Goal: Task Accomplishment & Management: Manage account settings

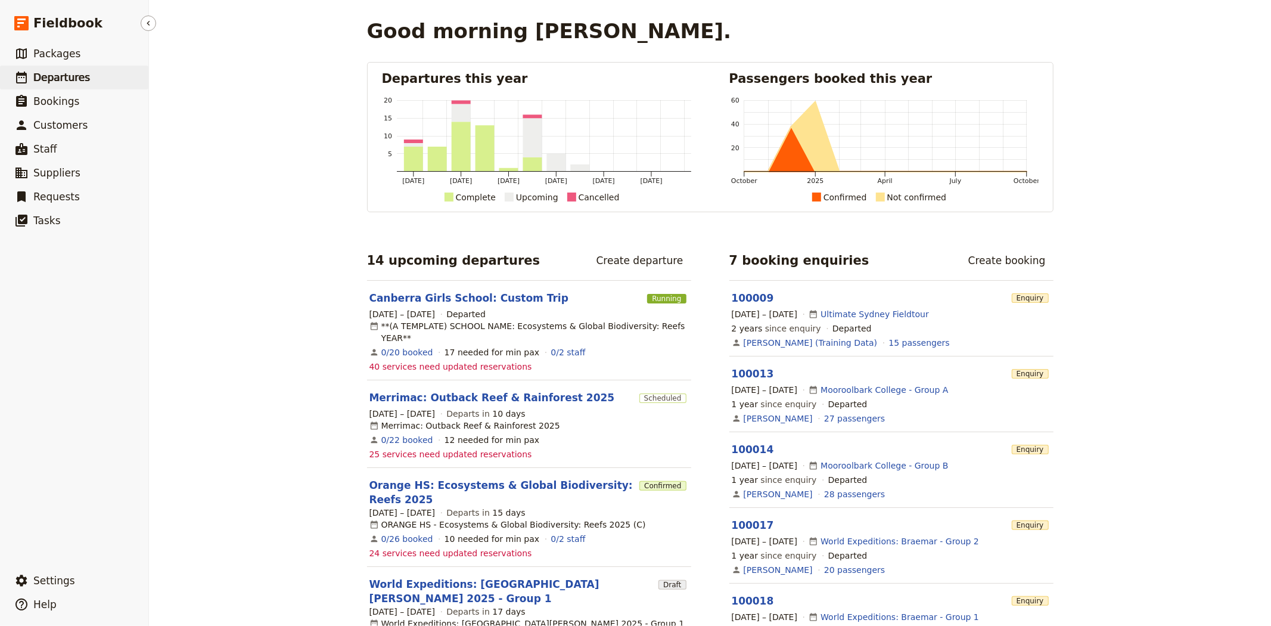
click at [54, 83] on span "Departures" at bounding box center [61, 77] width 57 height 12
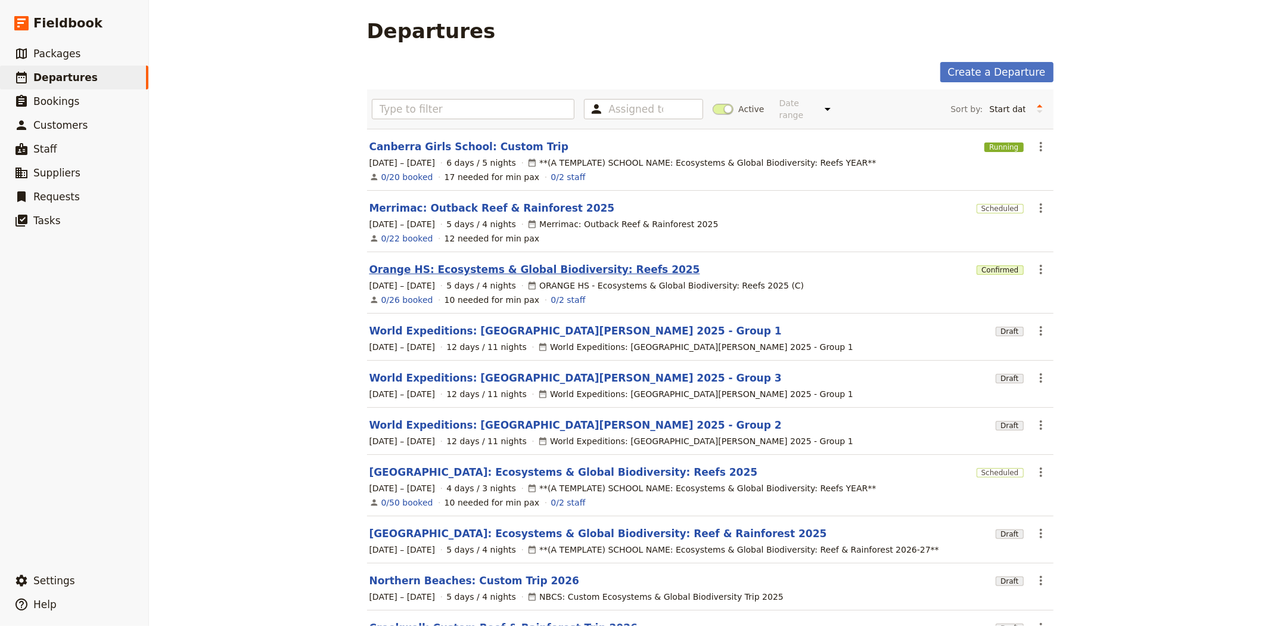
click at [438, 262] on link "Orange HS: Ecosystems & Global Biodiversity: Reefs 2025" at bounding box center [534, 269] width 331 height 14
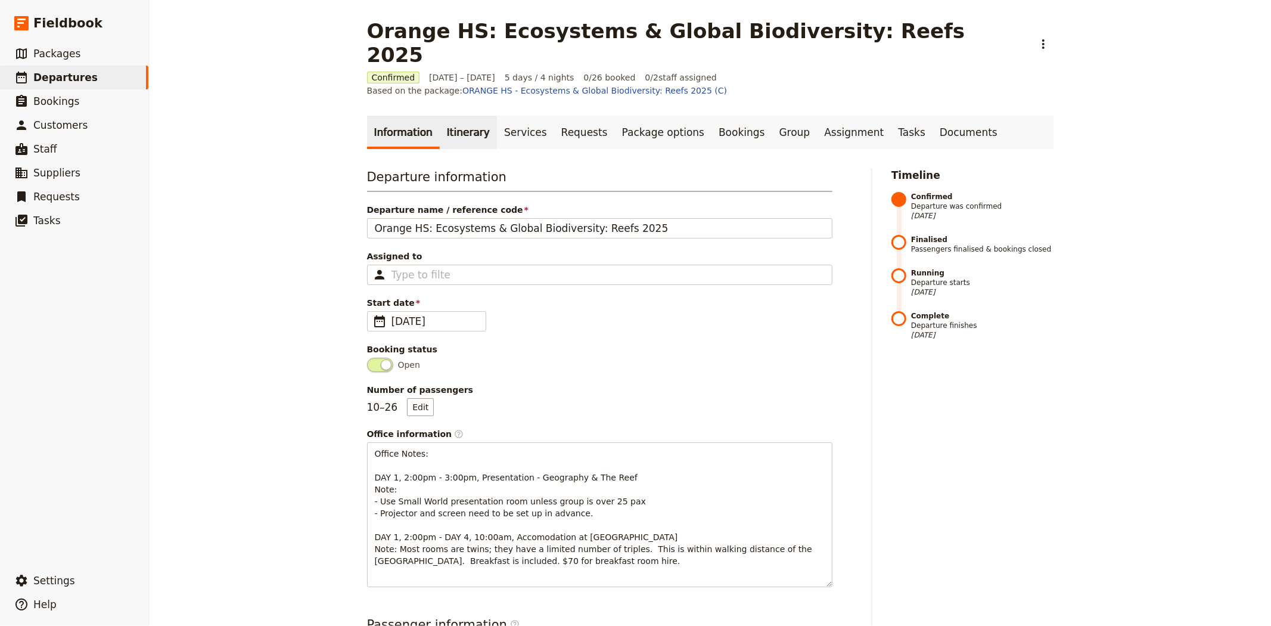
click at [445, 116] on link "Itinerary" at bounding box center [468, 132] width 57 height 33
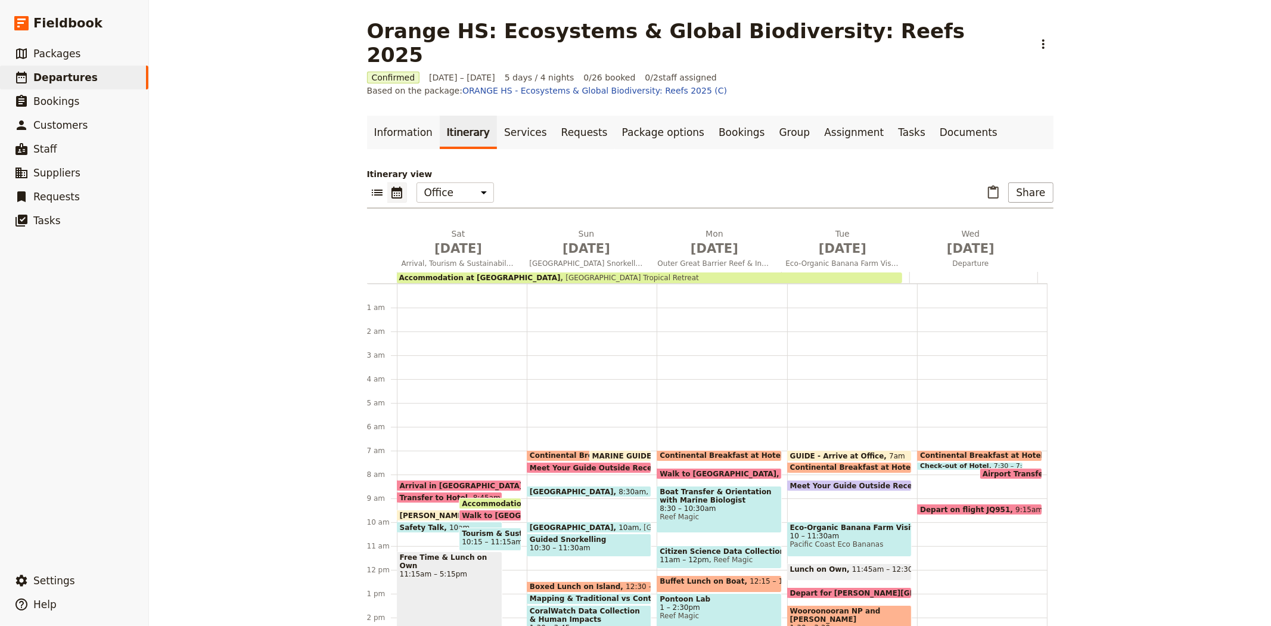
scroll to position [155, 0]
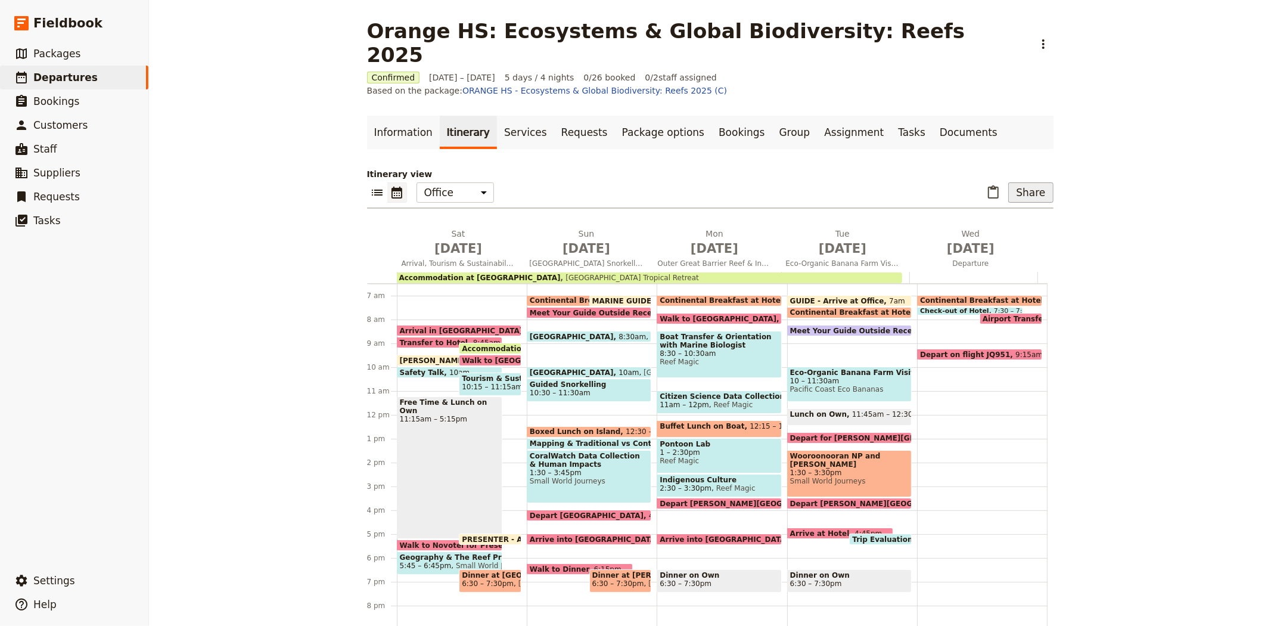
click at [1034, 182] on button "Share" at bounding box center [1030, 192] width 45 height 20
click at [922, 217] on span "Passenger itinerary" at bounding box center [907, 215] width 80 height 12
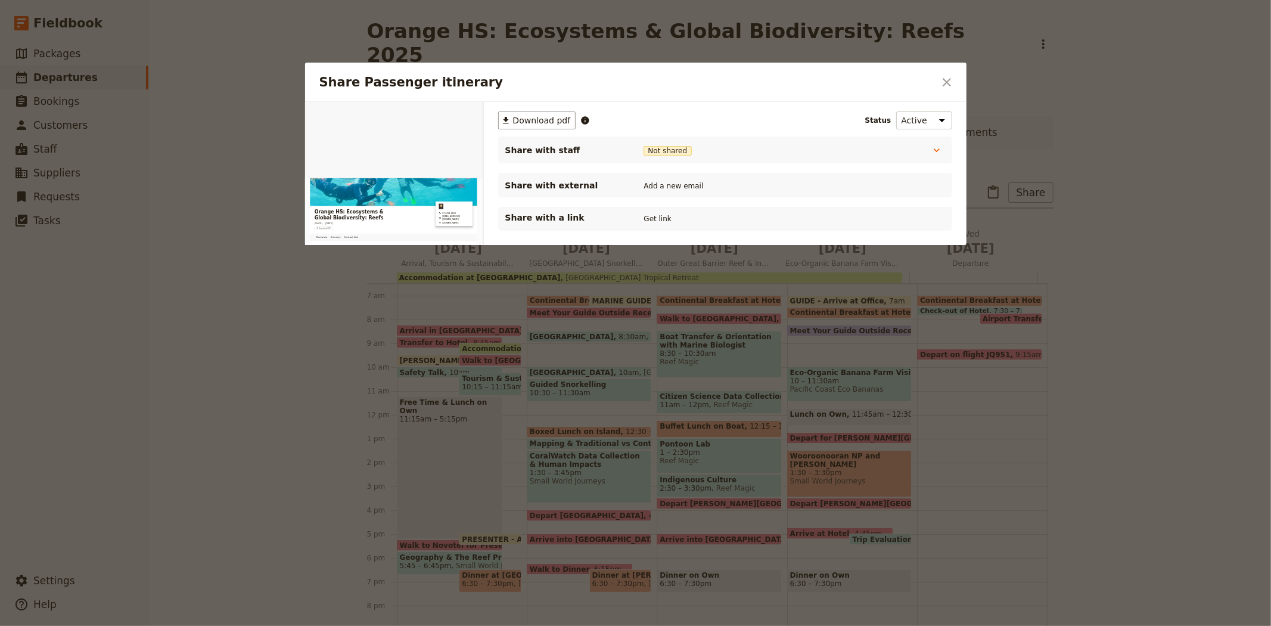
scroll to position [0, 0]
click at [445, 118] on button "PDF" at bounding box center [442, 116] width 26 height 18
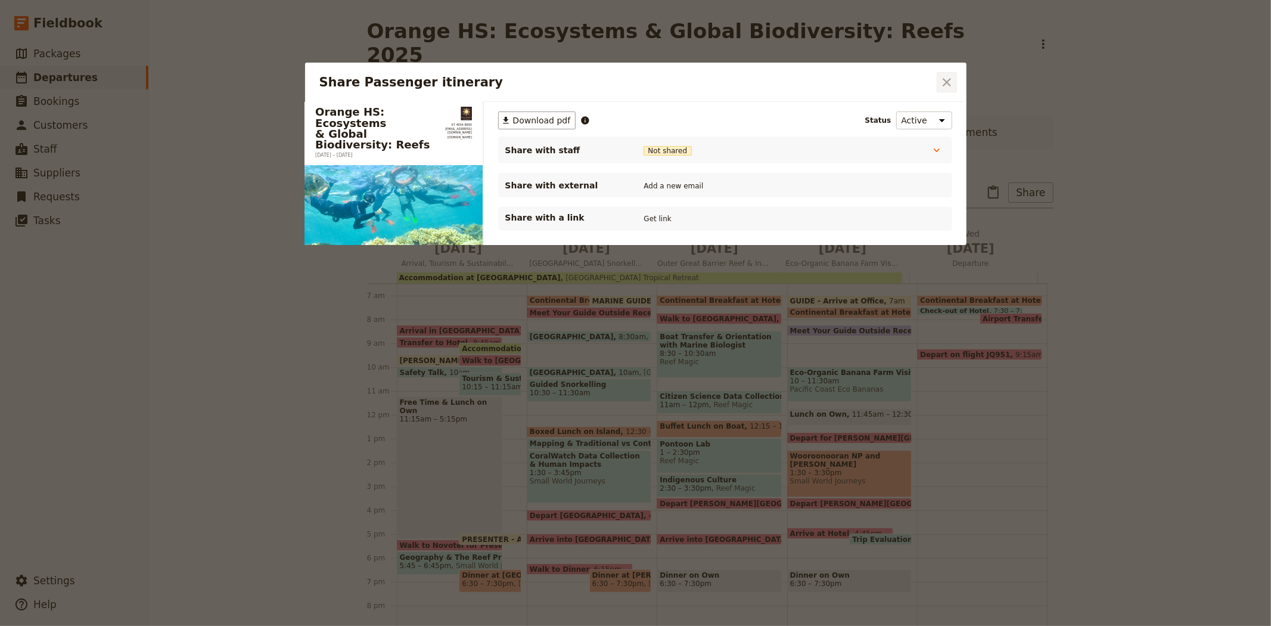
click at [946, 86] on icon "Close dialog" at bounding box center [947, 82] width 14 height 14
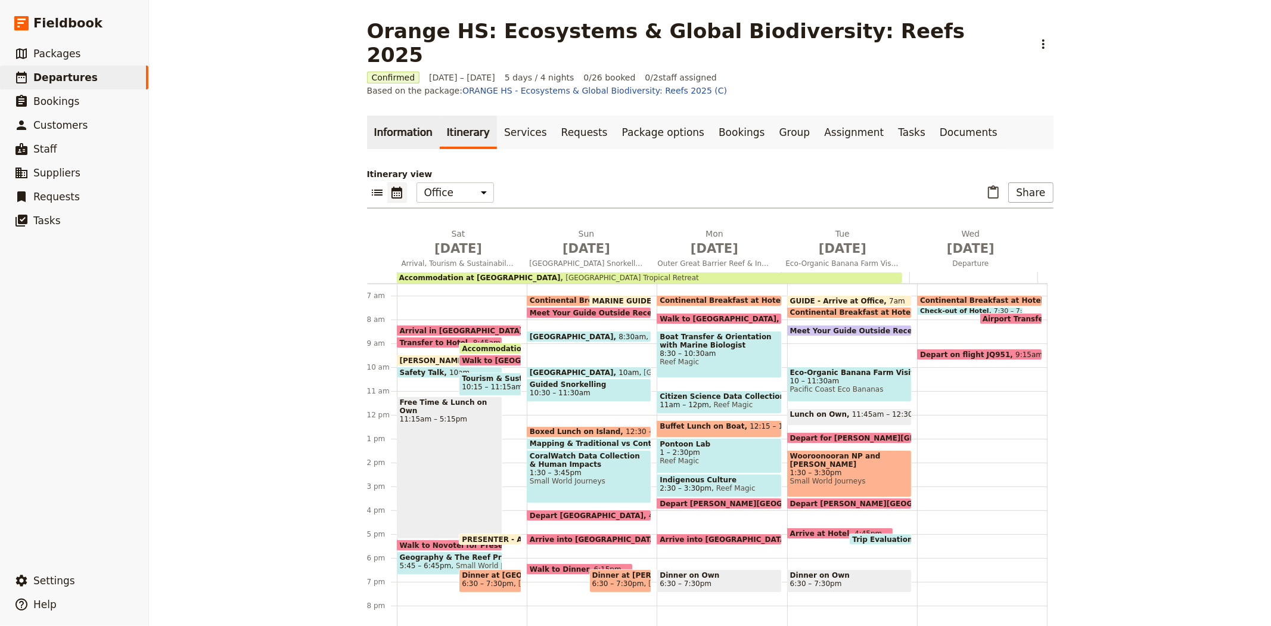
click at [414, 116] on link "Information" at bounding box center [403, 132] width 73 height 33
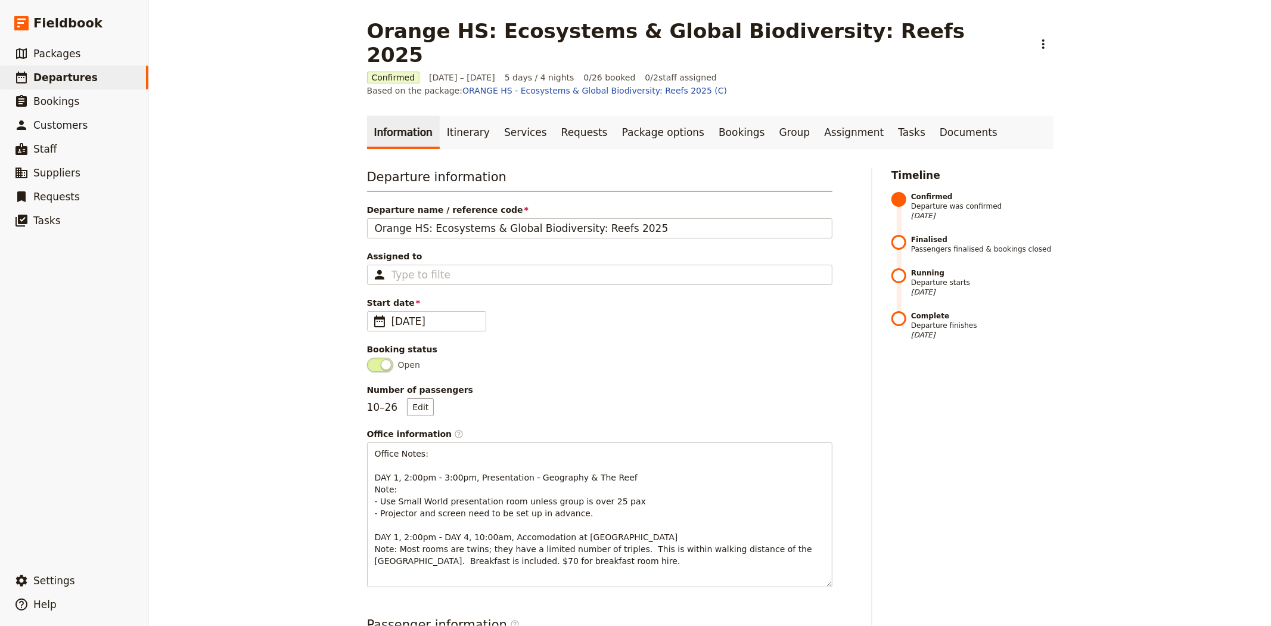
scroll to position [198, 0]
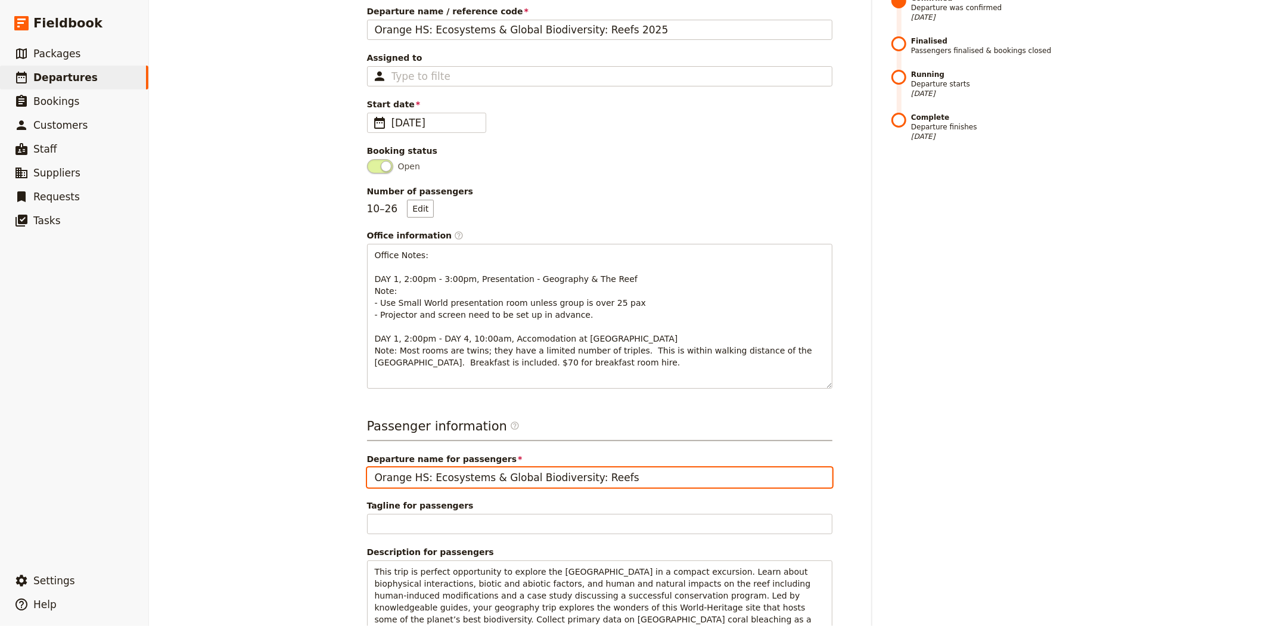
click at [419, 467] on input "Orange HS: Ecosystems & Global Biodiversity: Reefs" at bounding box center [599, 477] width 465 height 20
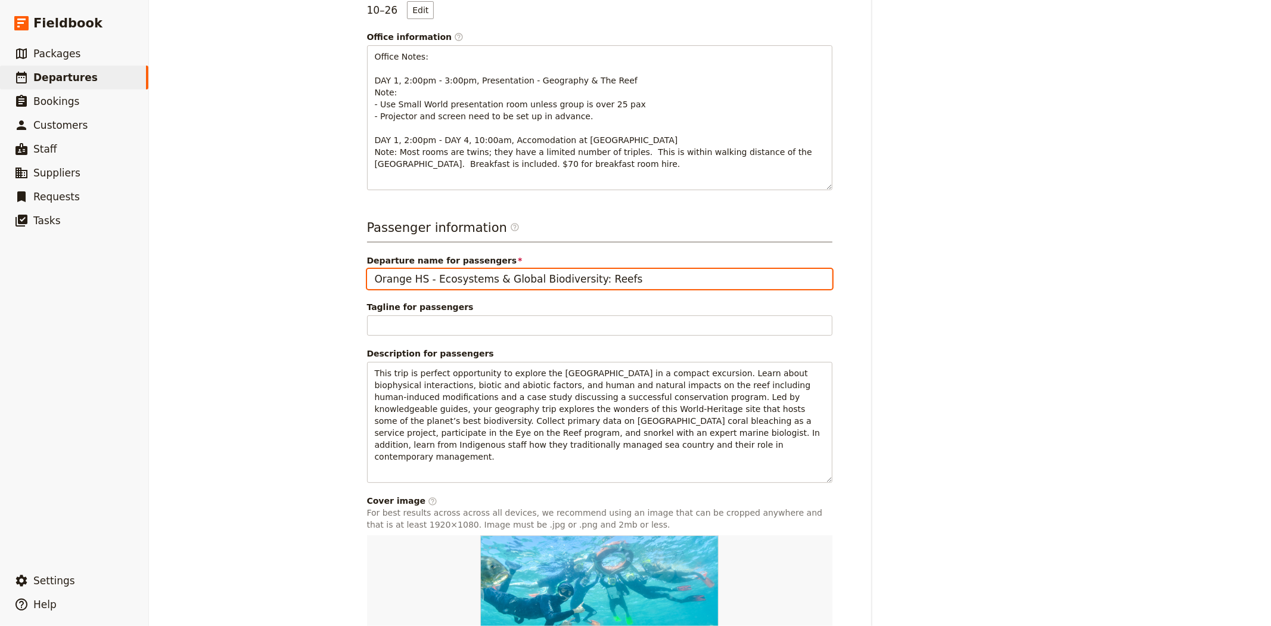
scroll to position [484, 0]
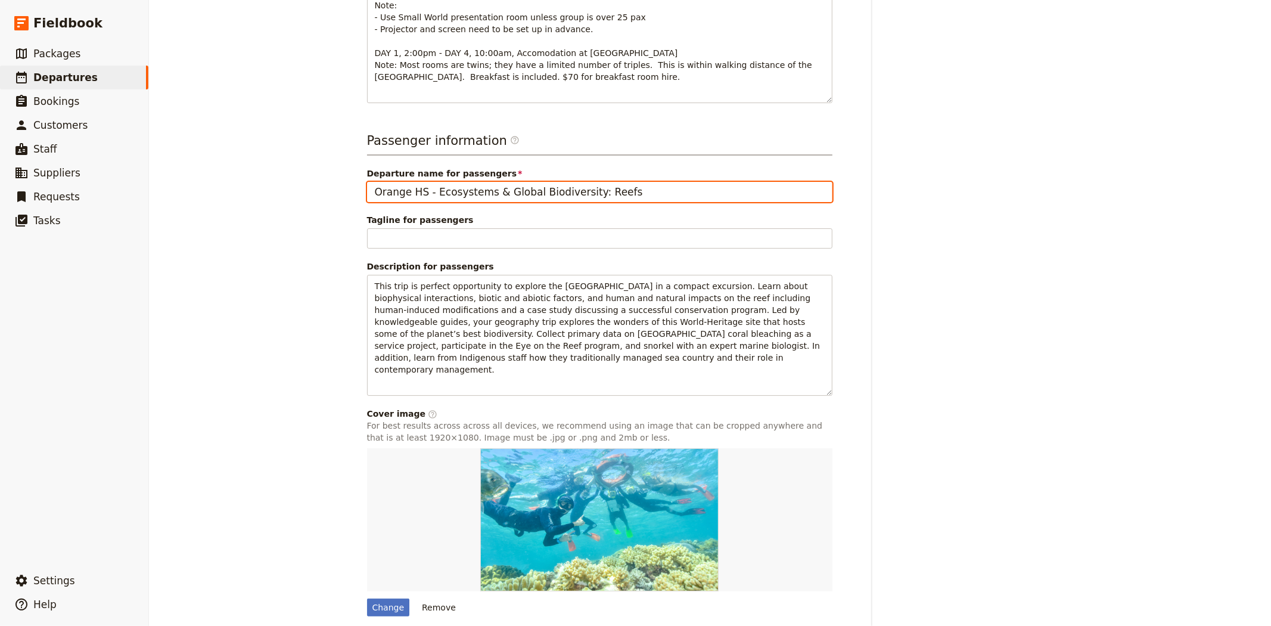
click at [406, 182] on input "Orange HS - Ecosystems & Global Biodiversity: Reefs" at bounding box center [599, 192] width 465 height 20
type input "Orange - Ecosystems & Global Biodiversity: Reefs"
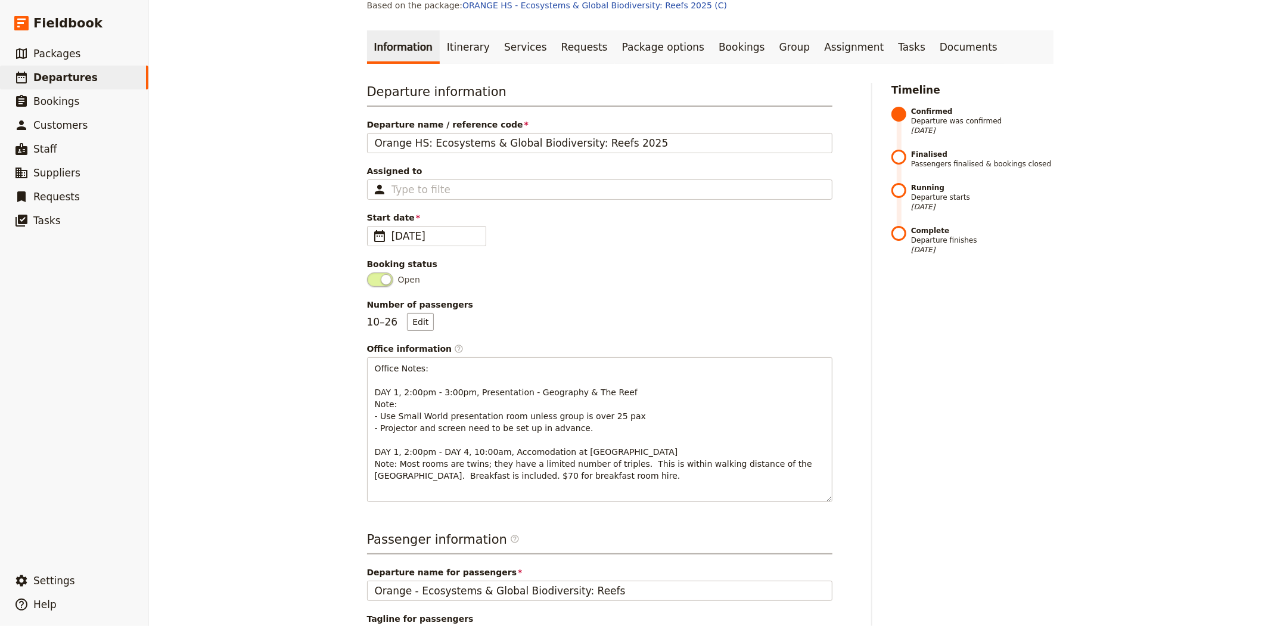
scroll to position [0, 0]
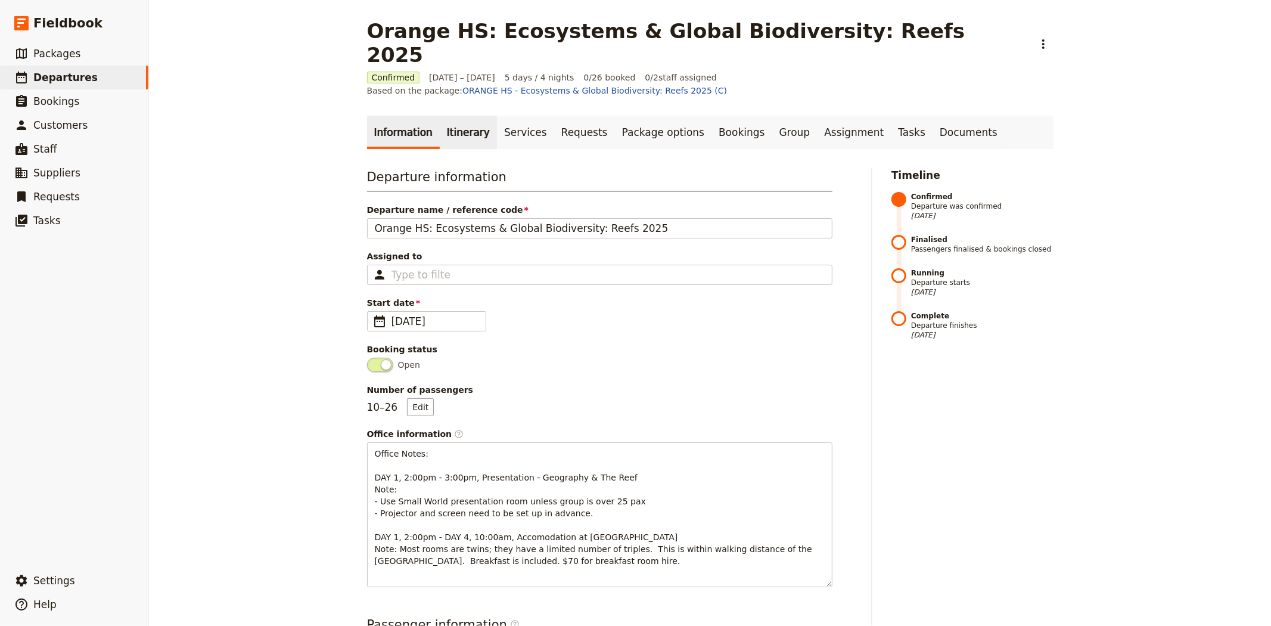
click at [450, 116] on link "Itinerary" at bounding box center [468, 132] width 57 height 33
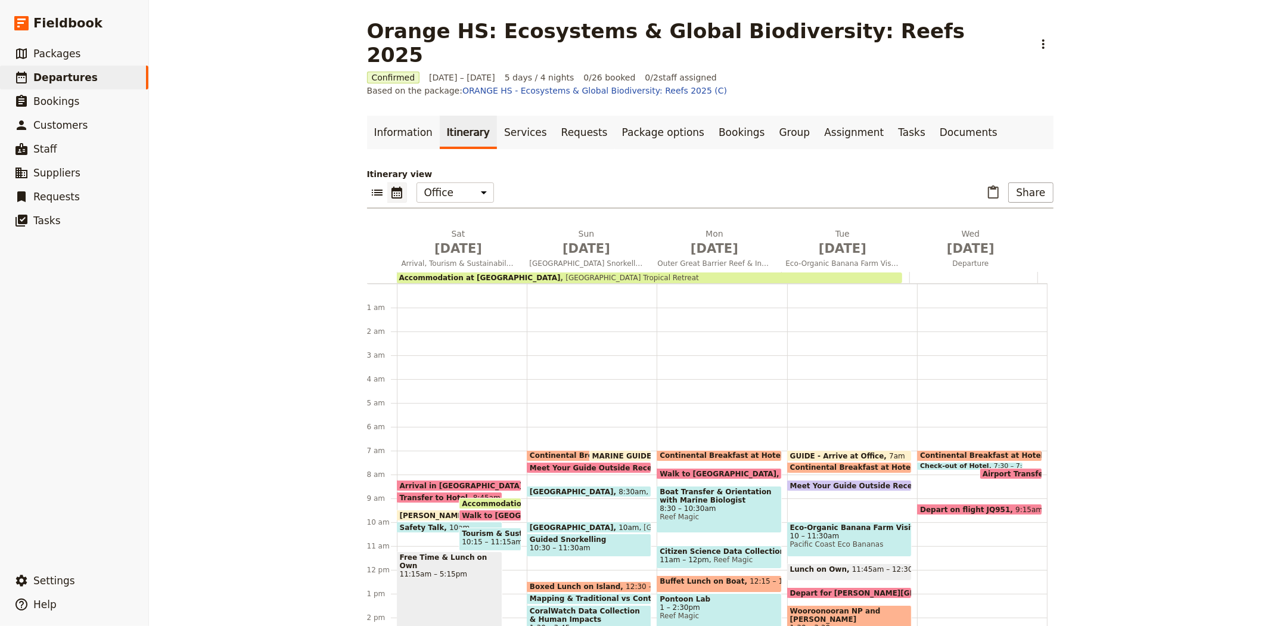
scroll to position [155, 0]
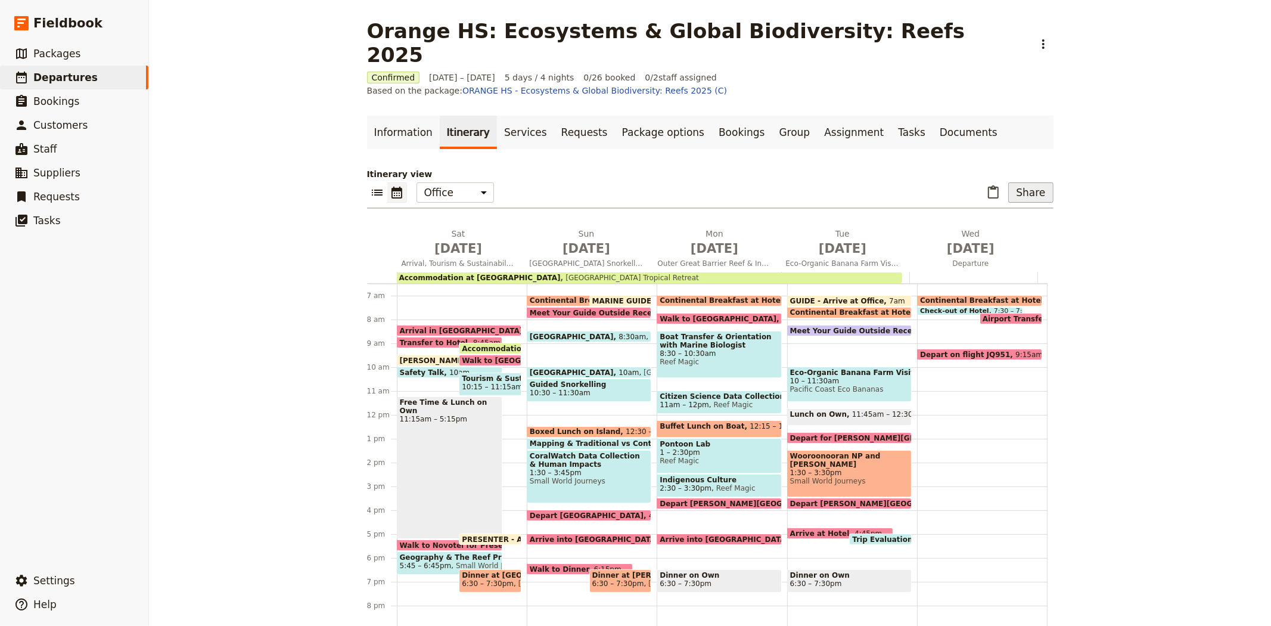
click at [1031, 182] on button "Share" at bounding box center [1030, 192] width 45 height 20
click at [931, 217] on span "Passenger itinerary" at bounding box center [907, 215] width 80 height 12
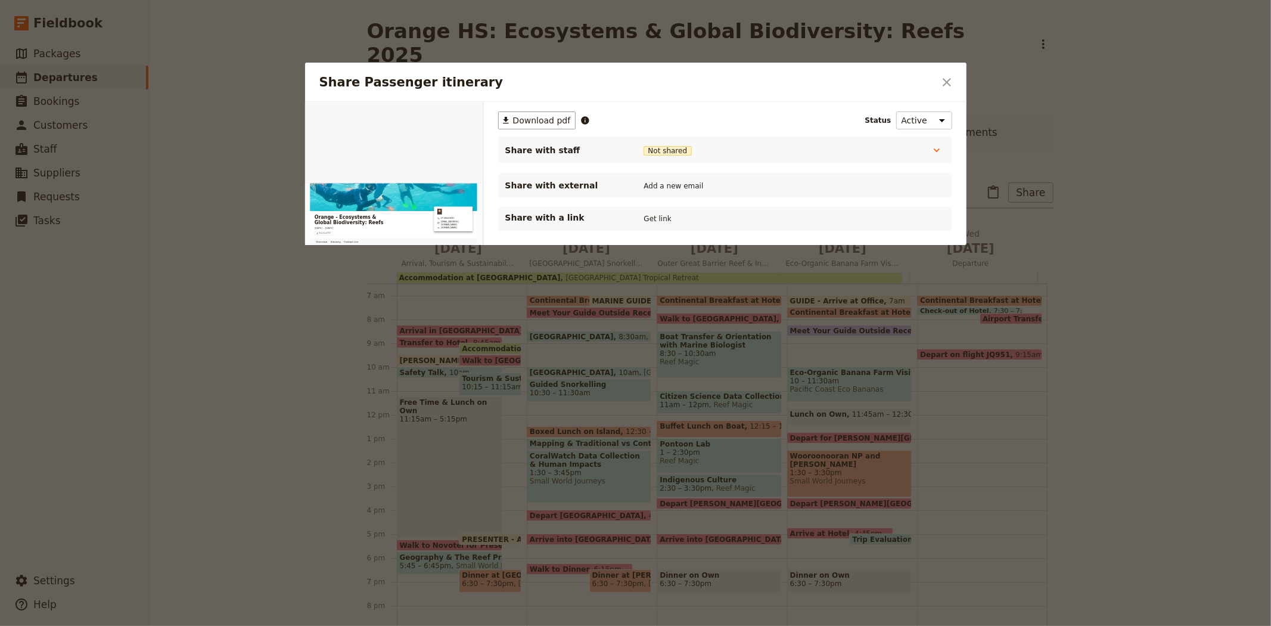
scroll to position [0, 0]
click at [445, 117] on button "PDF" at bounding box center [442, 116] width 26 height 18
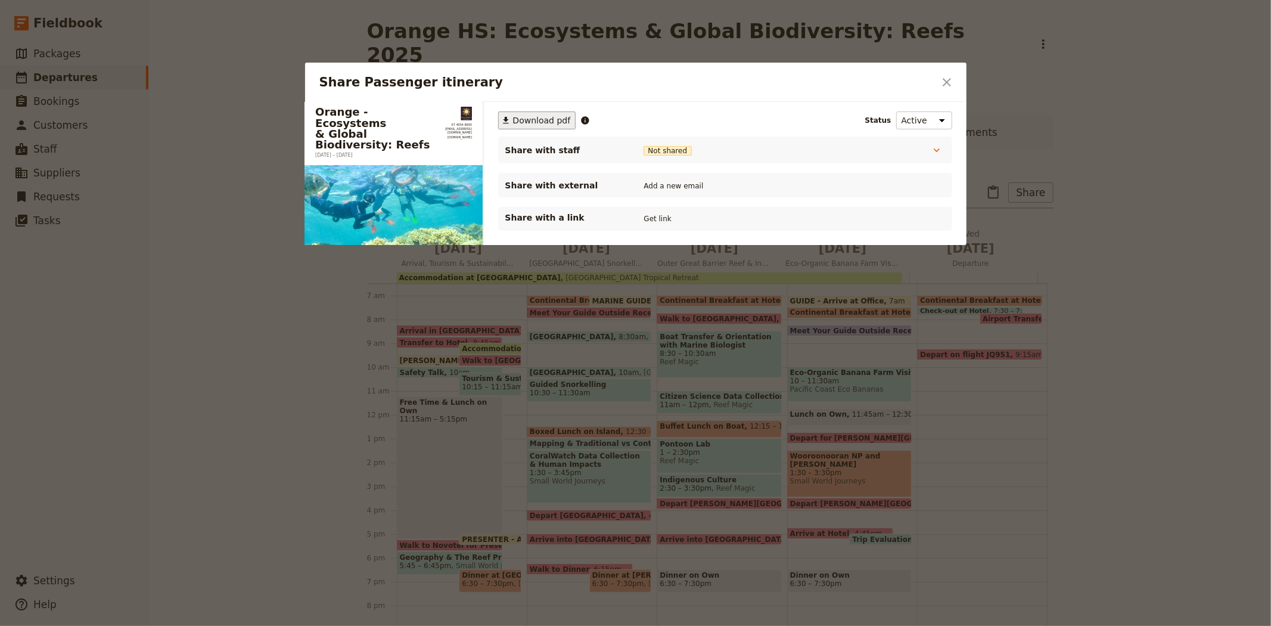
click at [531, 120] on span "Download pdf" at bounding box center [542, 120] width 58 height 12
click at [944, 84] on icon "Close dialog" at bounding box center [946, 82] width 8 height 8
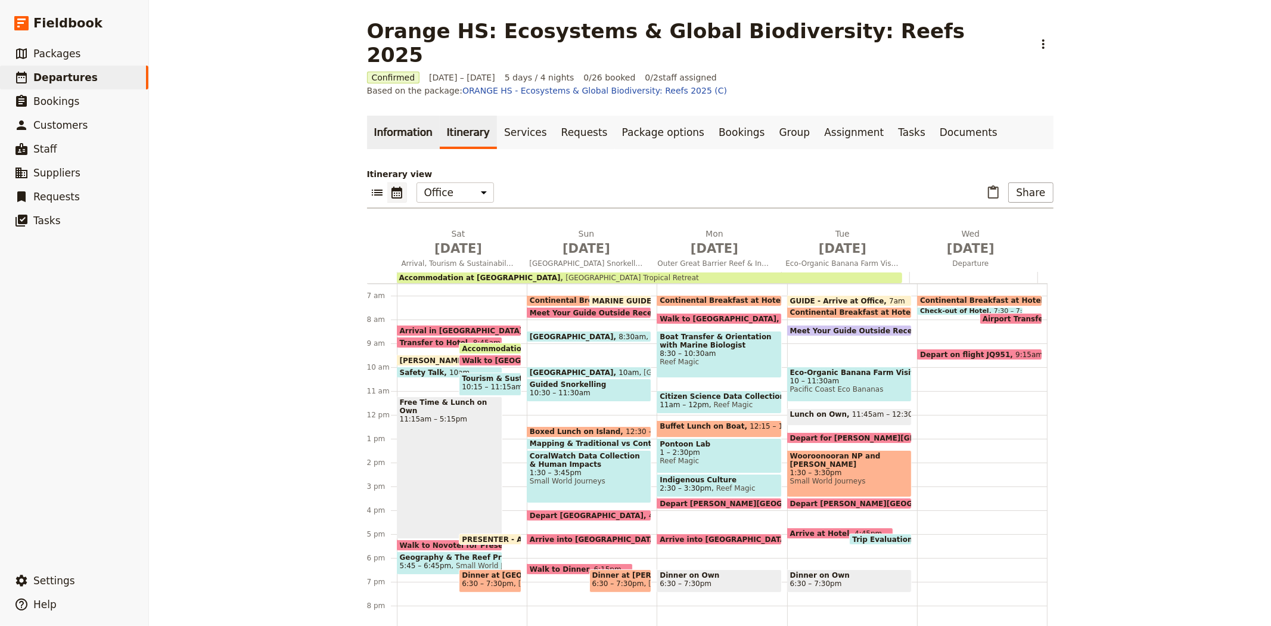
click at [405, 116] on link "Information" at bounding box center [403, 132] width 73 height 33
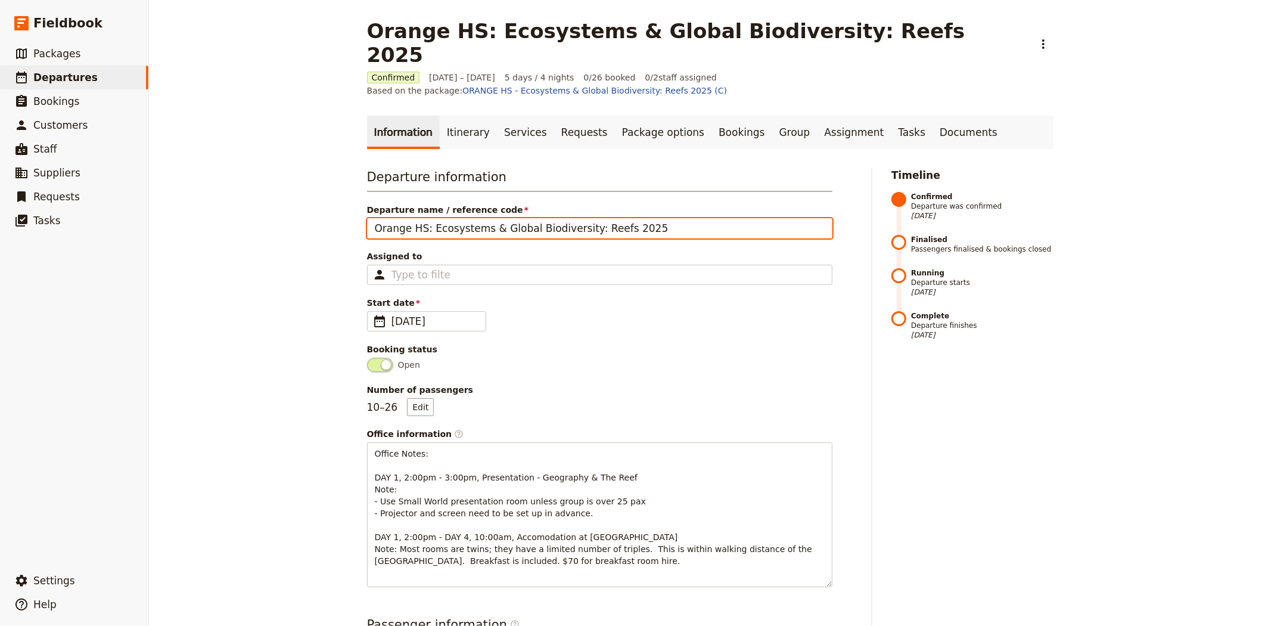
click at [576, 218] on input "Orange HS: Ecosystems & Global Biodiversity: Reefs 2025" at bounding box center [599, 228] width 465 height 20
click at [590, 218] on input "Orange HS: Ecosystems & Global Biodiversity: Custom Reefs 2025" at bounding box center [599, 228] width 465 height 20
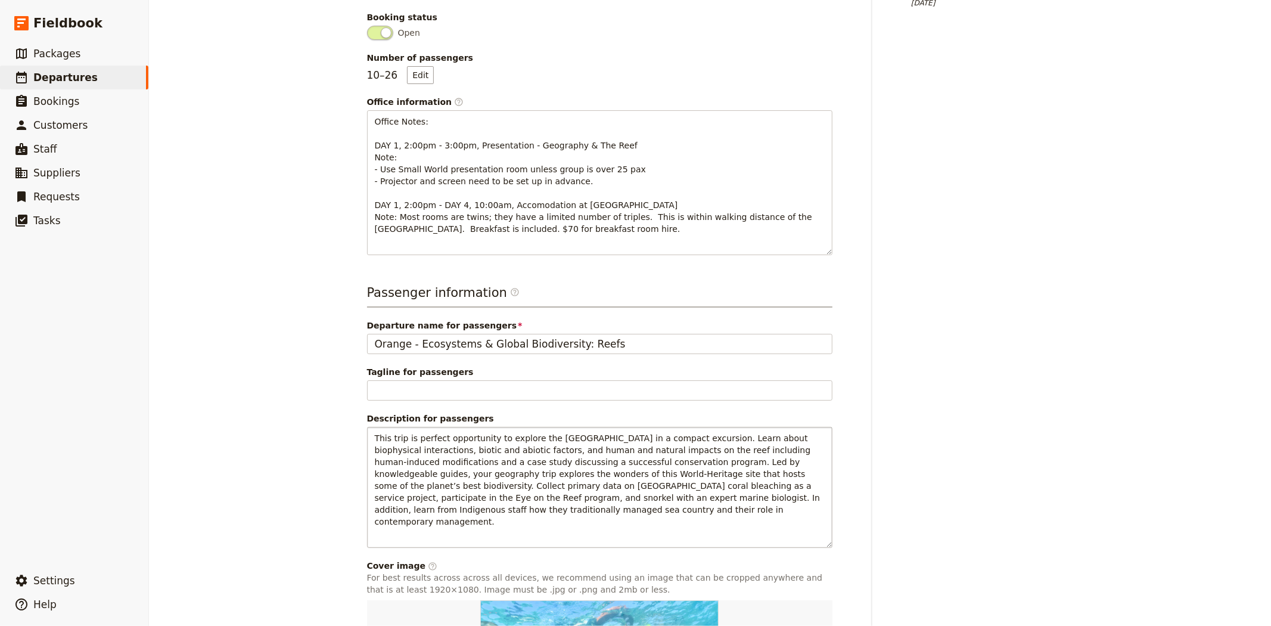
scroll to position [484, 0]
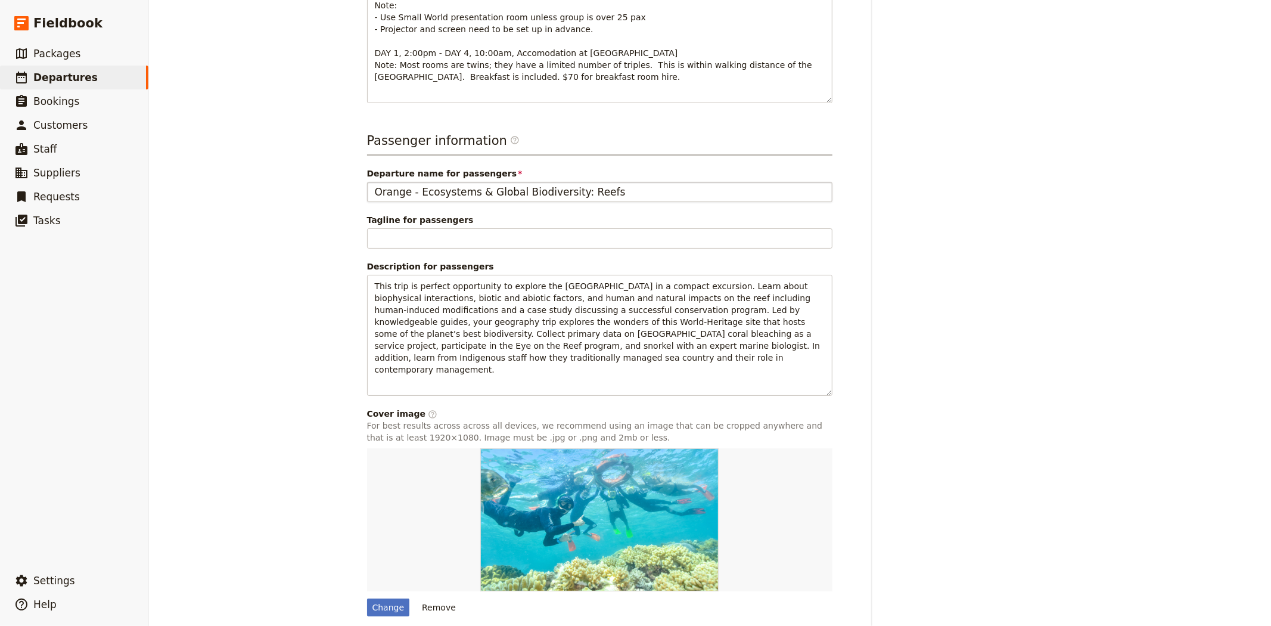
type input "Orange HS: Ecosystems & Global Biodiversity: Custom Reefs 2025"
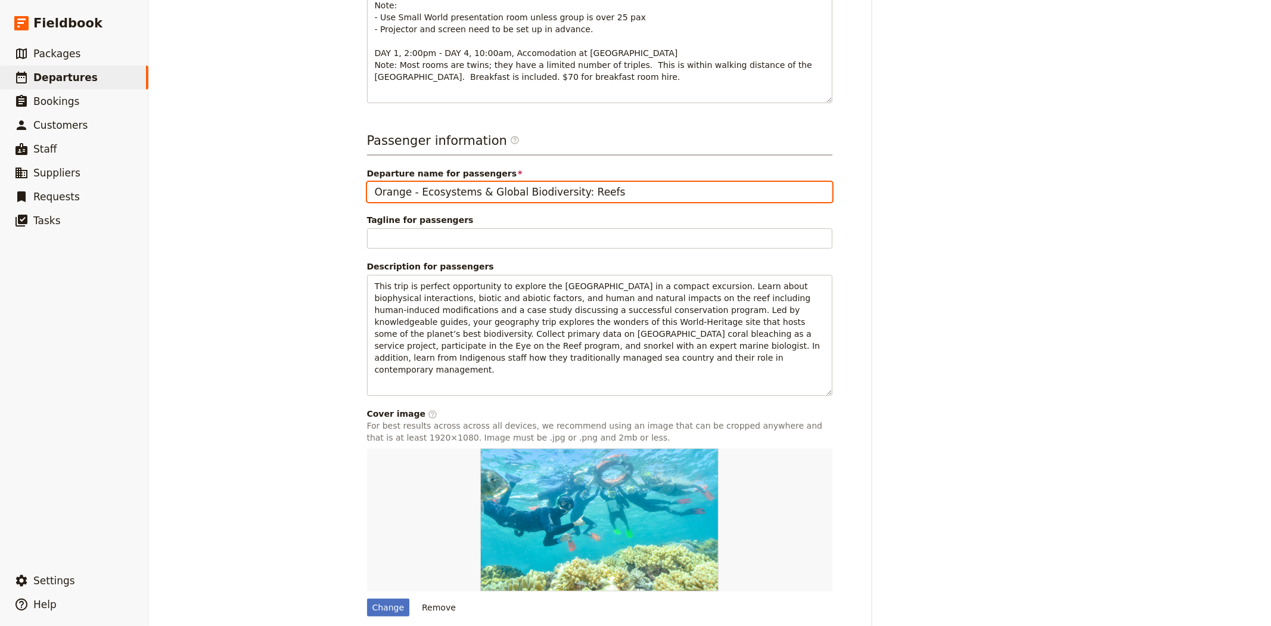
click at [565, 182] on input "Orange - Ecosystems & Global Biodiversity: Reefs" at bounding box center [599, 192] width 465 height 20
paste input "Custom"
type input "Orange - Ecosystems & Global Biodiversity: Custom Reefs"
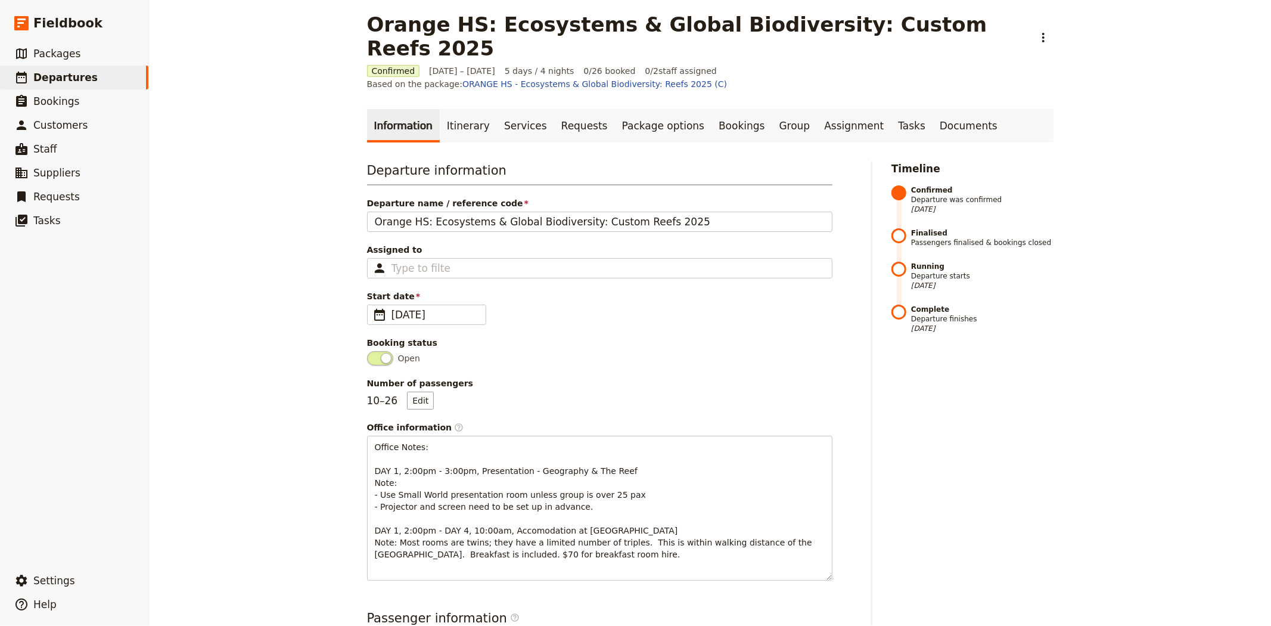
scroll to position [0, 0]
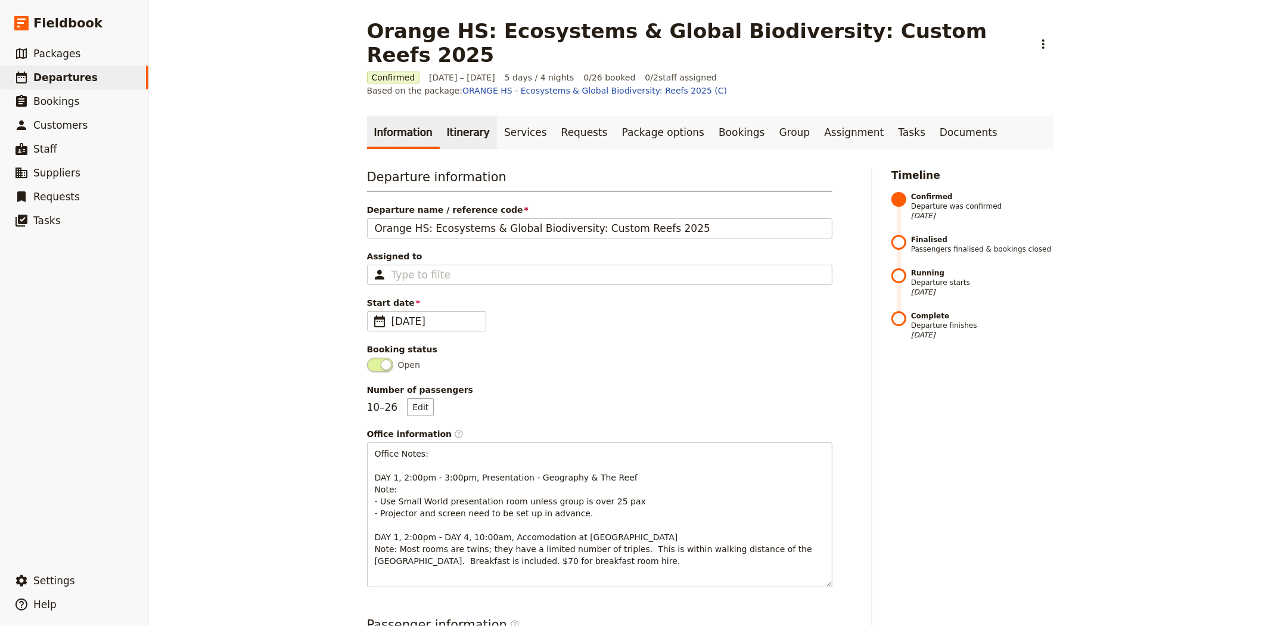
click at [457, 116] on link "Itinerary" at bounding box center [468, 132] width 57 height 33
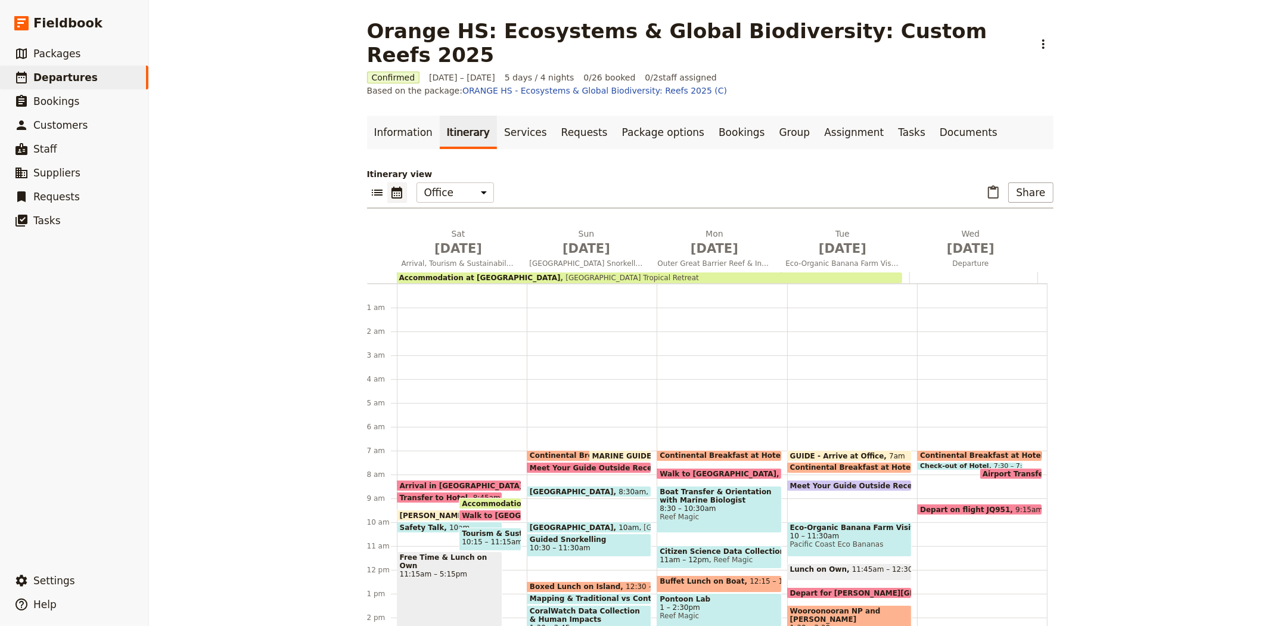
scroll to position [155, 0]
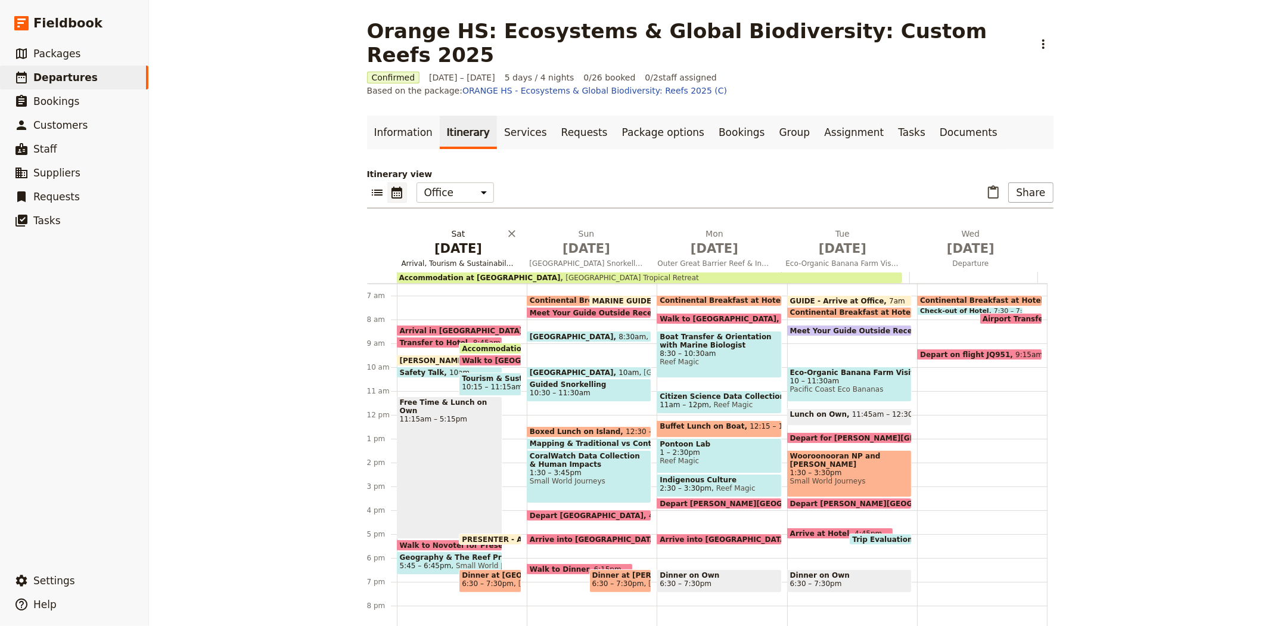
click at [457, 239] on span "[DATE]" at bounding box center [459, 248] width 114 height 18
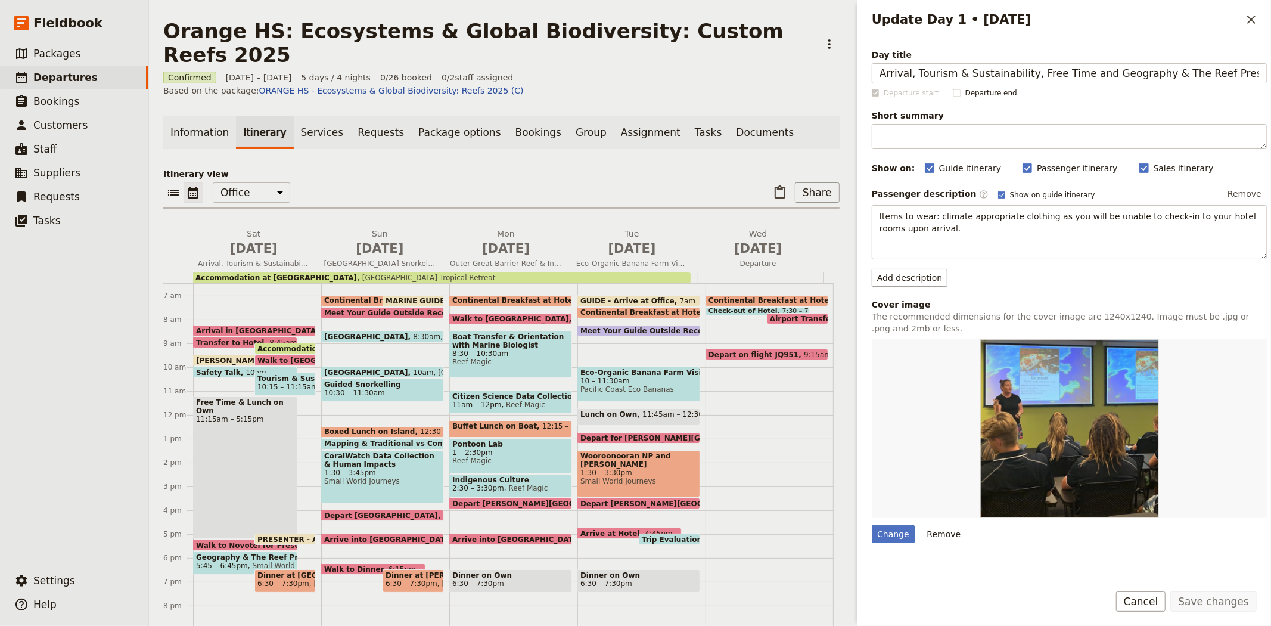
scroll to position [0, 2]
click at [1229, 73] on input "Arrival, Tourism & Sustainability, Free Time and Geography & The Reef Presentat…" at bounding box center [1069, 73] width 395 height 20
click at [1018, 73] on input "Arrival, Tourism & Sustainability, Free Time and Geography & The Reef Presentat…" at bounding box center [1069, 73] width 395 height 20
type input "Arrival, Tourism & Sustainability Presentation, Free Time and Geography & The R…"
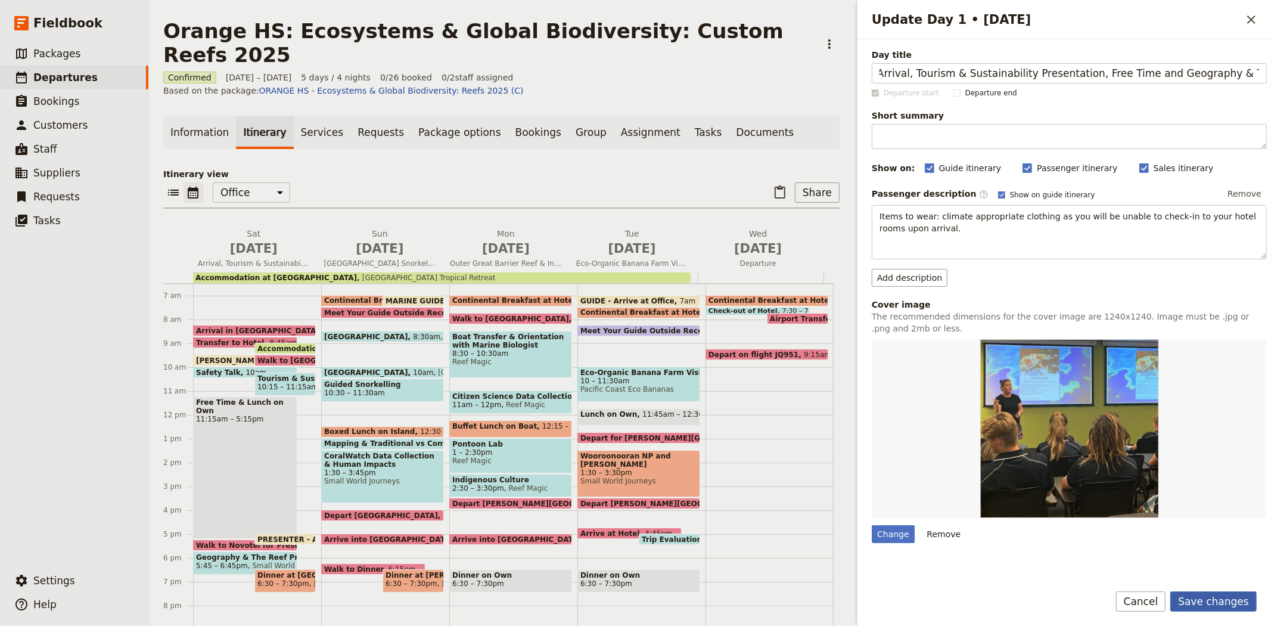
click at [1201, 602] on button "Save changes" at bounding box center [1213, 601] width 86 height 20
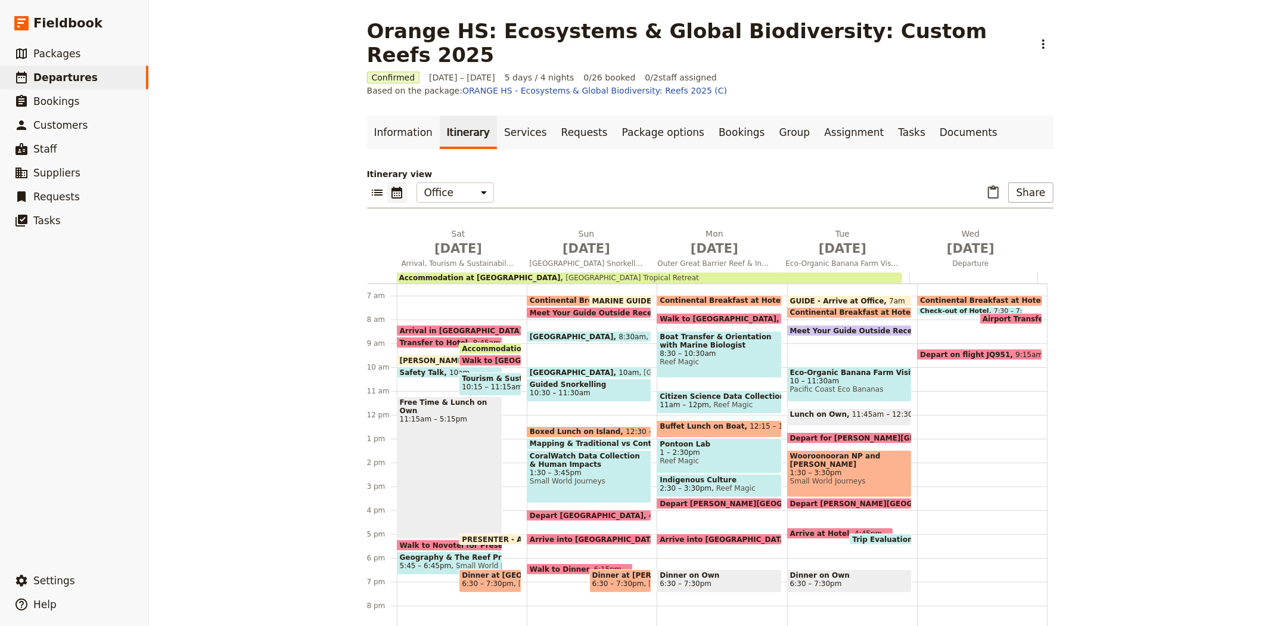
click at [477, 356] on span "Walk to [GEOGRAPHIC_DATA] for Presentation" at bounding box center [557, 360] width 191 height 8
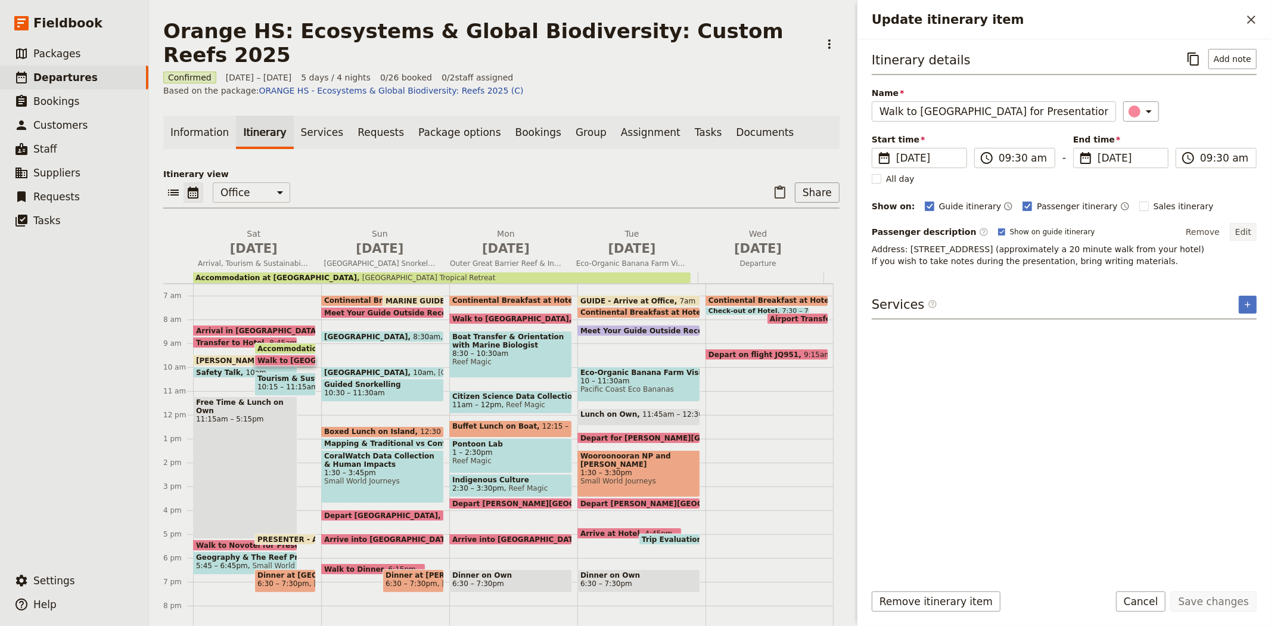
click at [1239, 231] on button "Edit" at bounding box center [1243, 232] width 27 height 18
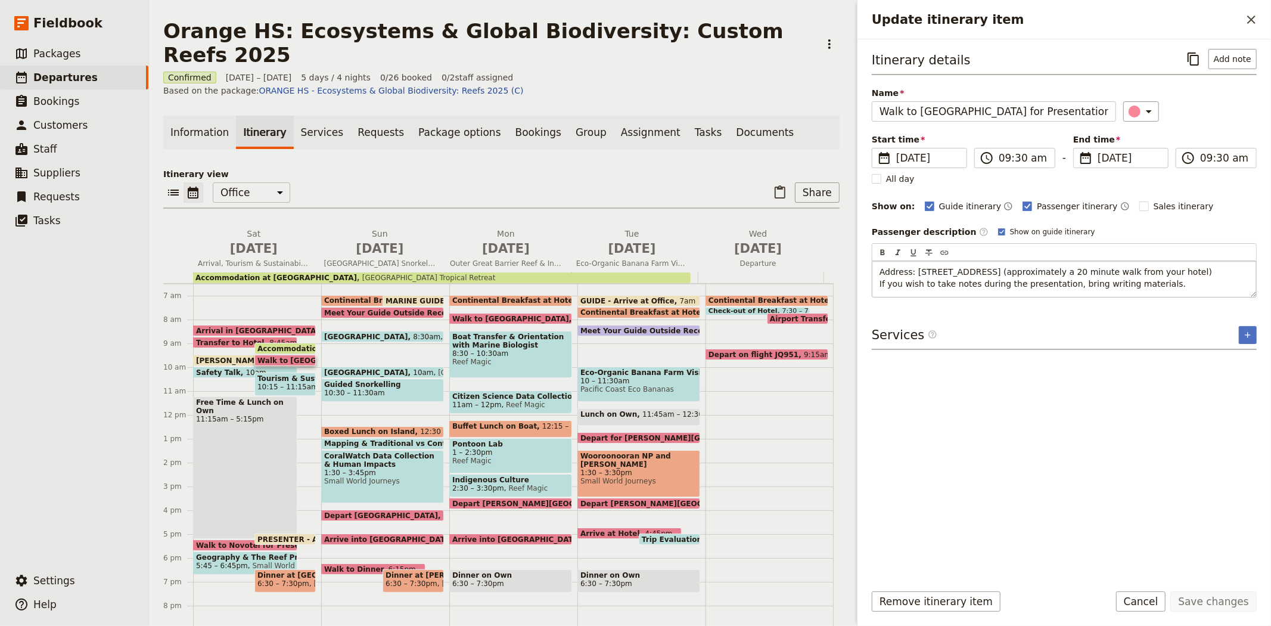
click at [914, 269] on span "Address: [STREET_ADDRESS] (approximately a 20 minute walk from your hotel) If y…" at bounding box center [1045, 277] width 332 height 21
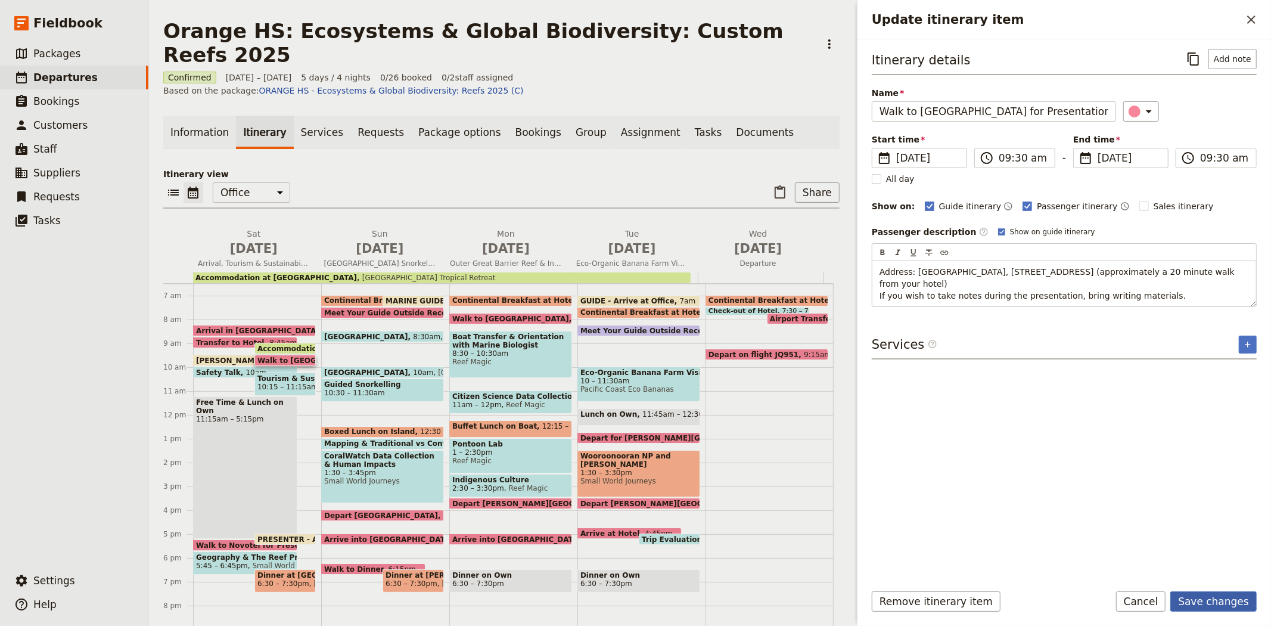
click at [1205, 599] on button "Save changes" at bounding box center [1213, 601] width 86 height 20
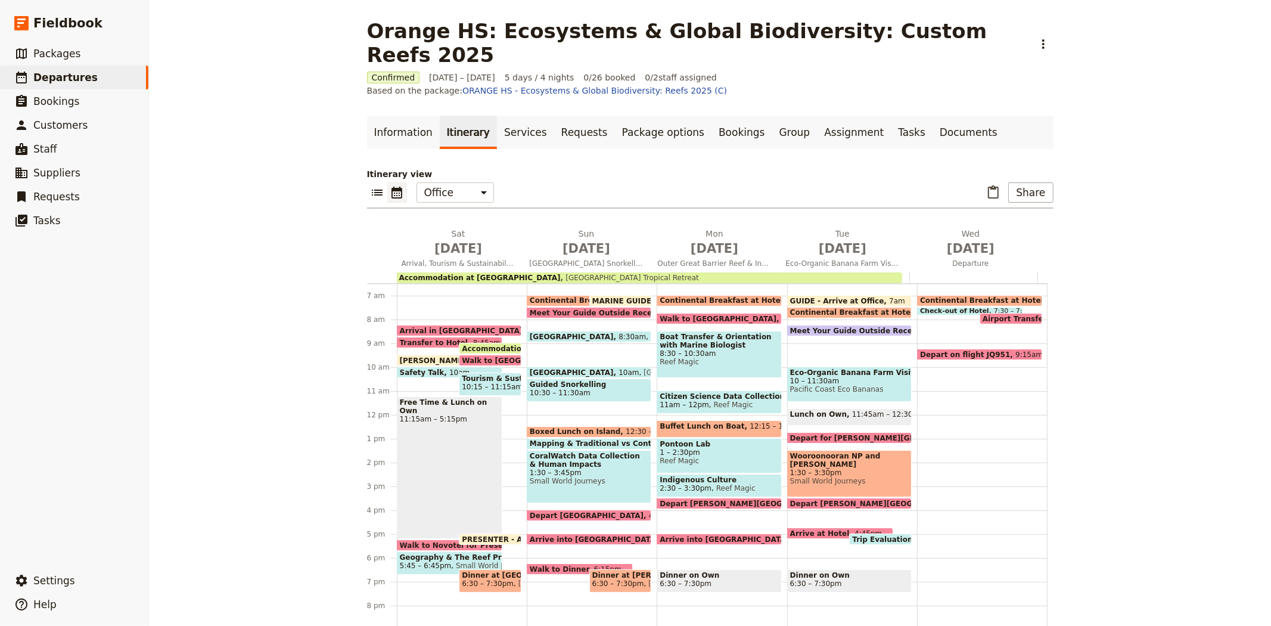
click at [499, 382] on span "10:15 – 11:15am" at bounding box center [492, 386] width 61 height 8
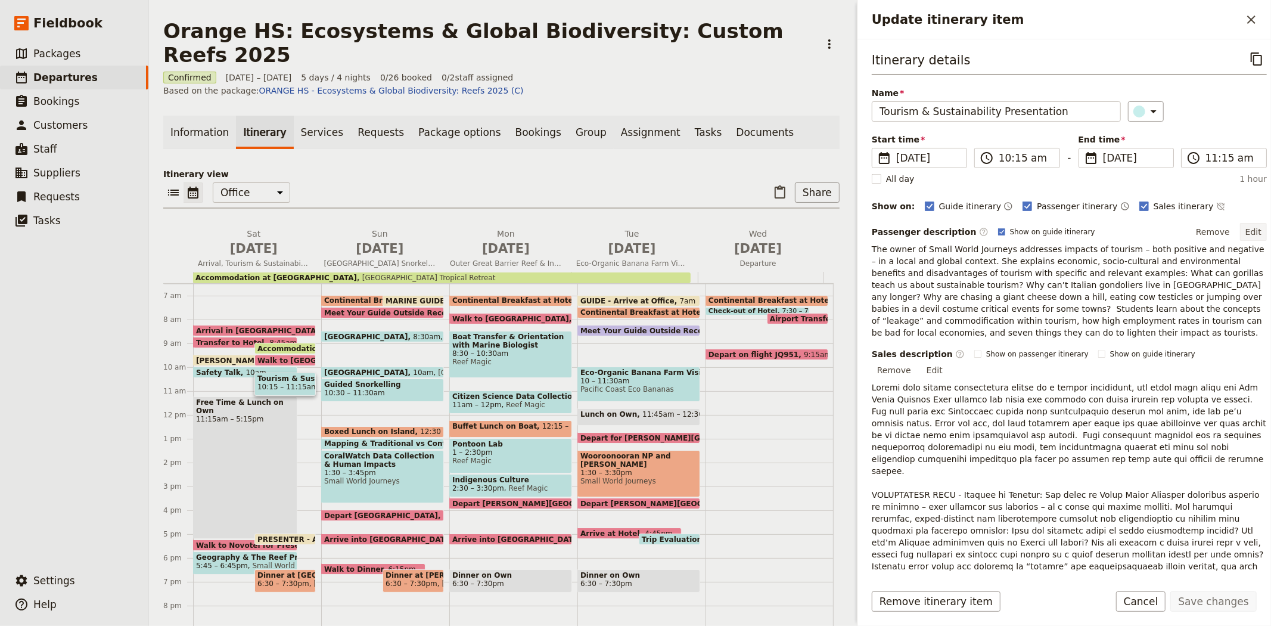
click at [1243, 234] on button "Edit" at bounding box center [1253, 232] width 27 height 18
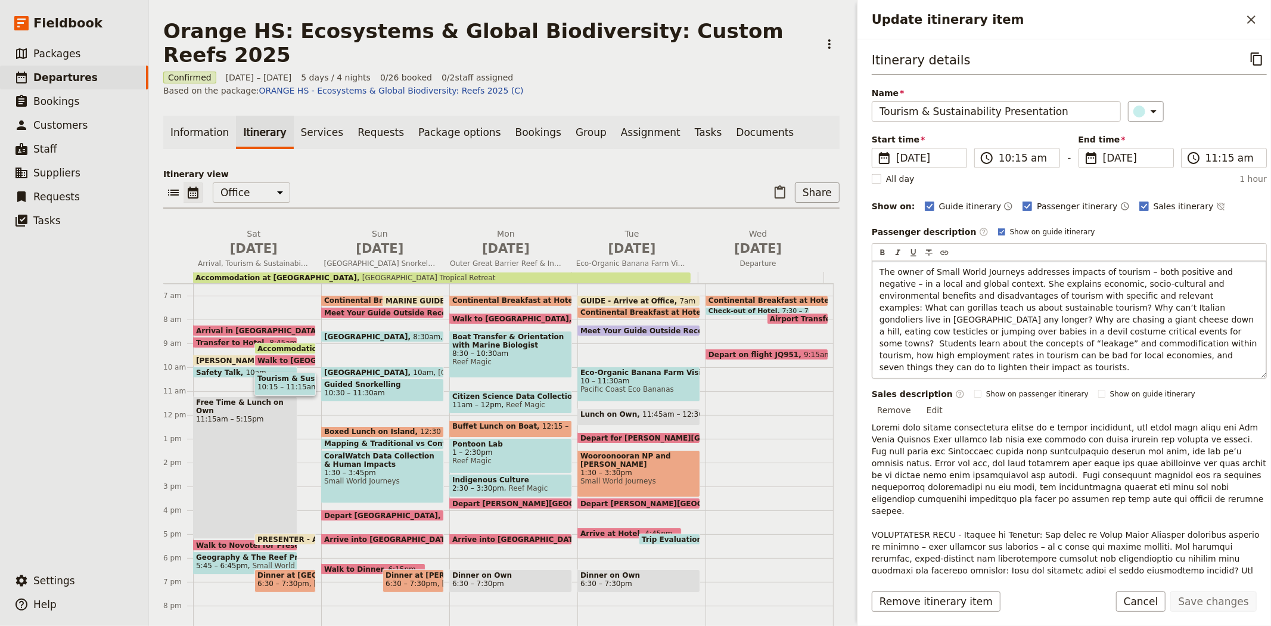
click at [932, 331] on span "The owner of Small World Journeys addresses impacts of tourism – both positive …" at bounding box center [1069, 319] width 380 height 105
click at [973, 282] on span "The owner of Small World Journeys addresses impacts of tourism – both positive …" at bounding box center [1068, 319] width 378 height 105
click at [1240, 604] on button "Save changes" at bounding box center [1213, 601] width 86 height 20
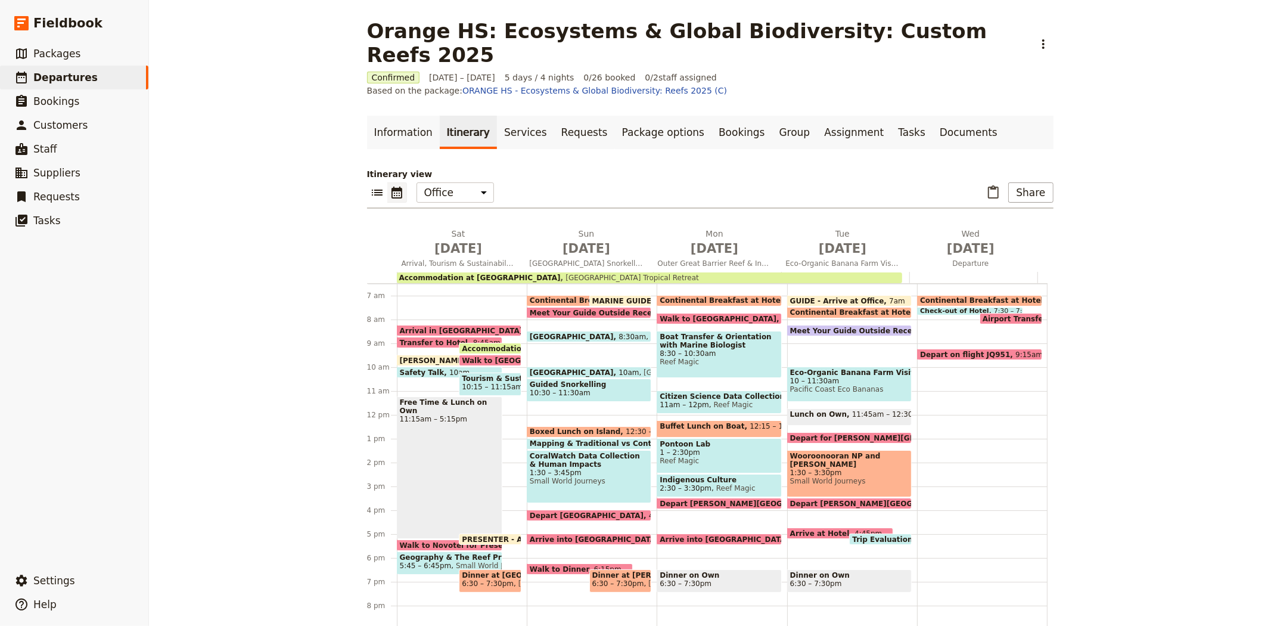
click at [504, 428] on div "Arrival in [GEOGRAPHIC_DATA] 8:15am Transfer to Hotel 8:45am Accommodation at […" at bounding box center [462, 415] width 130 height 572
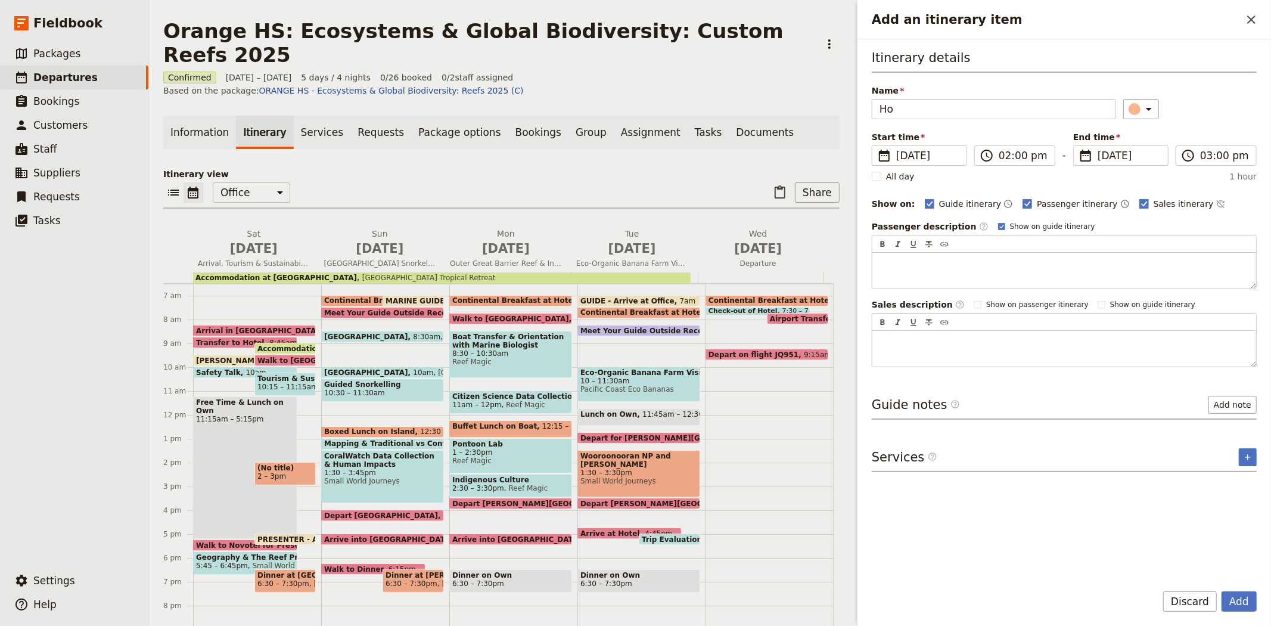
type input "H"
type input "Hotel Check-in Available"
click at [1153, 203] on span "Sales itinerary" at bounding box center [1183, 204] width 60 height 12
click at [1139, 198] on input "Sales itinerary" at bounding box center [1139, 197] width 1 height 1
checkbox input "false"
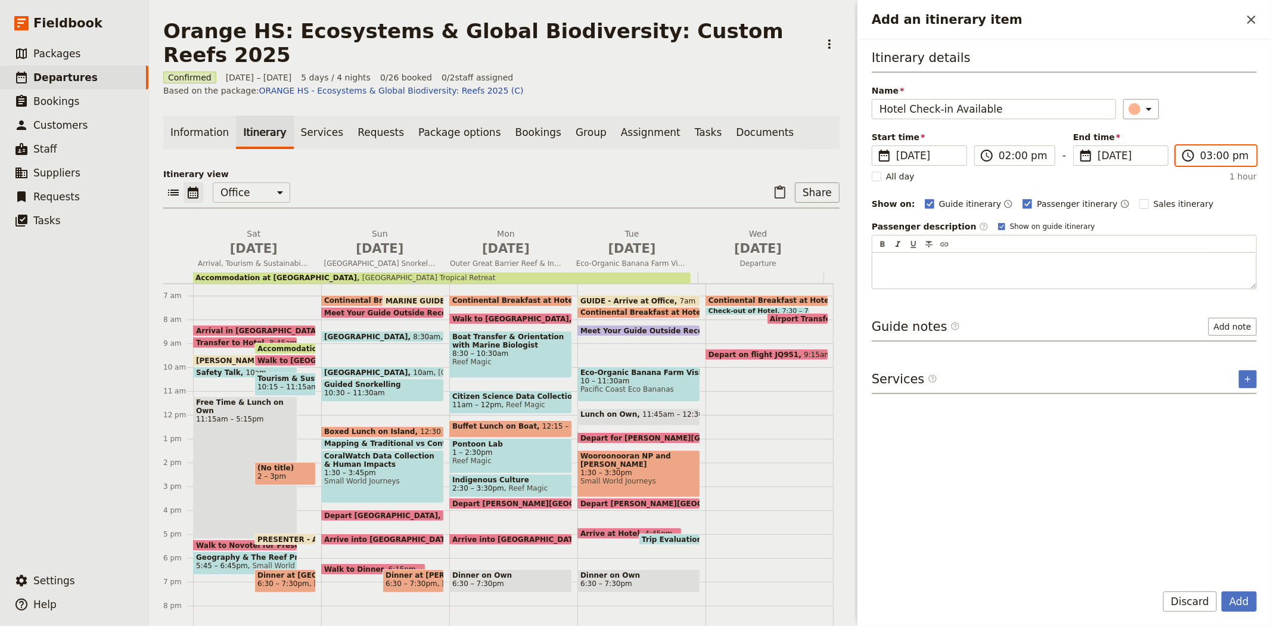
click at [1223, 155] on input "03:00 pm" at bounding box center [1224, 155] width 49 height 14
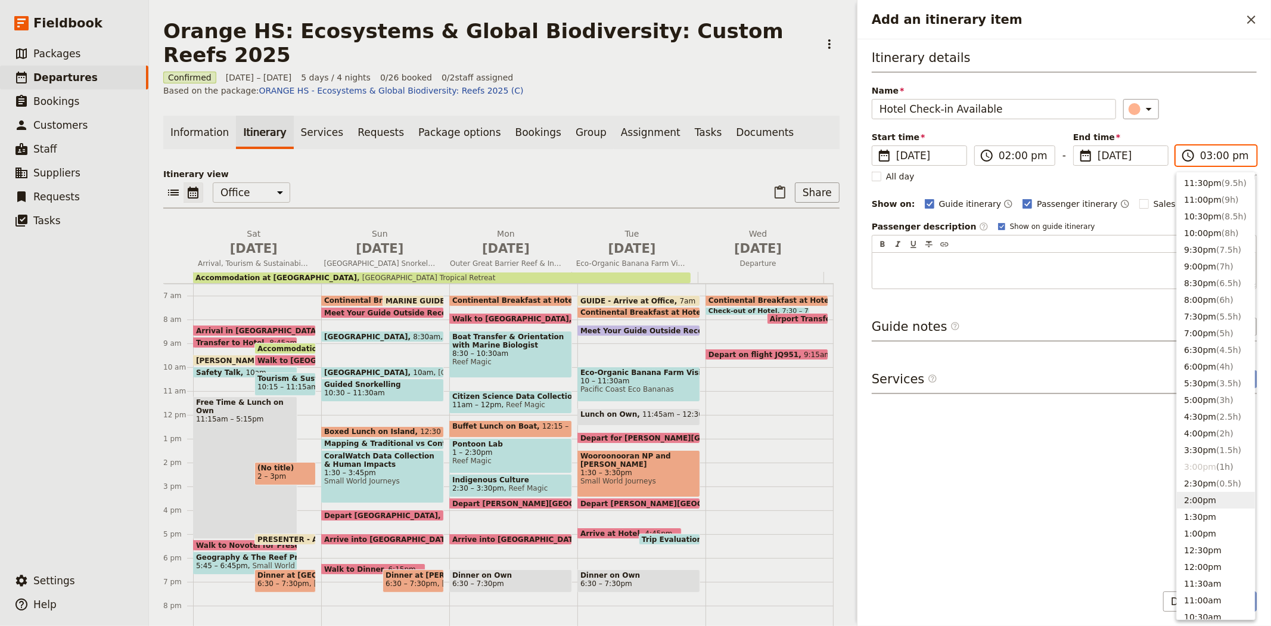
click at [1197, 505] on button "2:00pm" at bounding box center [1216, 500] width 78 height 17
type input "02:00 pm"
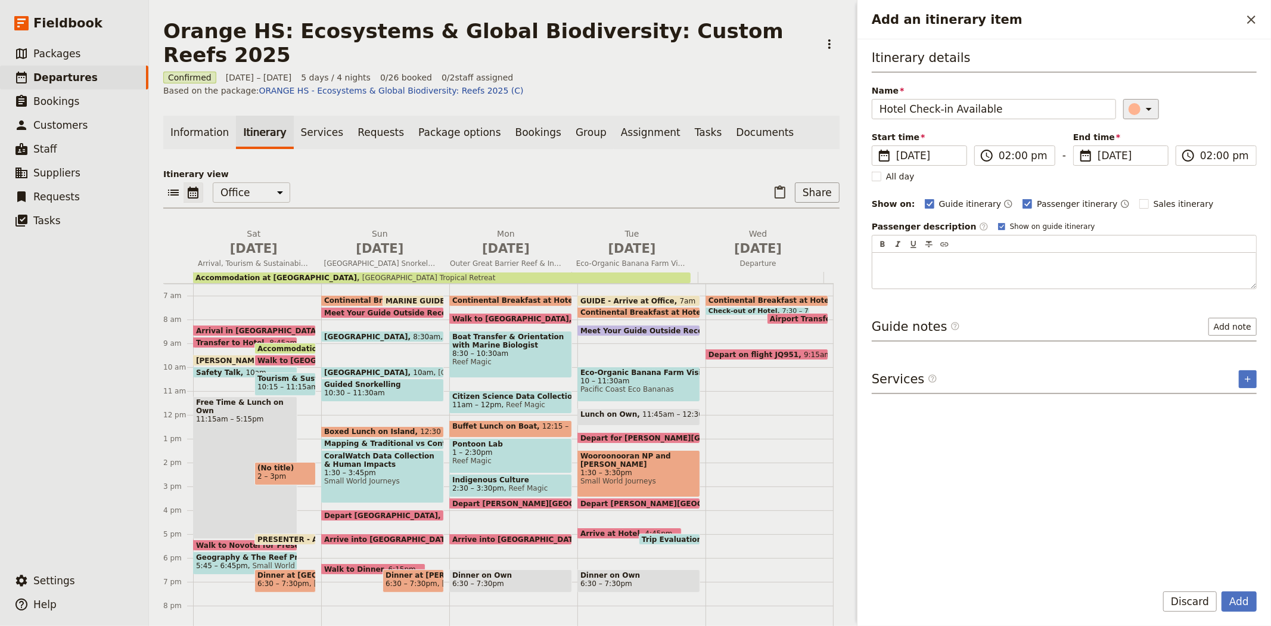
click at [1132, 111] on div "​" at bounding box center [1143, 109] width 26 height 14
click at [1134, 154] on div "button" at bounding box center [1140, 148] width 12 height 12
click at [1236, 604] on button "Add" at bounding box center [1238, 601] width 35 height 20
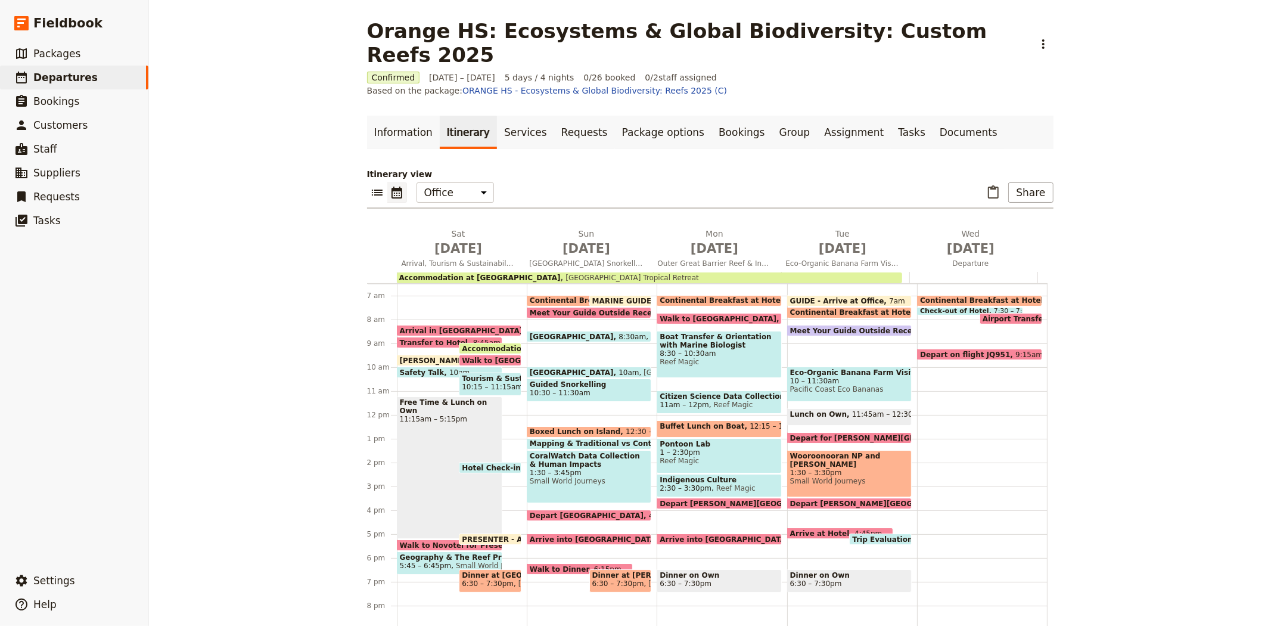
click at [439, 418] on div "Free Time & Lunch on Own 11:15am – 5:15pm" at bounding box center [450, 467] width 106 height 142
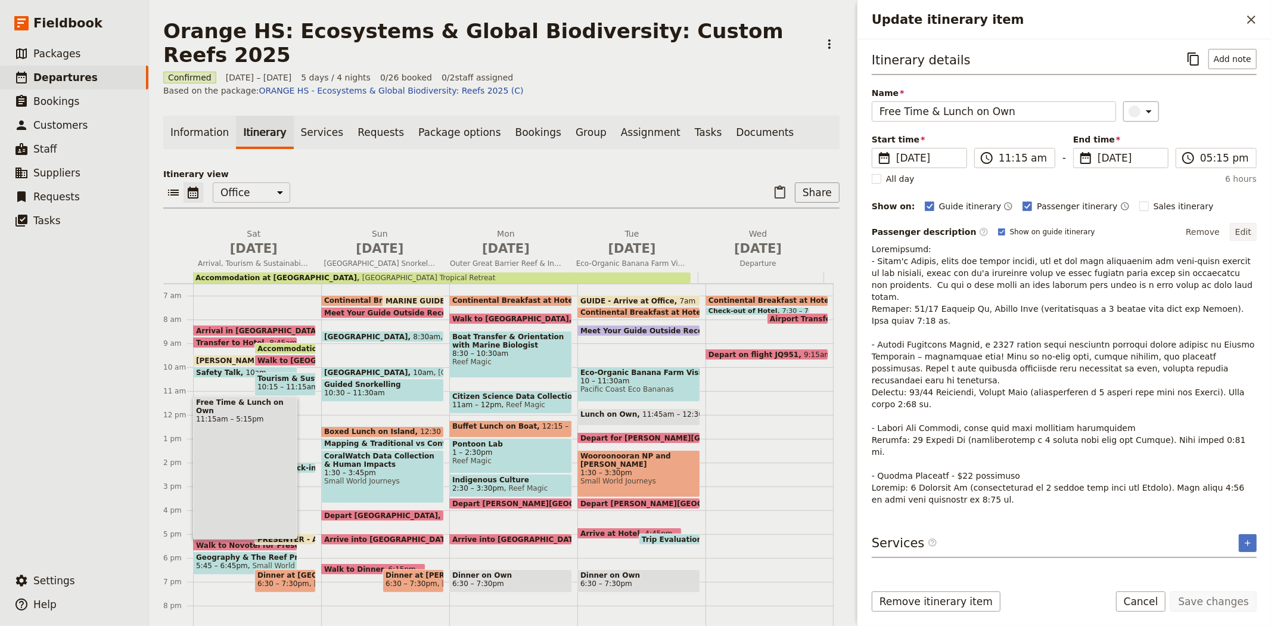
click at [1240, 235] on button "Edit" at bounding box center [1243, 232] width 27 height 18
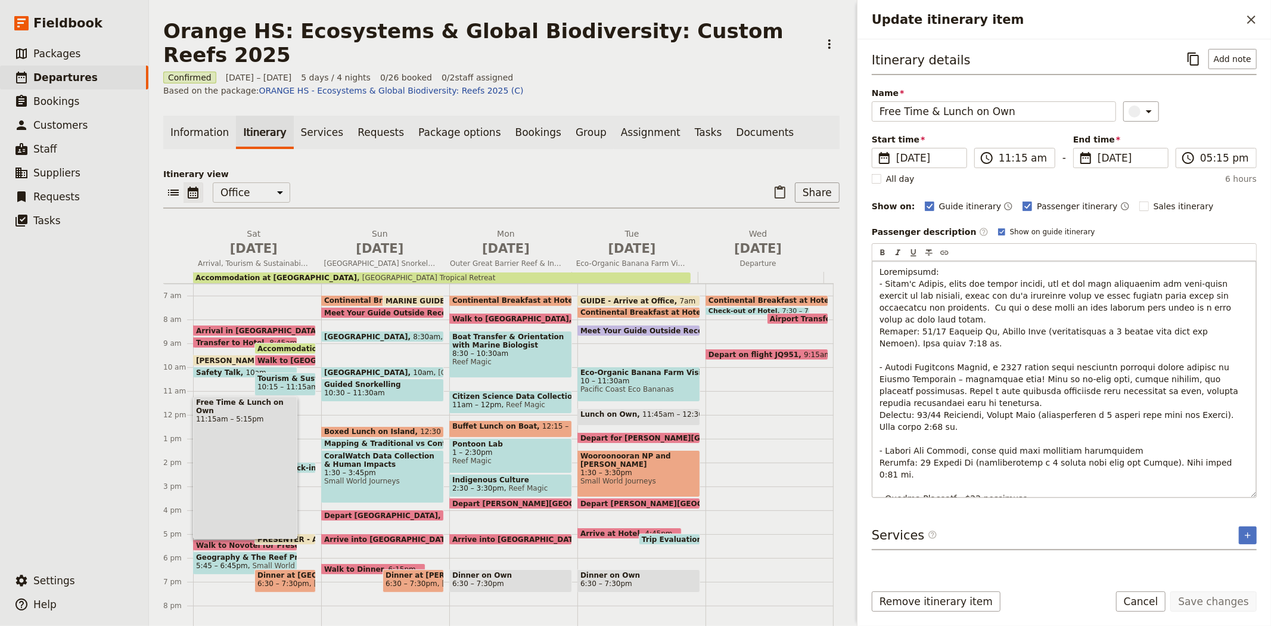
click at [1235, 295] on span "Update itinerary item" at bounding box center [1060, 397] width 362 height 260
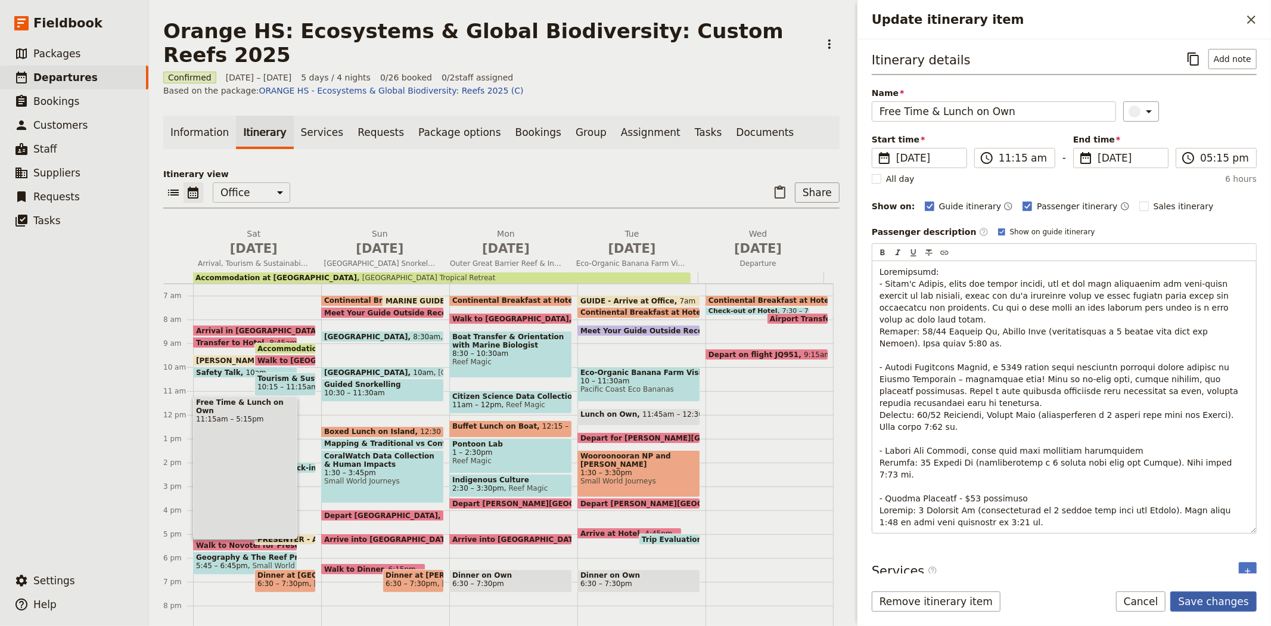
click at [1204, 599] on button "Save changes" at bounding box center [1213, 601] width 86 height 20
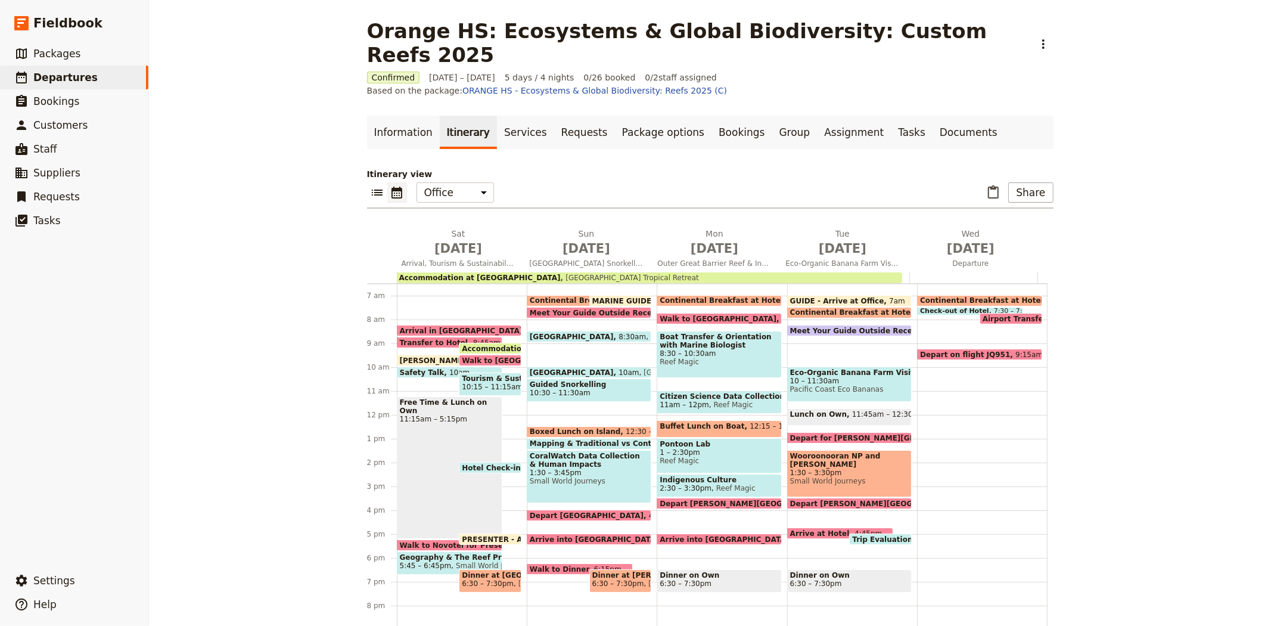
click at [404, 553] on span "Geography & The Reef Presentation" at bounding box center [450, 557] width 100 height 8
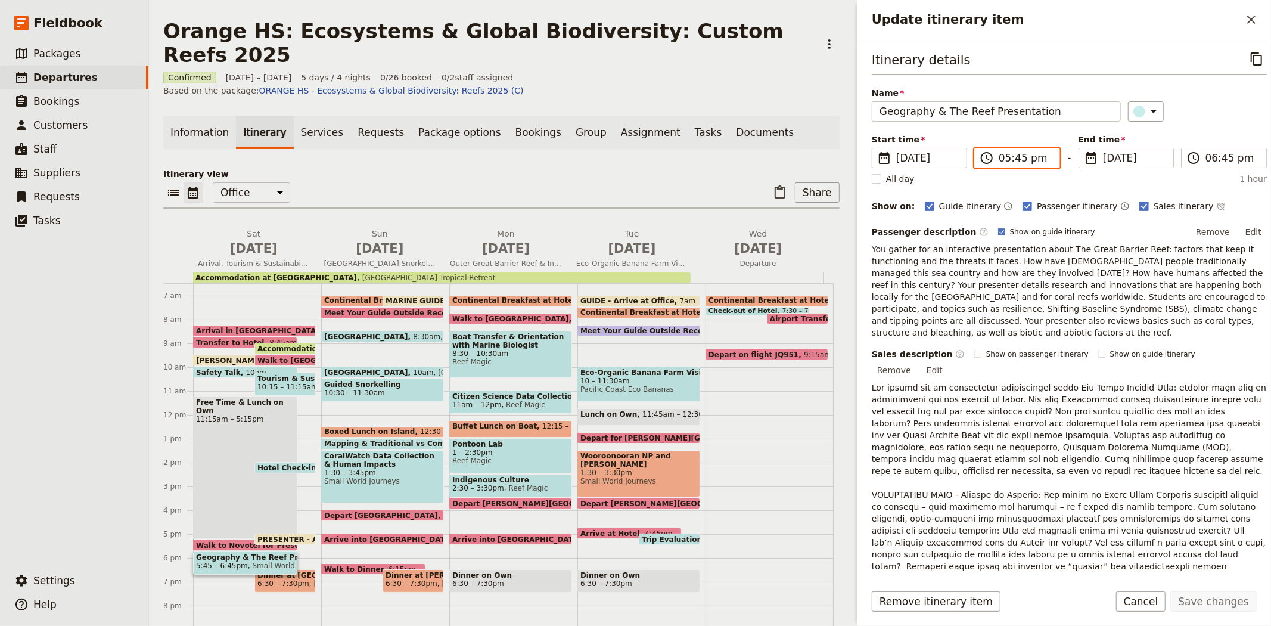
click at [1028, 156] on input "05:45 pm" at bounding box center [1026, 158] width 54 height 14
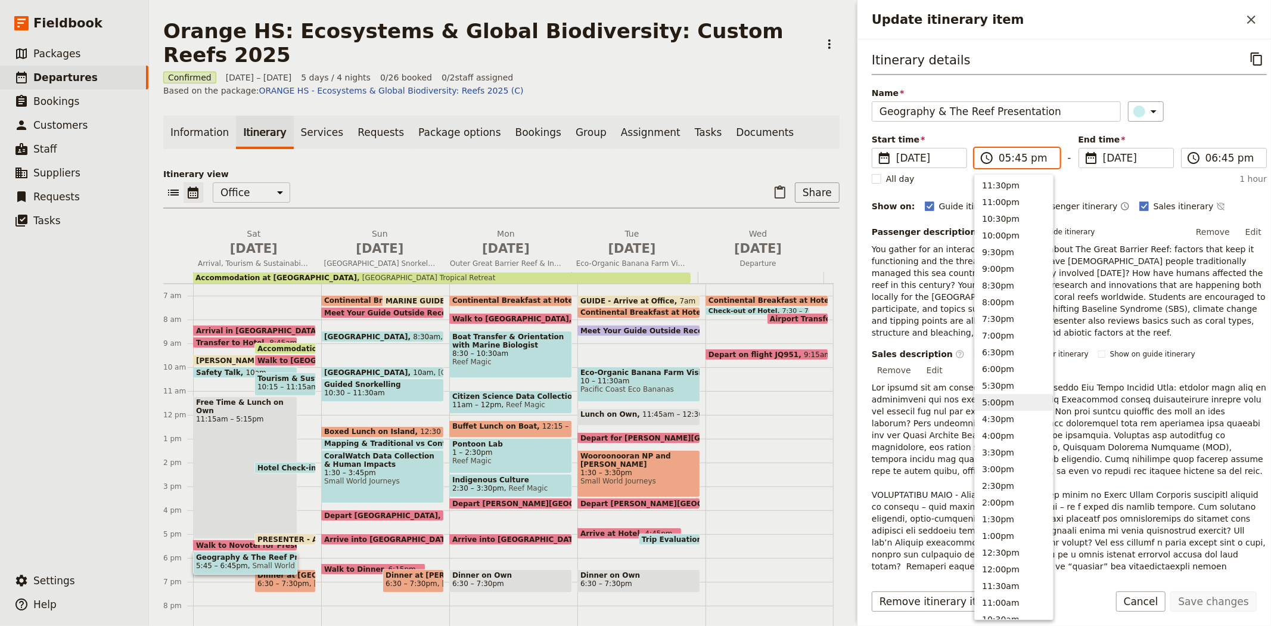
click at [996, 388] on button "5:30pm" at bounding box center [1014, 385] width 78 height 17
type input "05:30 pm"
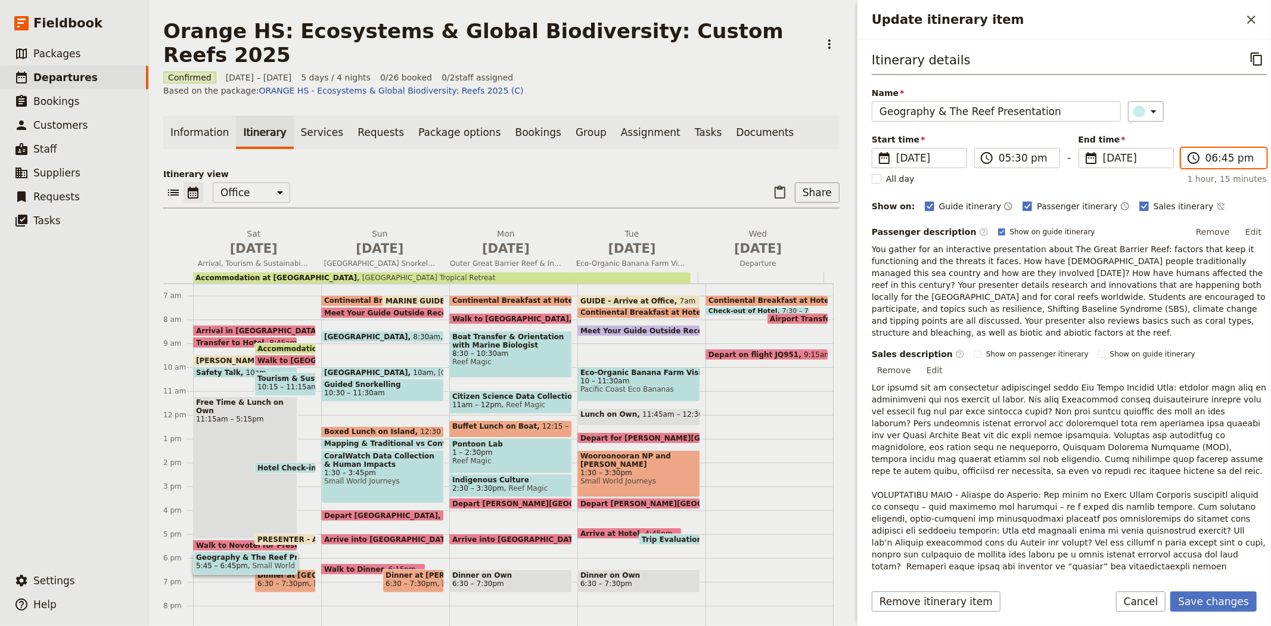
click at [1222, 157] on input "06:45 pm" at bounding box center [1232, 158] width 54 height 14
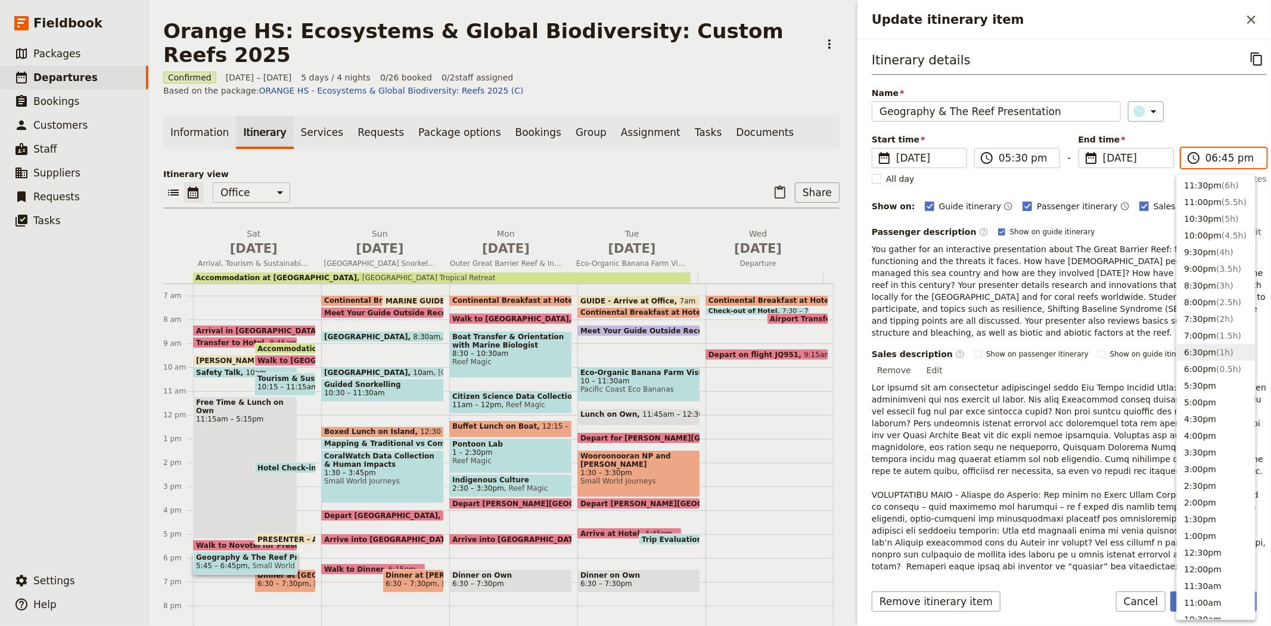
click at [1208, 354] on button "6:30pm ( 1h )" at bounding box center [1216, 352] width 78 height 17
type input "06:30 pm"
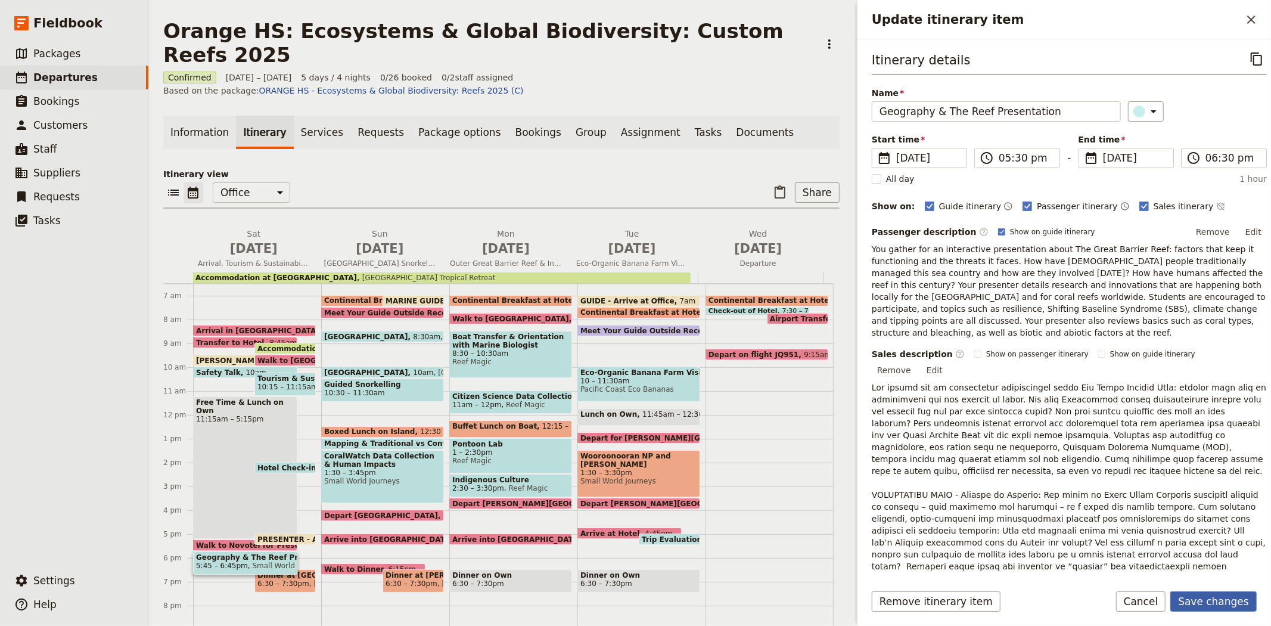
click at [1223, 598] on button "Save changes" at bounding box center [1213, 601] width 86 height 20
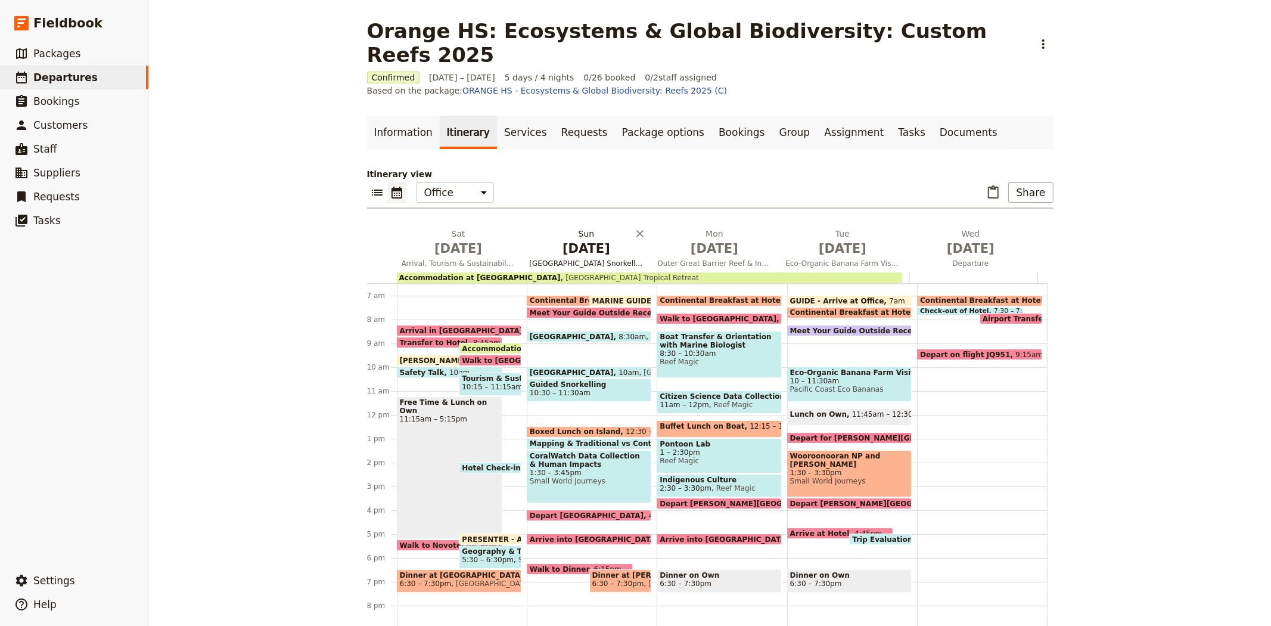
click at [561, 239] on span "[DATE]" at bounding box center [587, 248] width 114 height 18
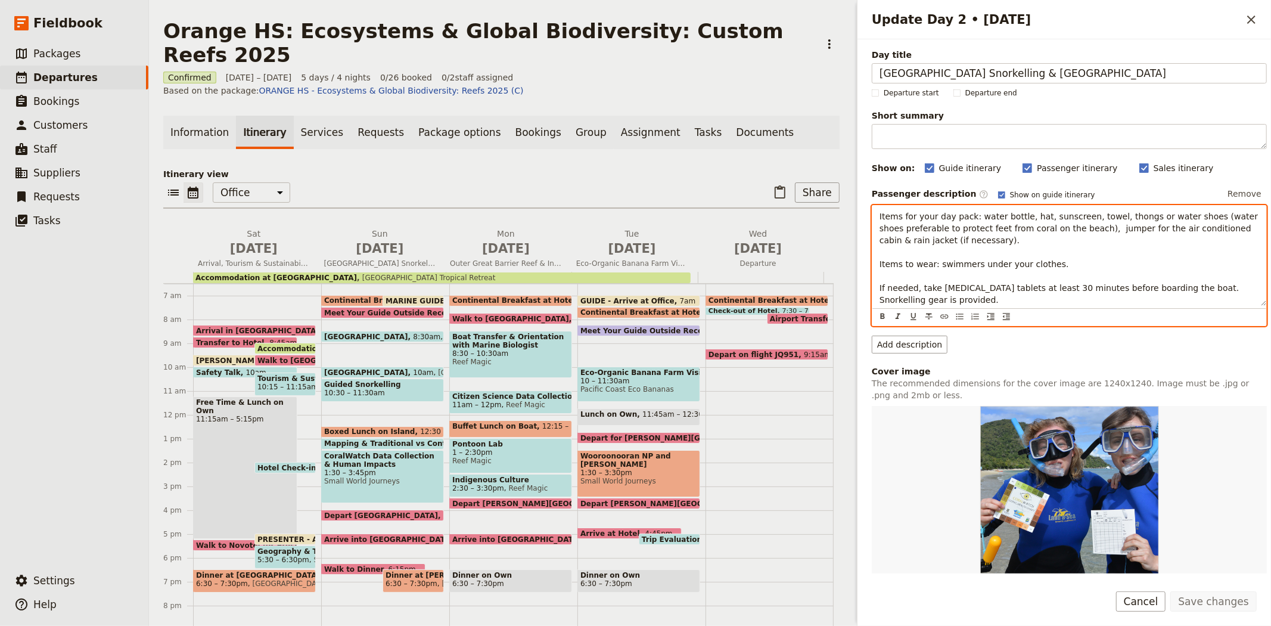
click at [1070, 231] on span "Items for your day pack: water bottle, hat, sunscreen, towel, thongs or water s…" at bounding box center [1069, 257] width 381 height 93
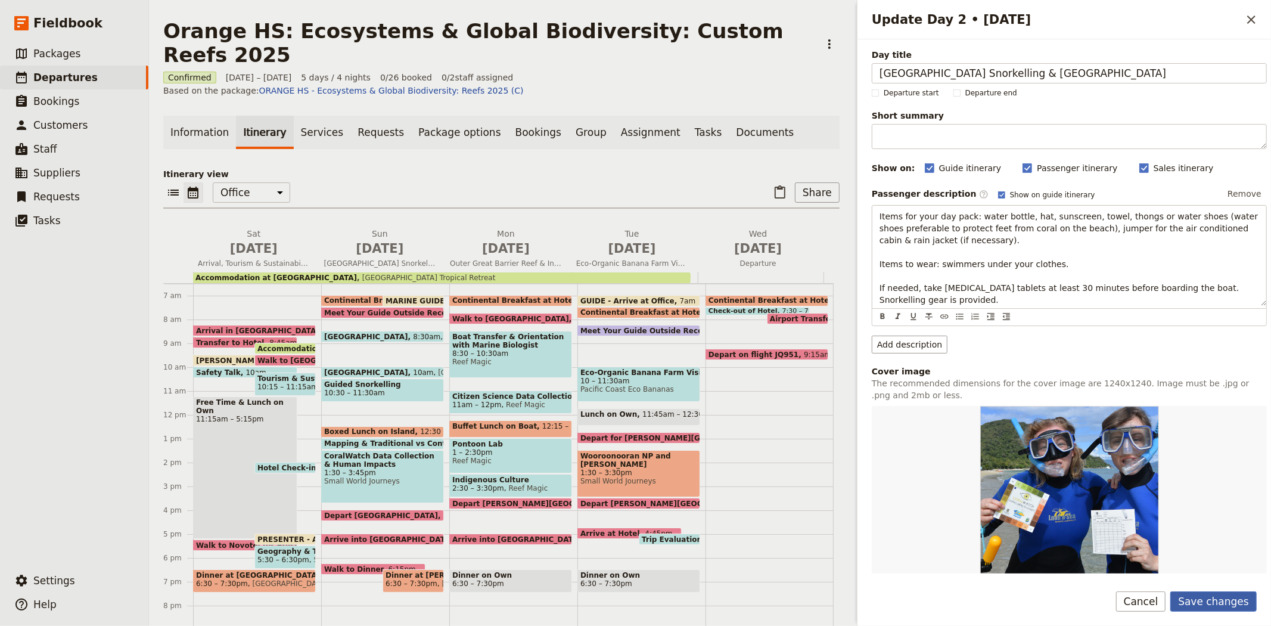
click at [1217, 599] on button "Save changes" at bounding box center [1213, 601] width 86 height 20
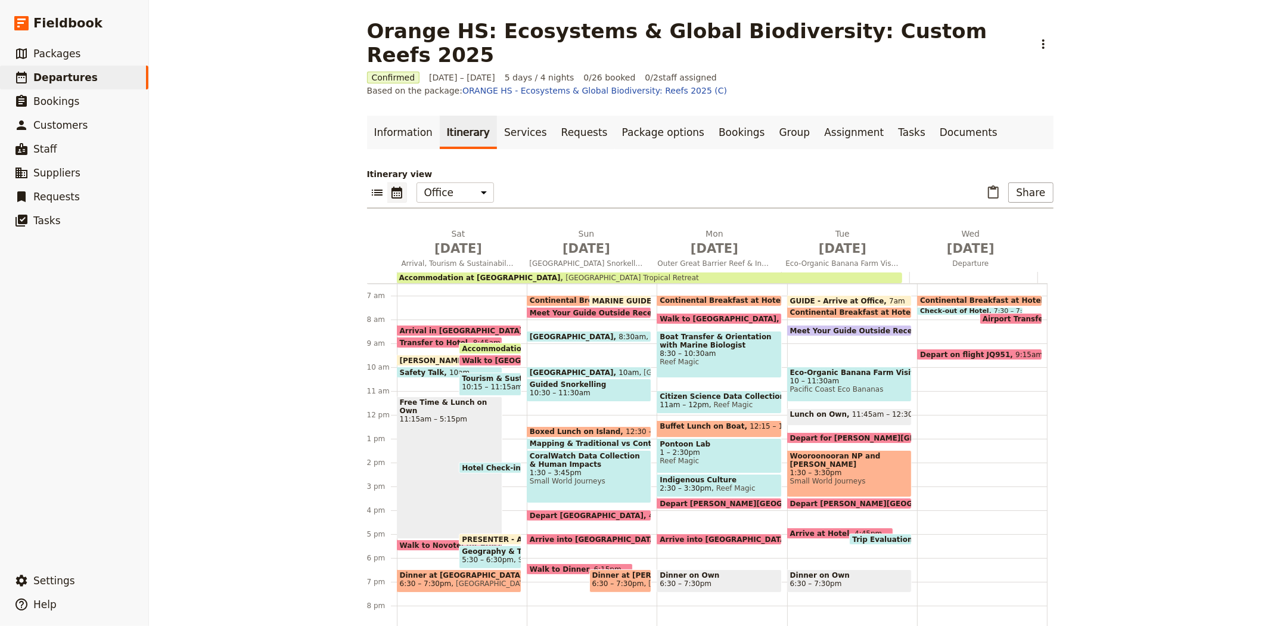
click at [570, 388] on span "10:30 – 11:30am" at bounding box center [560, 392] width 61 height 8
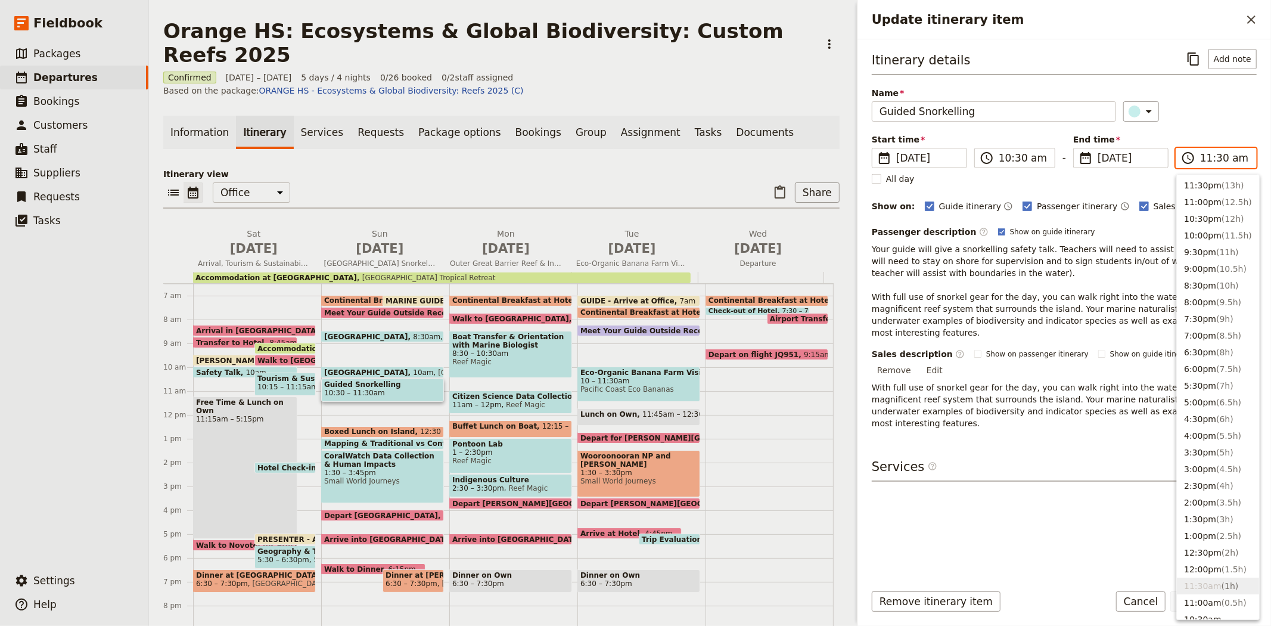
click at [1211, 157] on input "11:30 am" at bounding box center [1224, 158] width 49 height 14
click at [1202, 571] on button "12:00pm ( 1.5h )" at bounding box center [1218, 569] width 82 height 17
type input "12:00 pm"
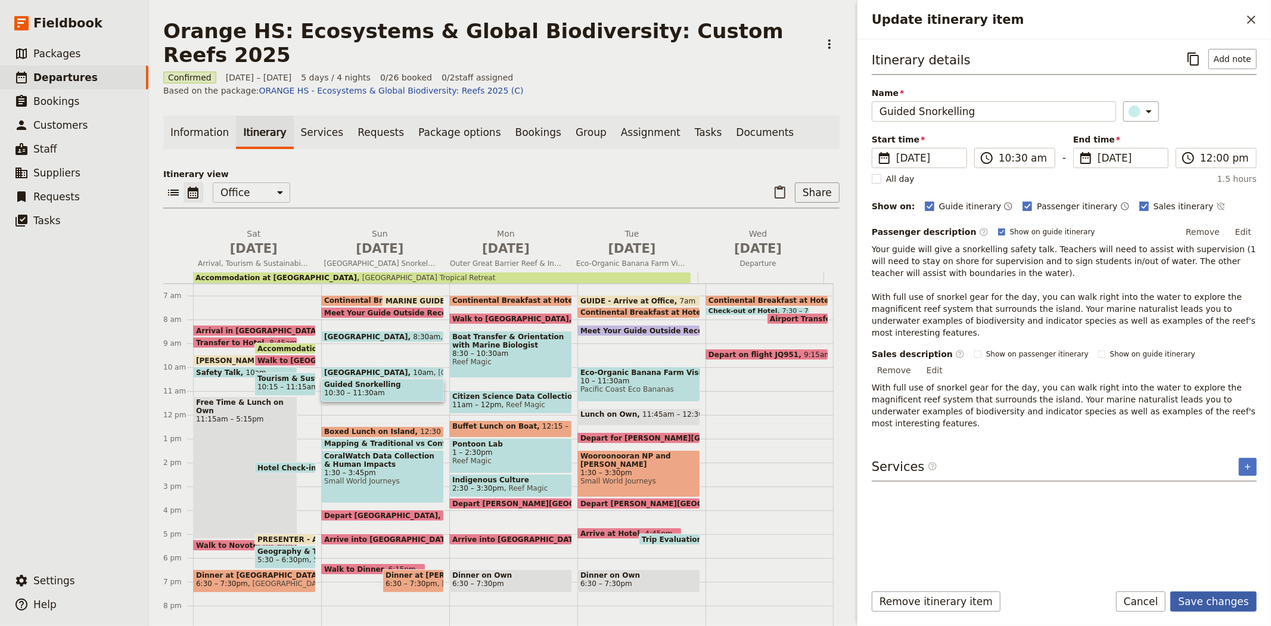
click at [1225, 599] on button "Save changes" at bounding box center [1213, 601] width 86 height 20
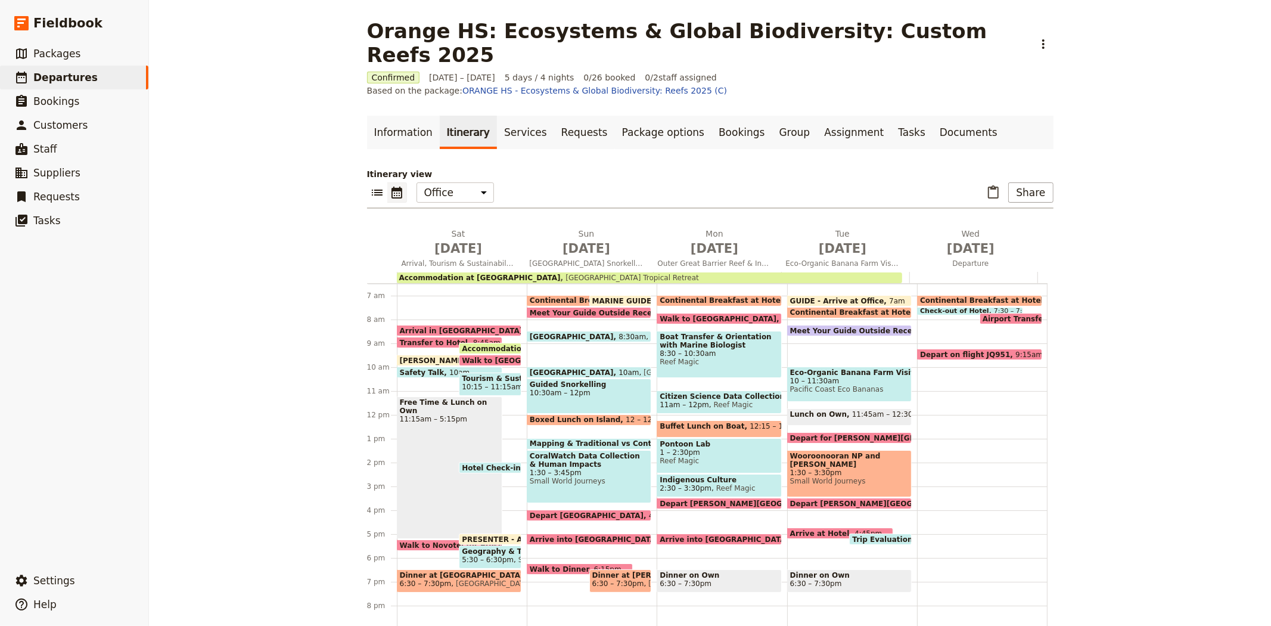
click at [559, 415] on span "Boxed Lunch on Island" at bounding box center [578, 419] width 96 height 8
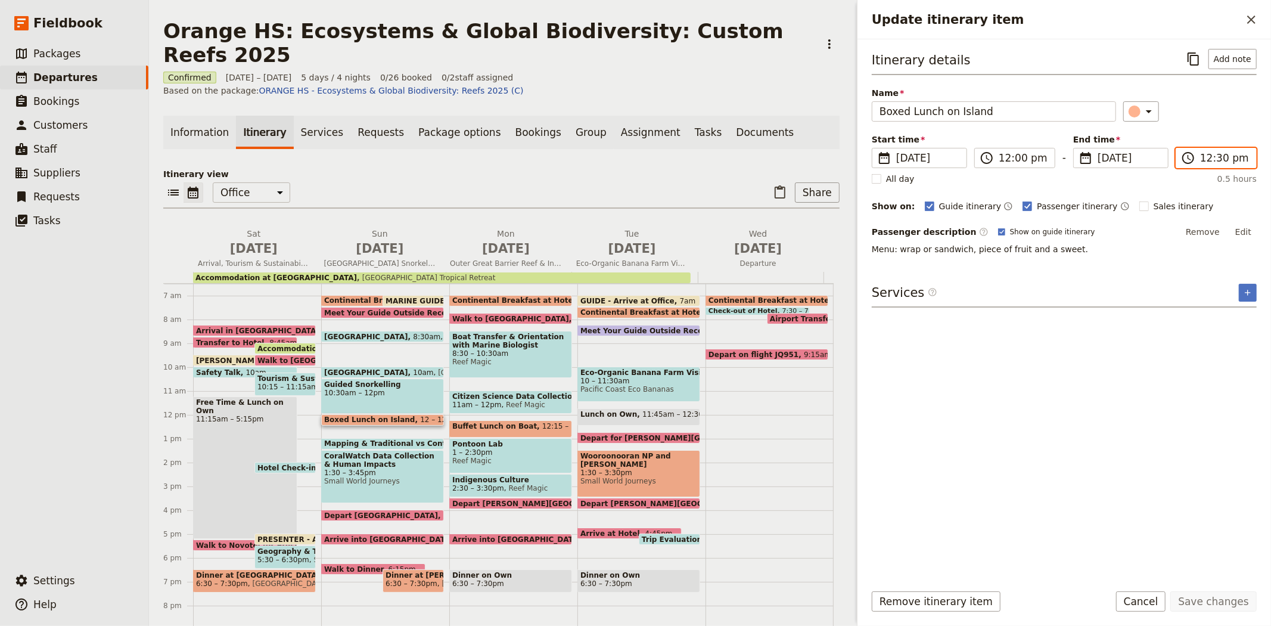
click at [1221, 155] on input "12:30 pm" at bounding box center [1224, 158] width 49 height 14
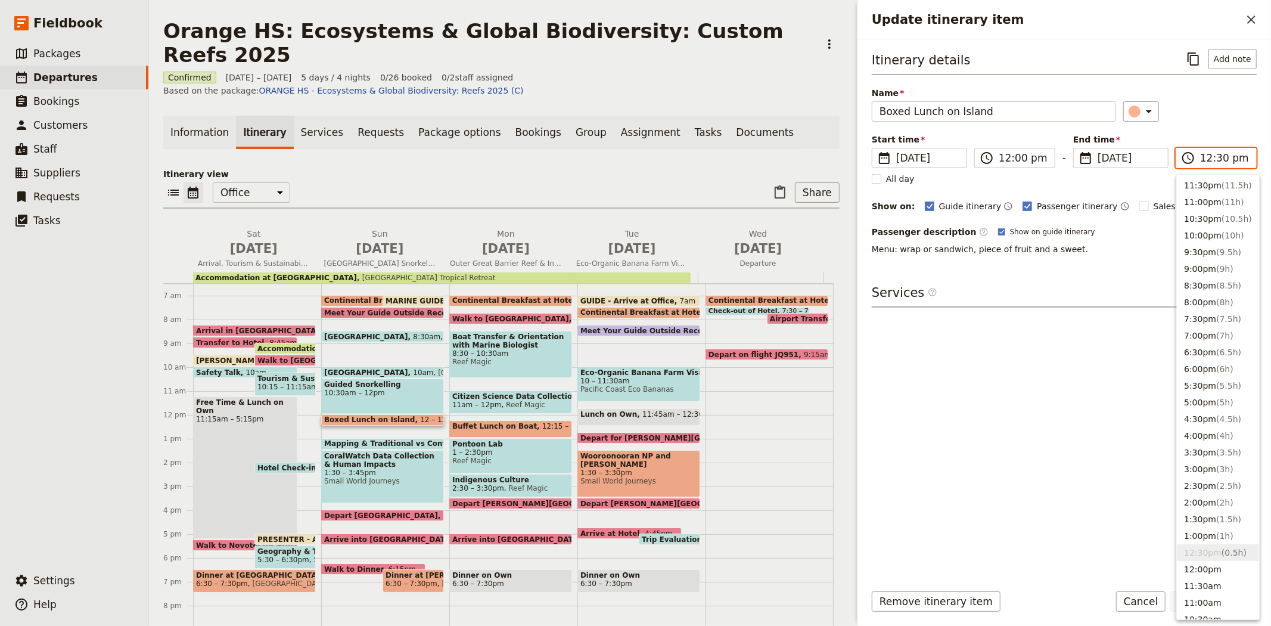
click at [1214, 163] on input "12:30 pm" at bounding box center [1224, 158] width 49 height 14
type input "12:45 pm"
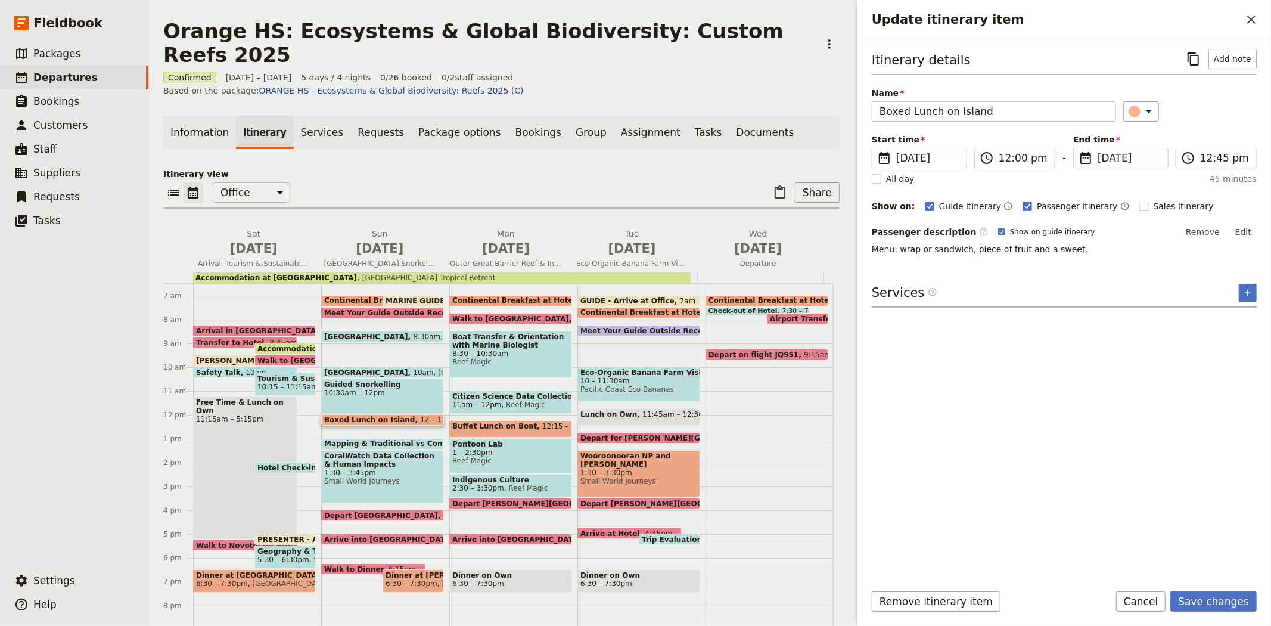
click at [1208, 106] on div "​" at bounding box center [1190, 111] width 134 height 20
click at [1236, 602] on button "Save changes" at bounding box center [1213, 601] width 86 height 20
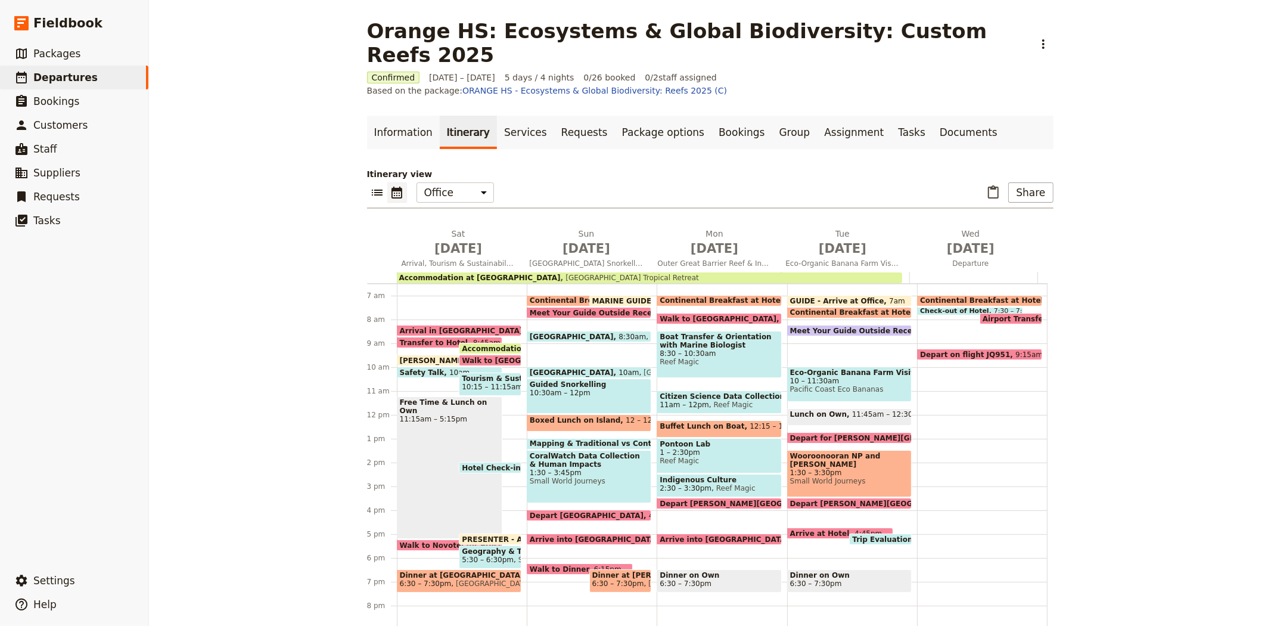
click at [587, 439] on span "Mapping & Traditional vs Contemporary Management Activity" at bounding box center [657, 443] width 254 height 8
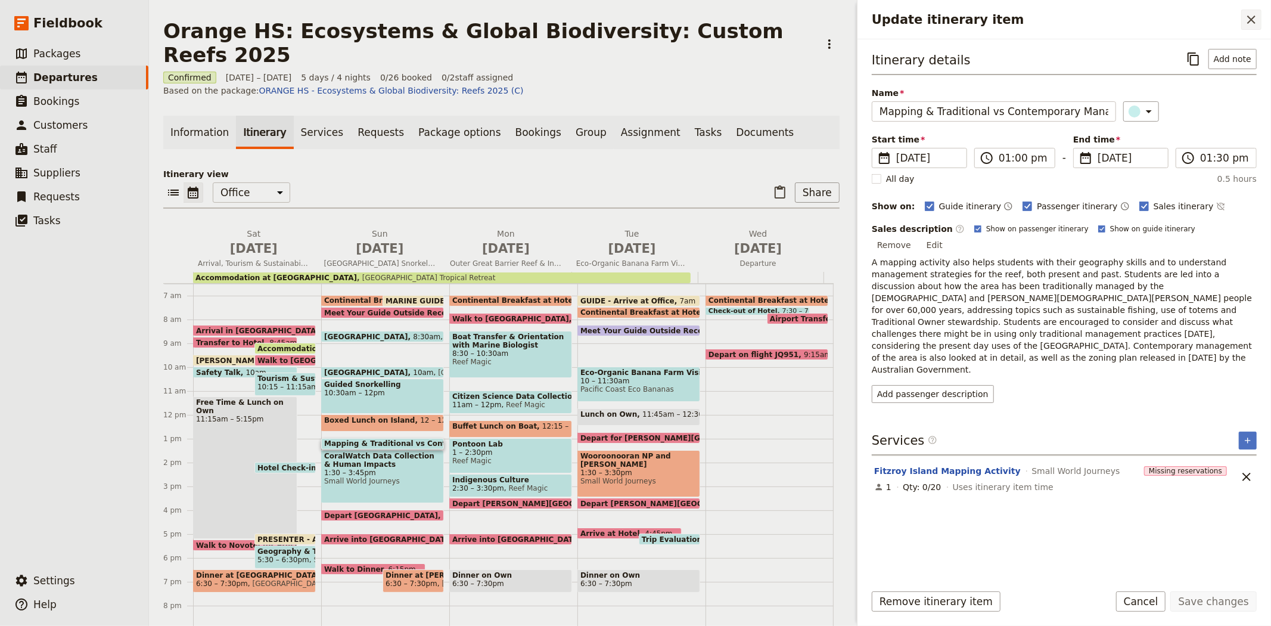
click at [1246, 18] on icon "Close drawer" at bounding box center [1251, 20] width 14 height 14
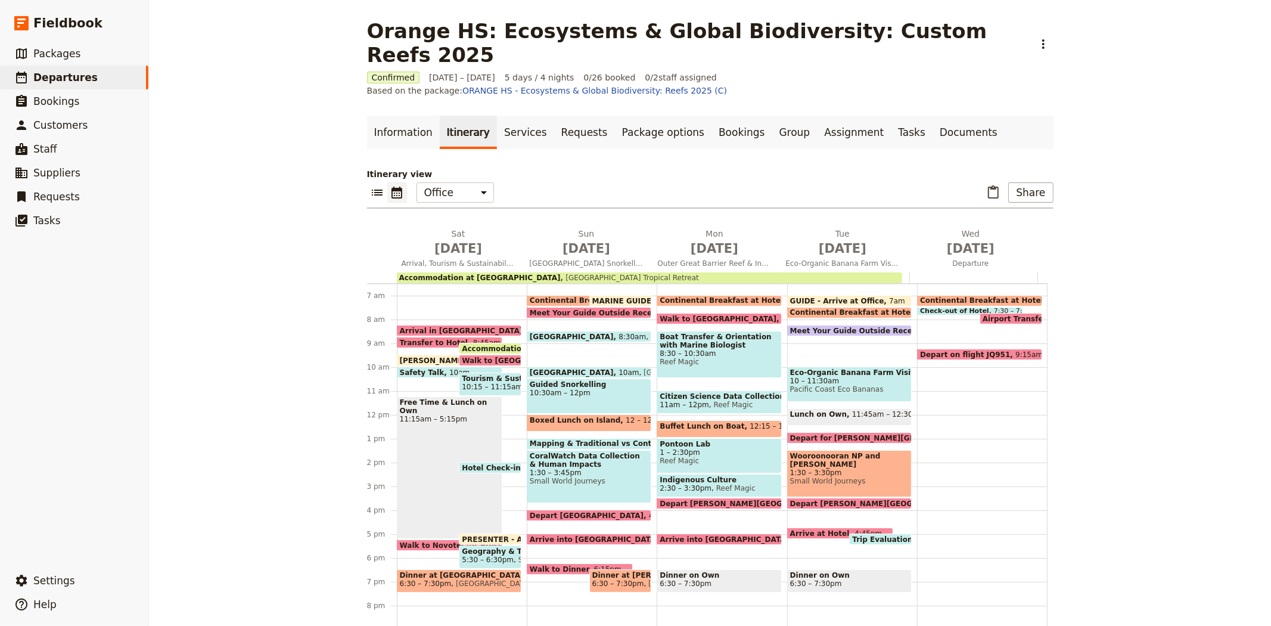
click at [570, 565] on span "Walk to Dinner" at bounding box center [562, 569] width 64 height 8
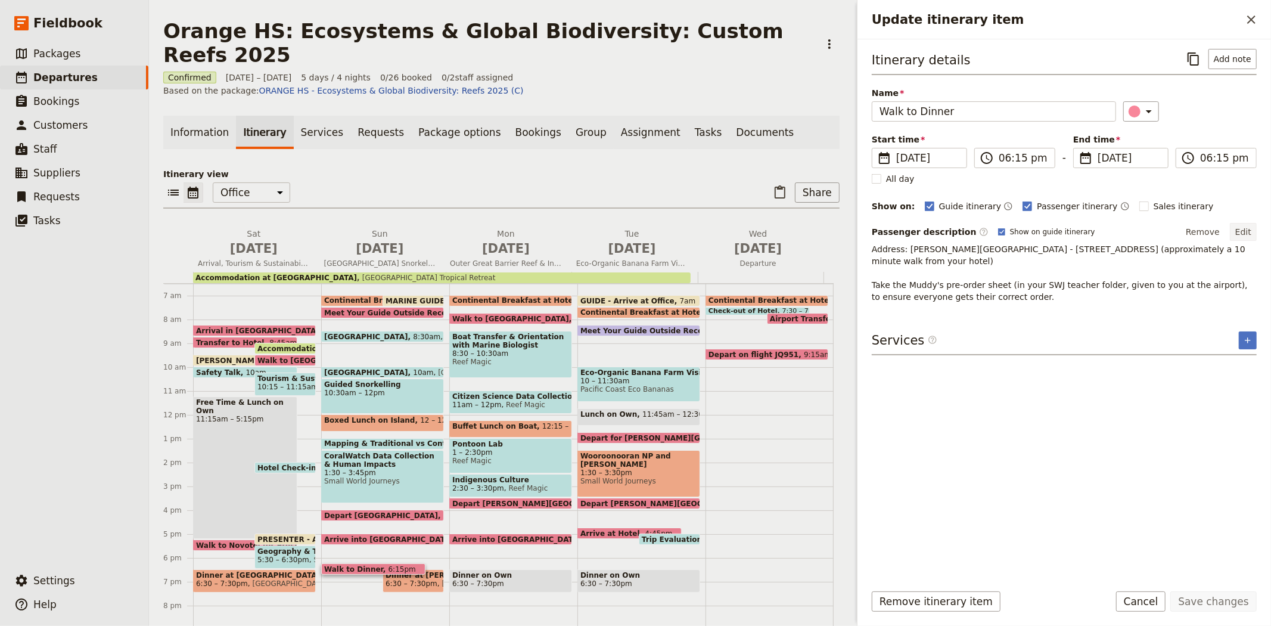
click at [1243, 228] on button "Edit" at bounding box center [1243, 232] width 27 height 18
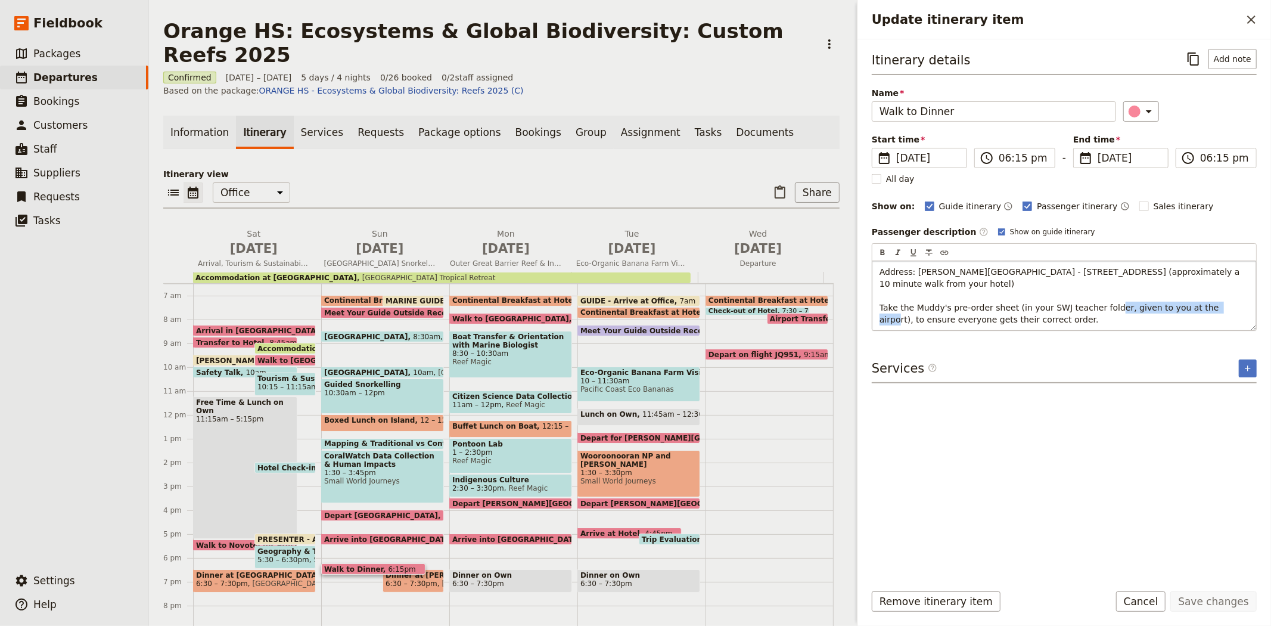
drag, startPoint x: 1105, startPoint y: 308, endPoint x: 1206, endPoint y: 310, distance: 101.3
click at [1206, 310] on span "Address: [PERSON_NAME][GEOGRAPHIC_DATA] - [STREET_ADDRESS] (approximately a 10 …" at bounding box center [1060, 295] width 363 height 57
click at [1239, 599] on button "Save changes" at bounding box center [1213, 601] width 86 height 20
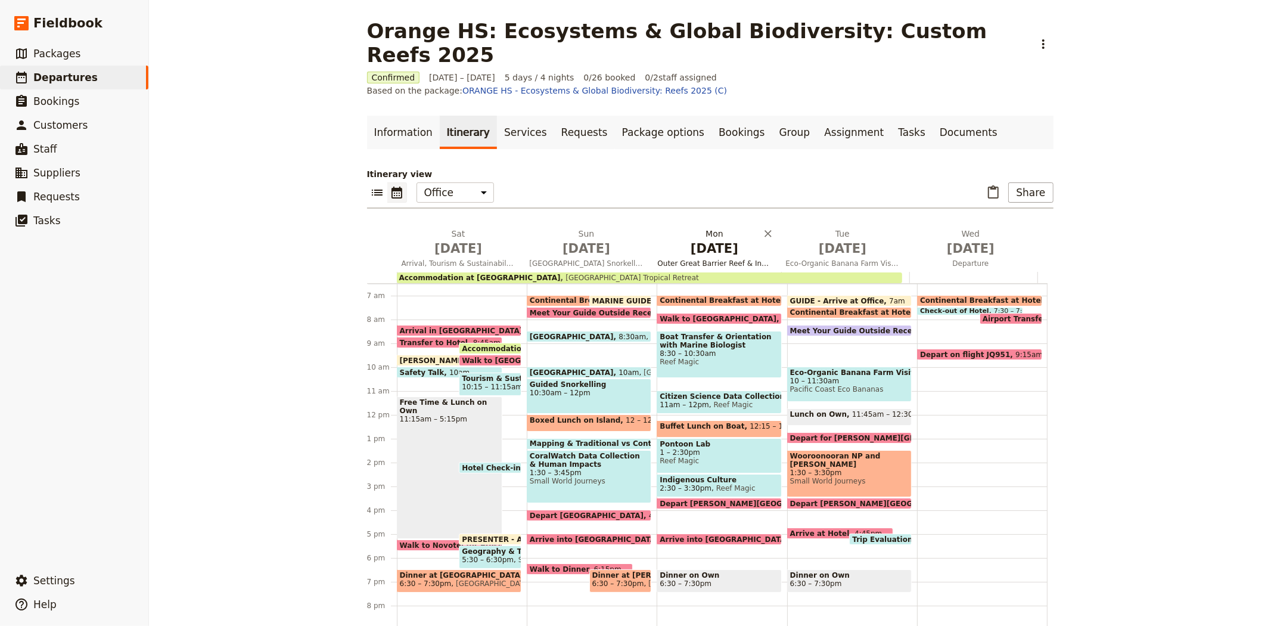
click at [691, 239] on span "[DATE]" at bounding box center [715, 248] width 114 height 18
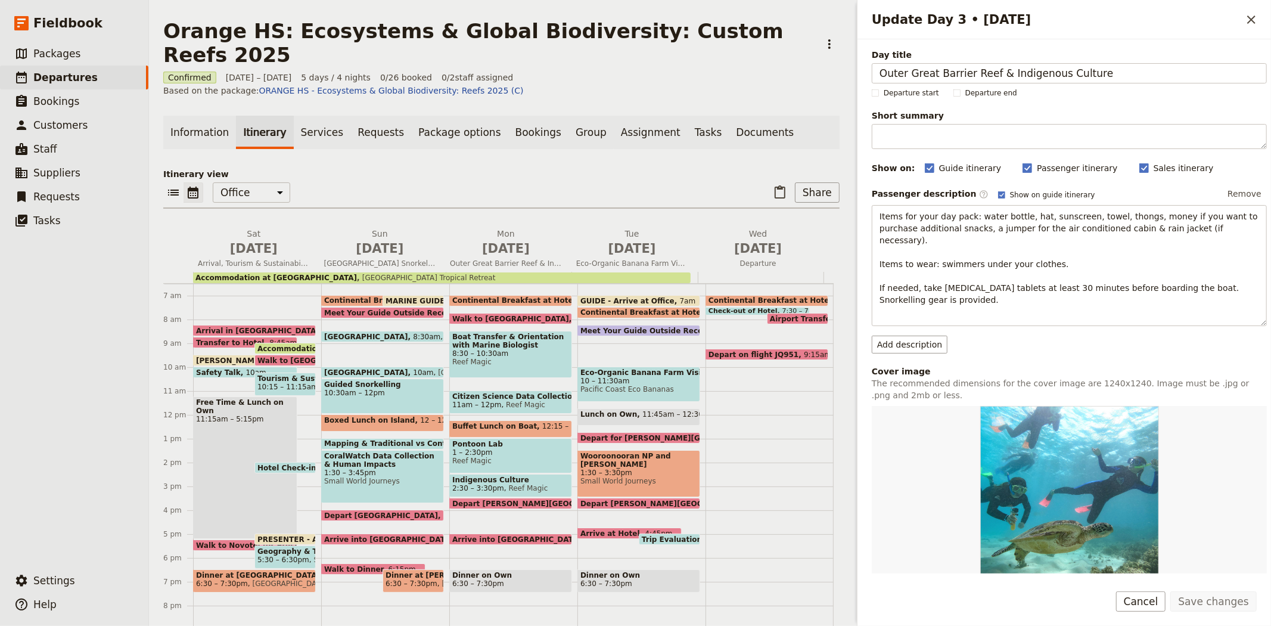
scroll to position [216, 0]
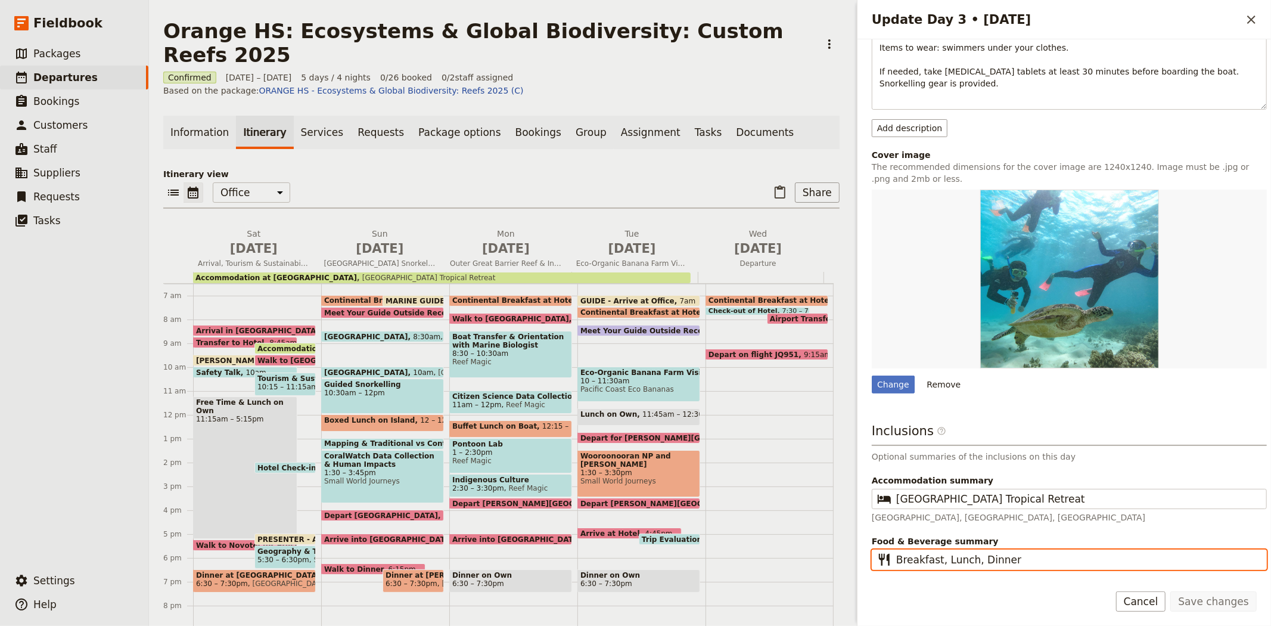
drag, startPoint x: 979, startPoint y: 545, endPoint x: 1098, endPoint y: 557, distance: 119.7
click at [1098, 557] on fieldset "​ Breakfast, Lunch, Dinner" at bounding box center [1069, 559] width 395 height 20
type input "Breakfast, Lunch"
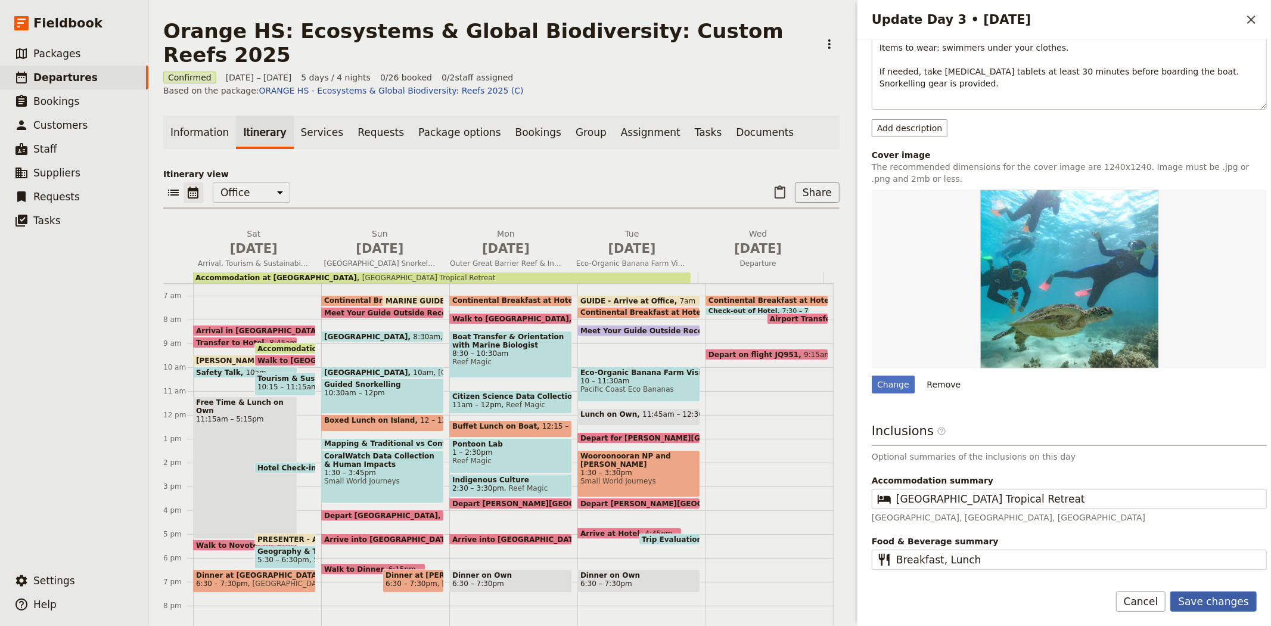
click at [1202, 605] on button "Save changes" at bounding box center [1213, 601] width 86 height 20
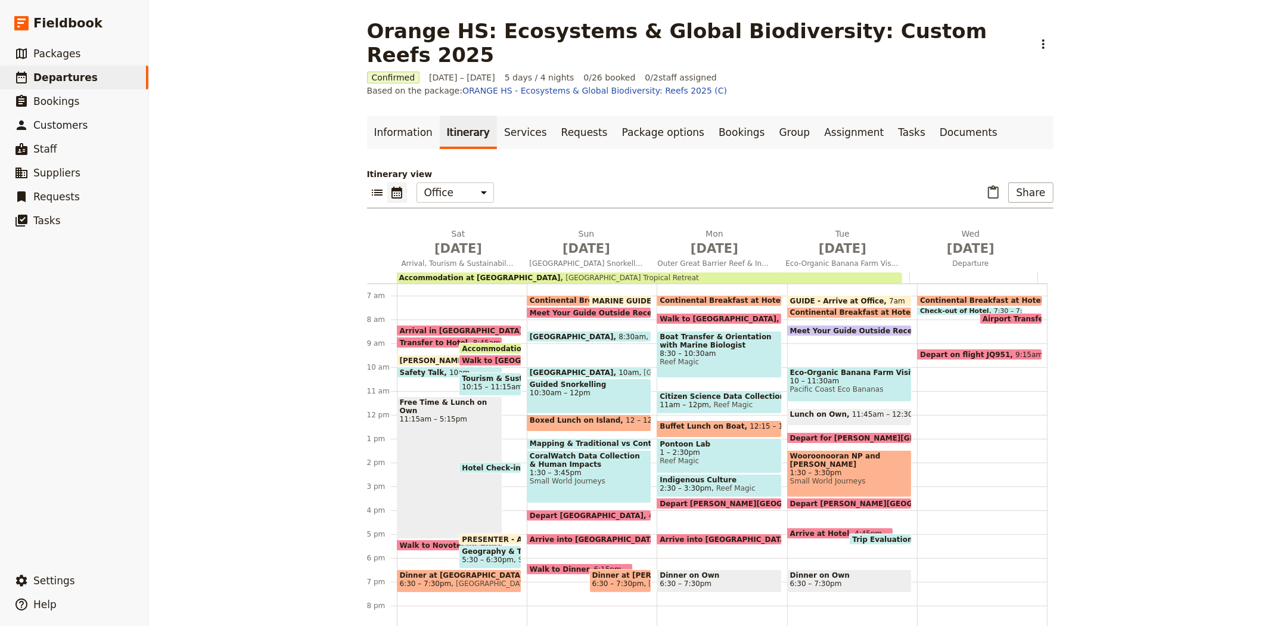
click at [680, 315] on span "Walk to [GEOGRAPHIC_DATA]" at bounding box center [721, 319] width 122 height 8
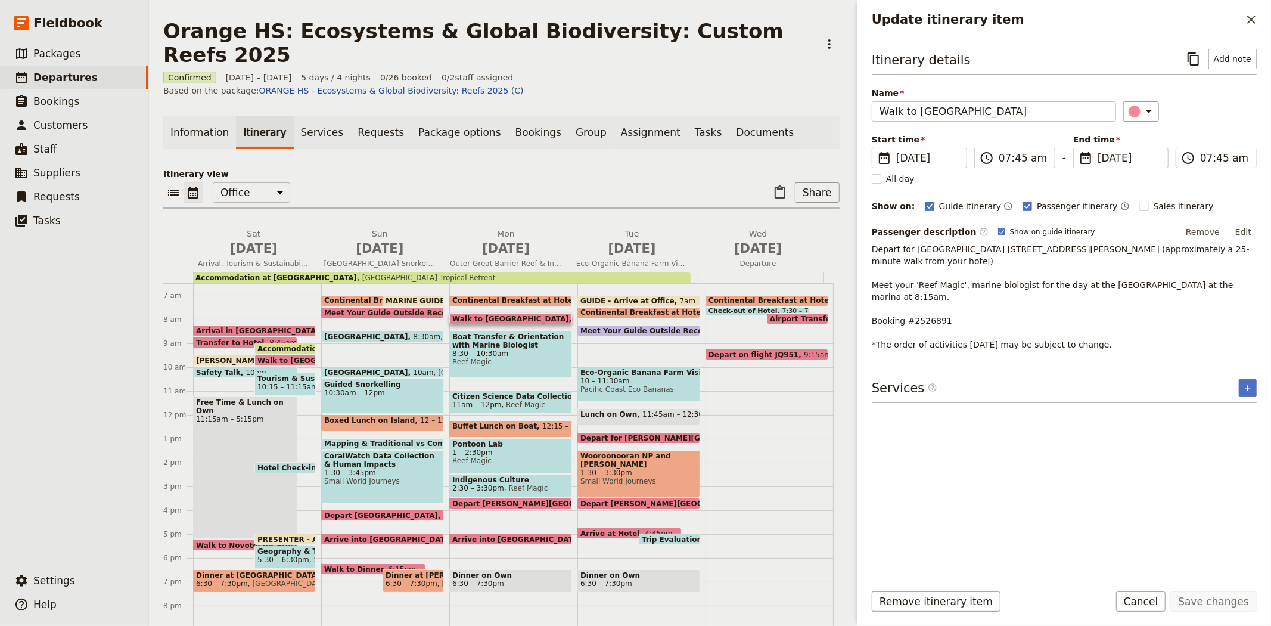
click at [1245, 229] on button "Edit" at bounding box center [1243, 232] width 27 height 18
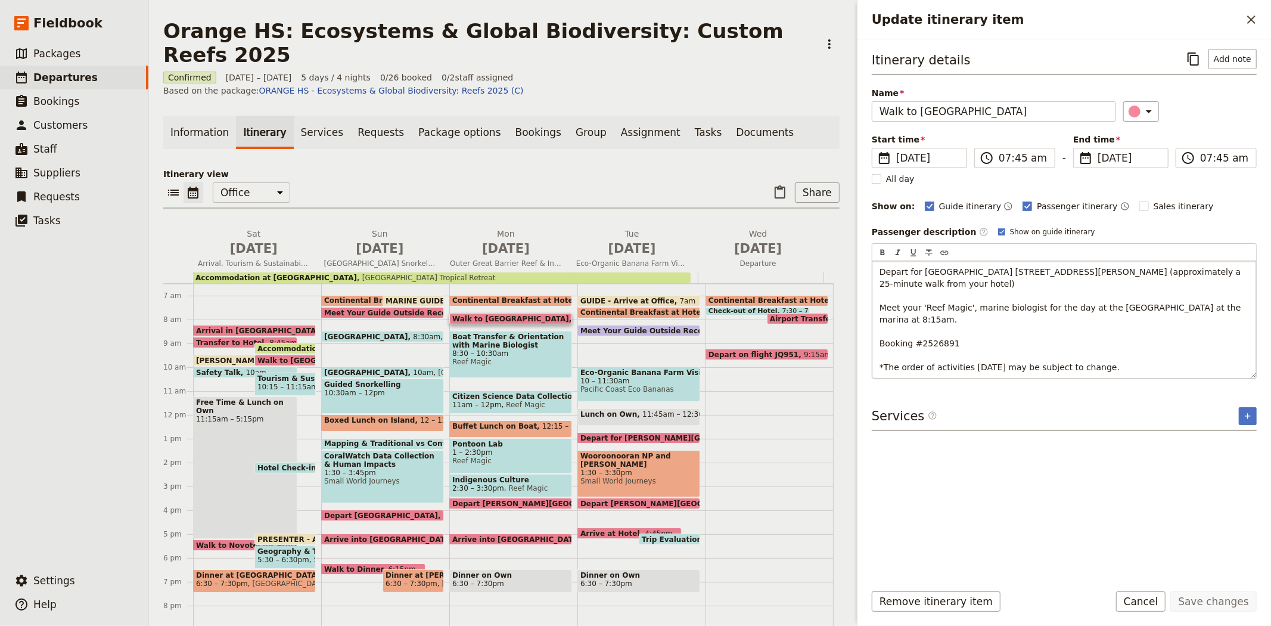
click at [1157, 272] on span "Depart for [GEOGRAPHIC_DATA] [STREET_ADDRESS][PERSON_NAME] (approximately a 25-…" at bounding box center [1061, 319] width 364 height 105
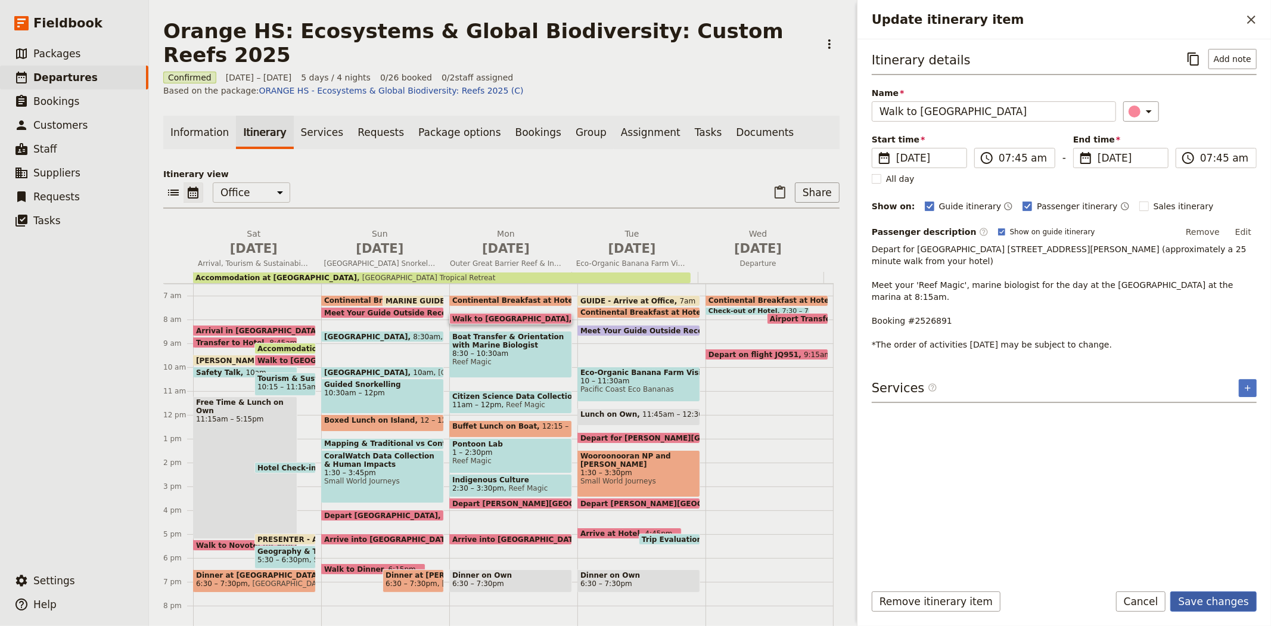
click at [1228, 601] on button "Save changes" at bounding box center [1213, 601] width 86 height 20
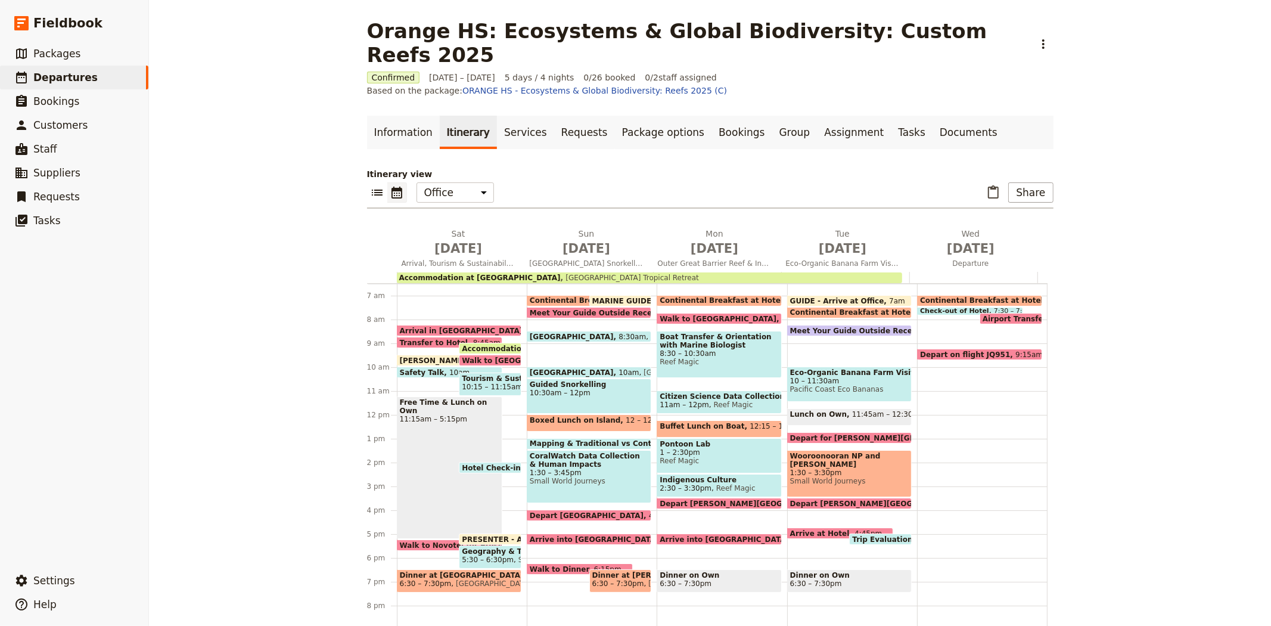
click at [671, 349] on span "8:30 – 10:30am" at bounding box center [719, 353] width 119 height 8
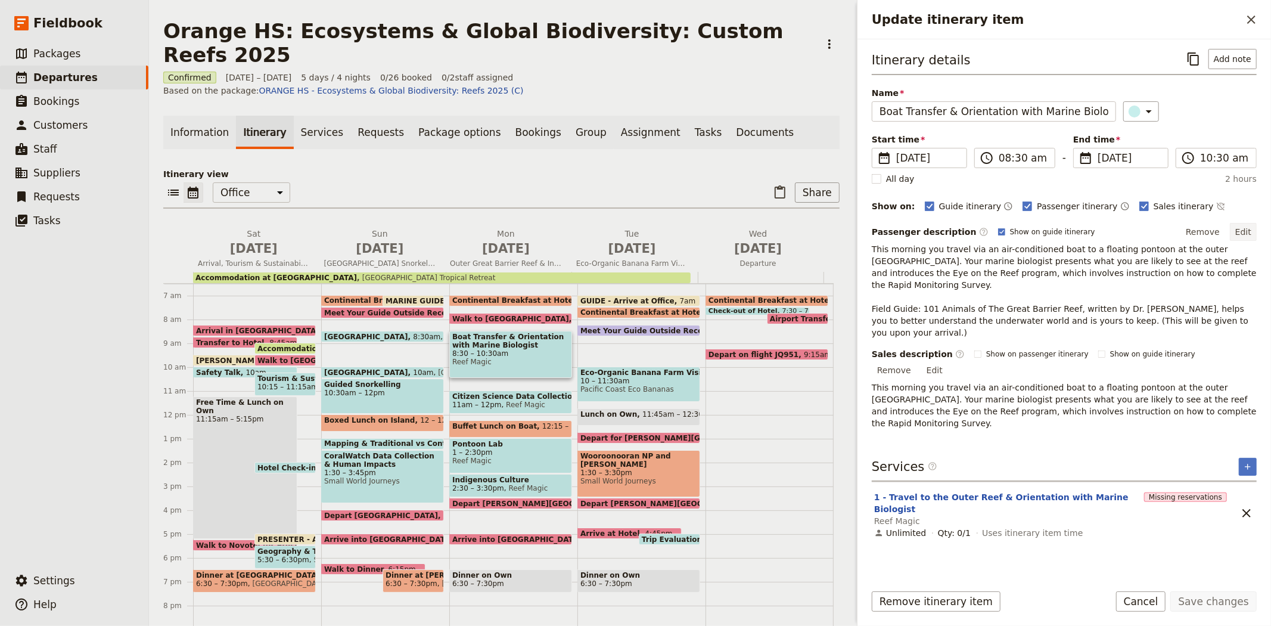
click at [1246, 234] on button "Edit" at bounding box center [1243, 232] width 27 height 18
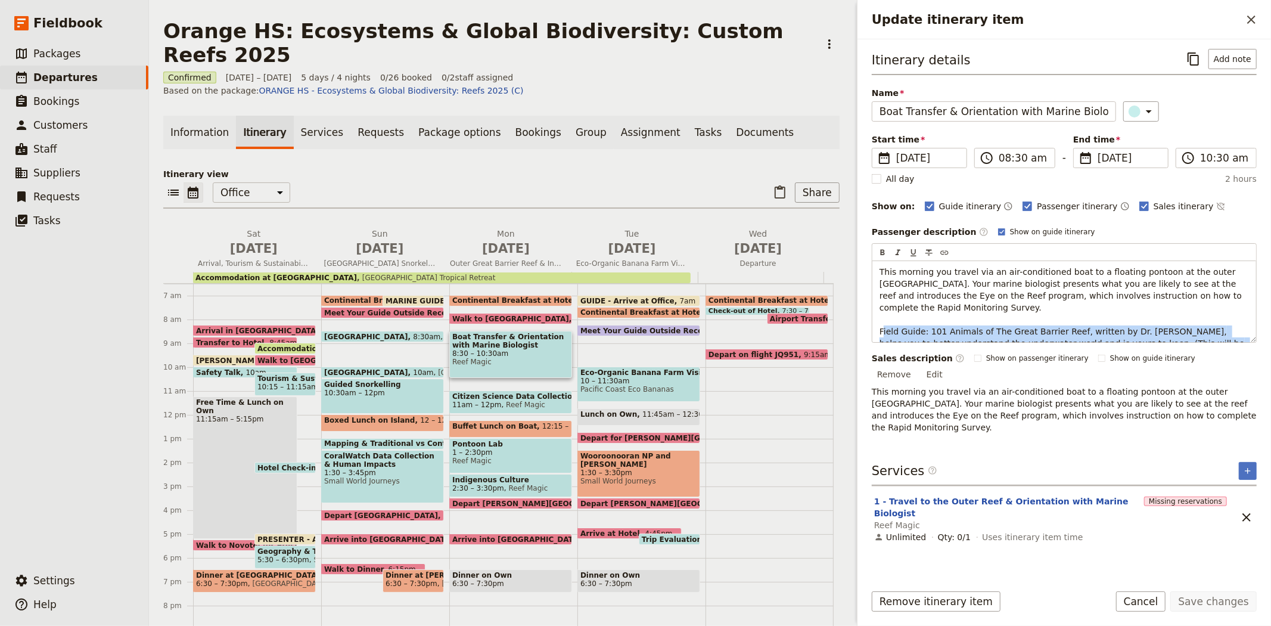
drag, startPoint x: 1248, startPoint y: 331, endPoint x: 845, endPoint y: 316, distance: 403.0
click at [845, 316] on div "Orange HS: Ecosystems & Global Biodiversity: Custom Reefs 2025 ​ Confirmed [DAT…" at bounding box center [710, 313] width 1122 height 626
copy span "Field Guide: 101 Animals of The Great Barrier Reef, written by Dr. [PERSON_NAME…"
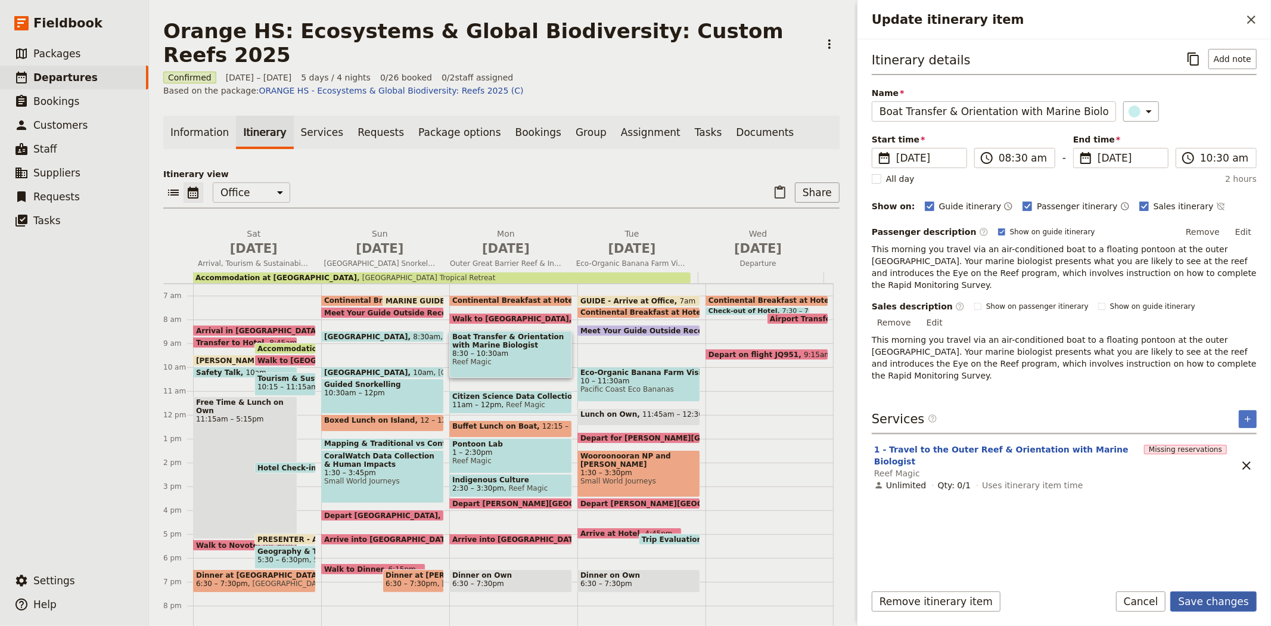
click at [1214, 602] on button "Save changes" at bounding box center [1213, 601] width 86 height 20
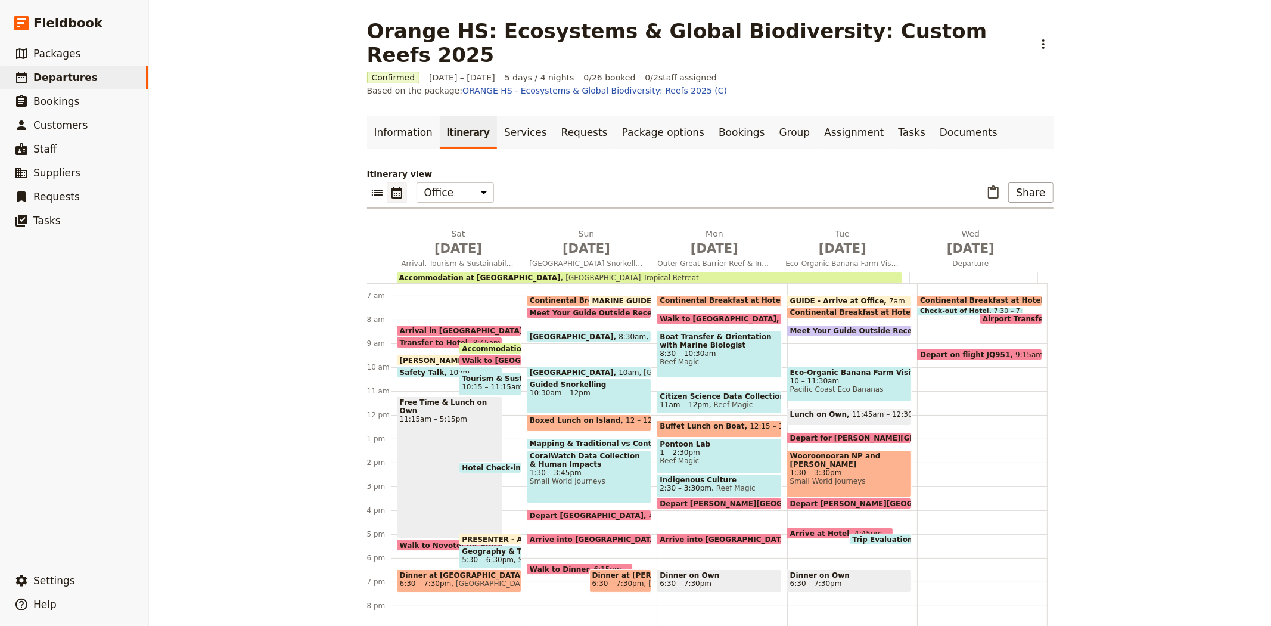
click at [553, 332] on span "[GEOGRAPHIC_DATA]" at bounding box center [574, 336] width 89 height 8
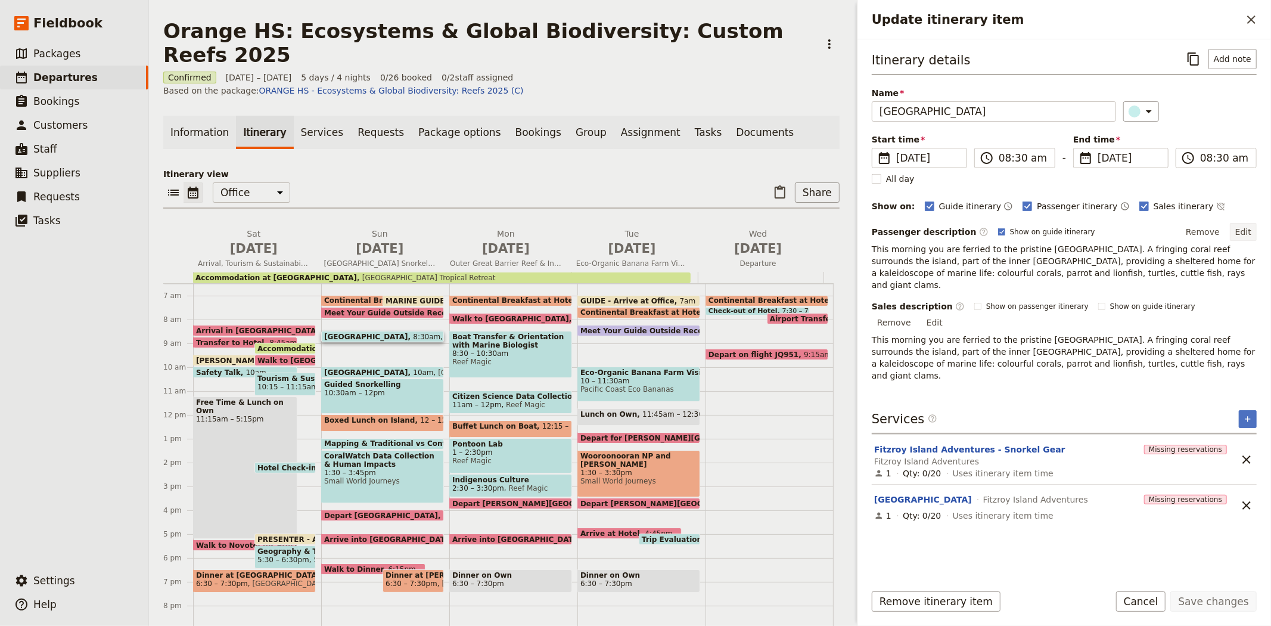
click at [1249, 232] on button "Edit" at bounding box center [1243, 232] width 27 height 18
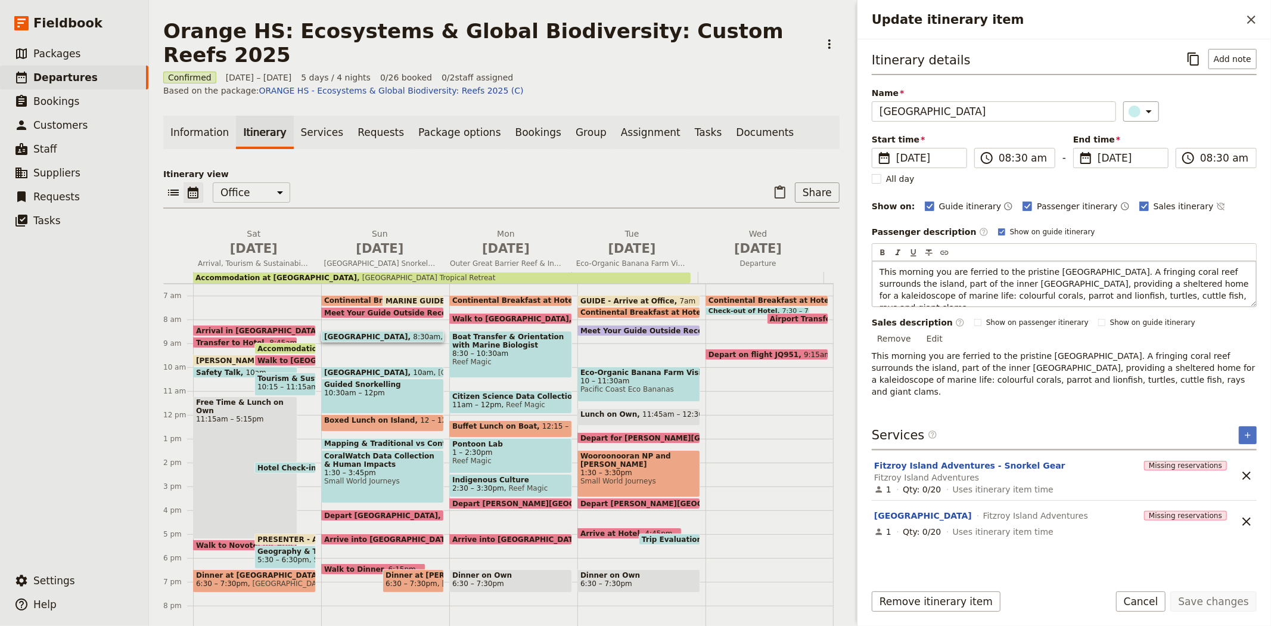
click at [1182, 300] on p "This morning you are ferried to the pristine [GEOGRAPHIC_DATA]. A fringing cora…" at bounding box center [1063, 290] width 369 height 48
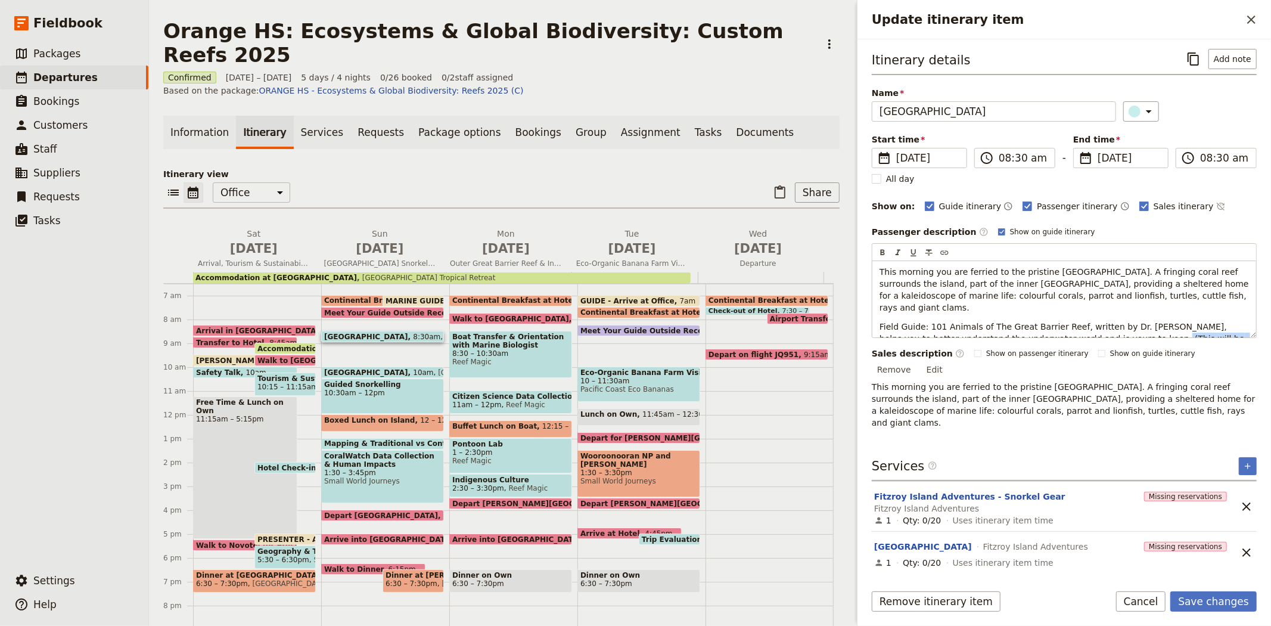
drag, startPoint x: 1083, startPoint y: 328, endPoint x: 1255, endPoint y: 338, distance: 172.5
click at [1255, 338] on div "Passenger description ​ Show on guide itinerary Edit ​ ​ ​ ​ ​ This morning you…" at bounding box center [1064, 326] width 385 height 206
click at [1230, 602] on button "Save changes" at bounding box center [1213, 601] width 86 height 20
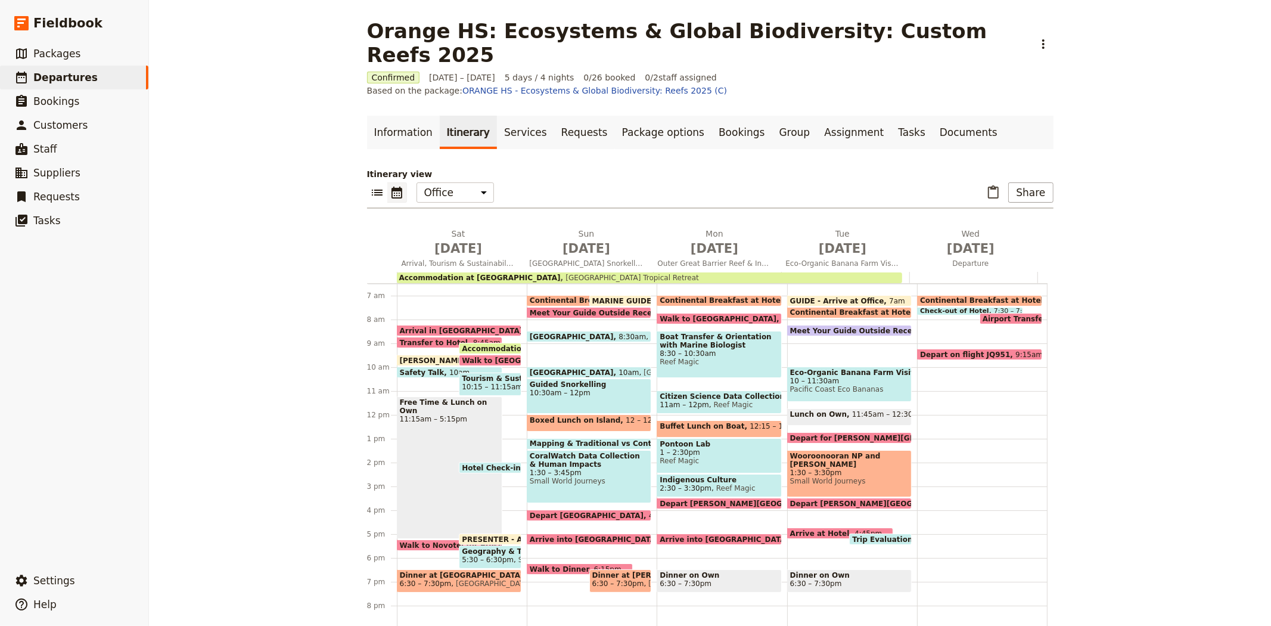
click at [852, 410] on span "11:45am – 12:30pm" at bounding box center [888, 417] width 72 height 14
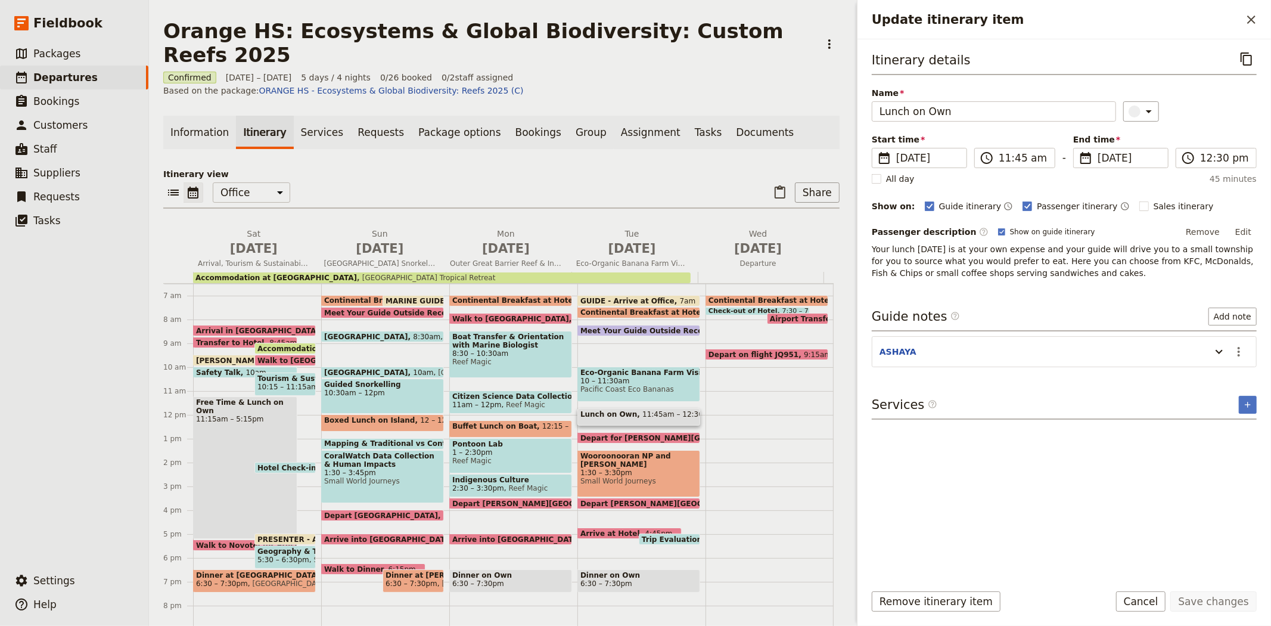
click at [493, 571] on span "Dinner on Own" at bounding box center [510, 575] width 117 height 8
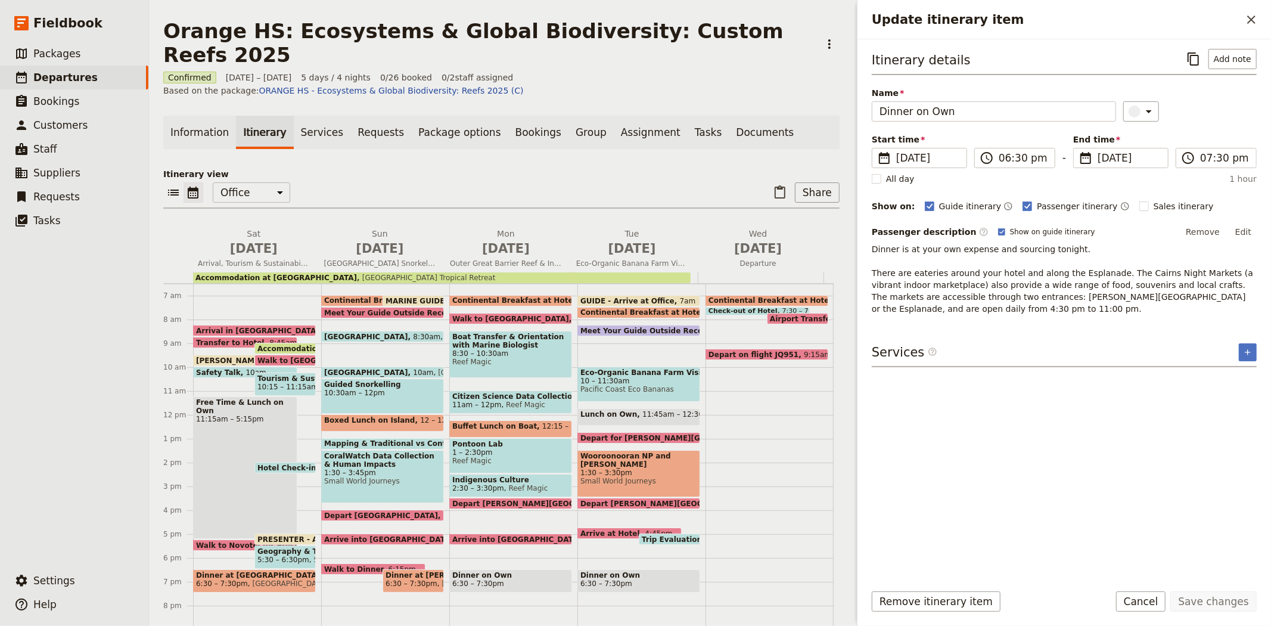
click at [612, 410] on span "Lunch on Own" at bounding box center [611, 414] width 62 height 8
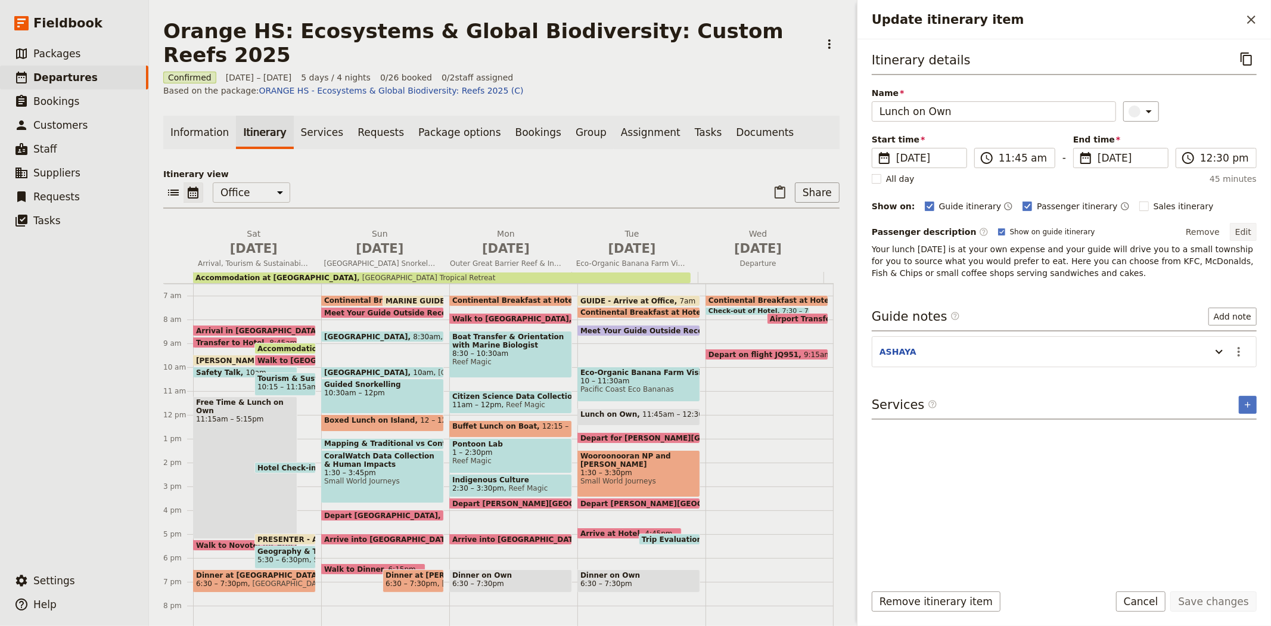
click at [1248, 229] on button "Edit" at bounding box center [1243, 232] width 27 height 18
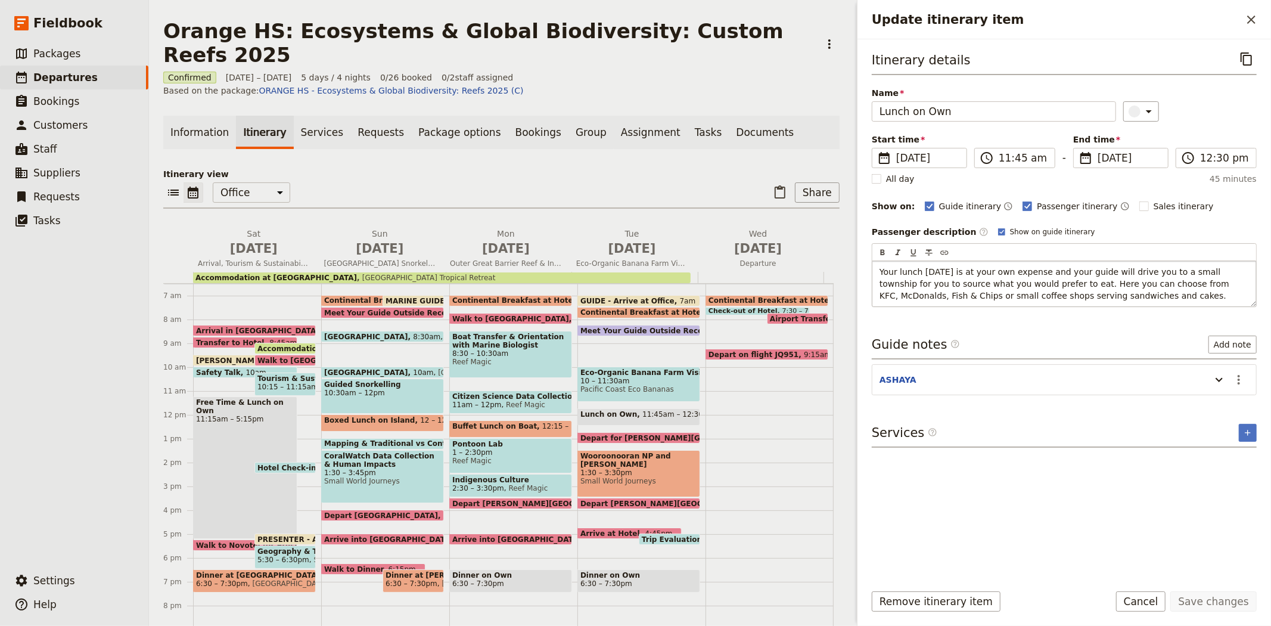
click at [886, 270] on span "Your lunch [DATE] is at your own expense and your guide will drive you to a sma…" at bounding box center [1055, 283] width 353 height 33
drag, startPoint x: 966, startPoint y: 284, endPoint x: 1155, endPoint y: 269, distance: 188.8
click at [1155, 269] on span "Lunch is at your own expense. Your guide will drive you to a small township for…" at bounding box center [1063, 283] width 369 height 33
click at [1220, 377] on div "Itinerary details ​ Name Lunch on Own ​ Start time ​ [DATE] [DATE] [DATE] 11:45…" at bounding box center [1064, 310] width 385 height 523
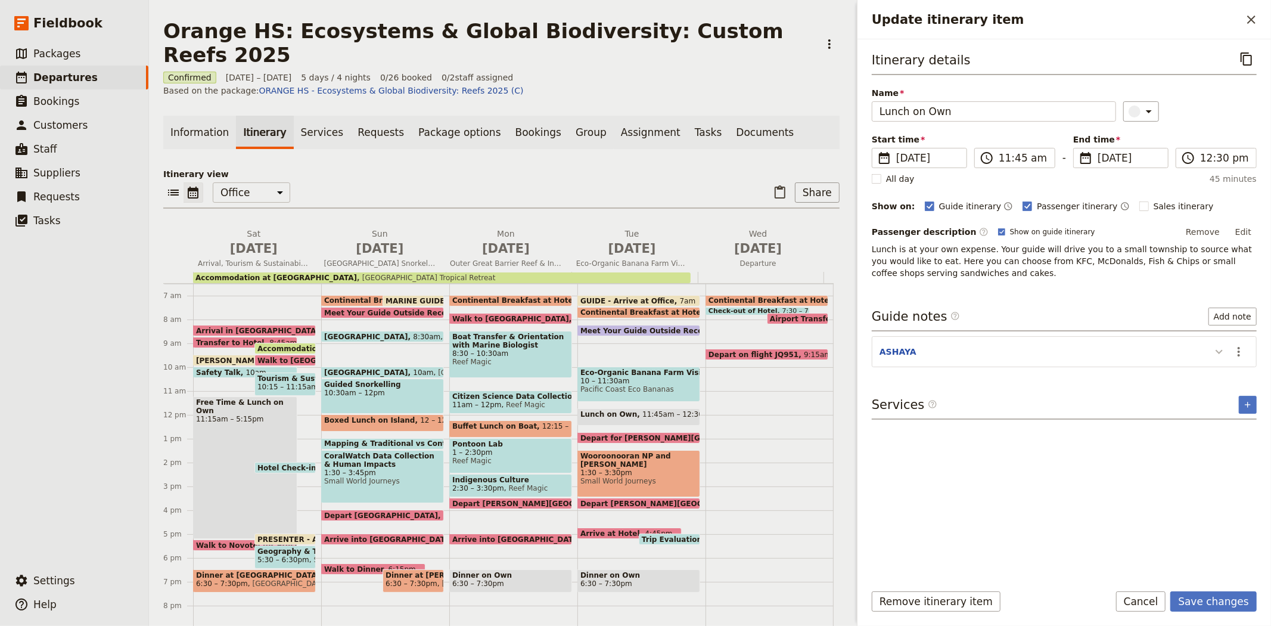
click at [1221, 341] on button "Update itinerary item" at bounding box center [1218, 351] width 19 height 20
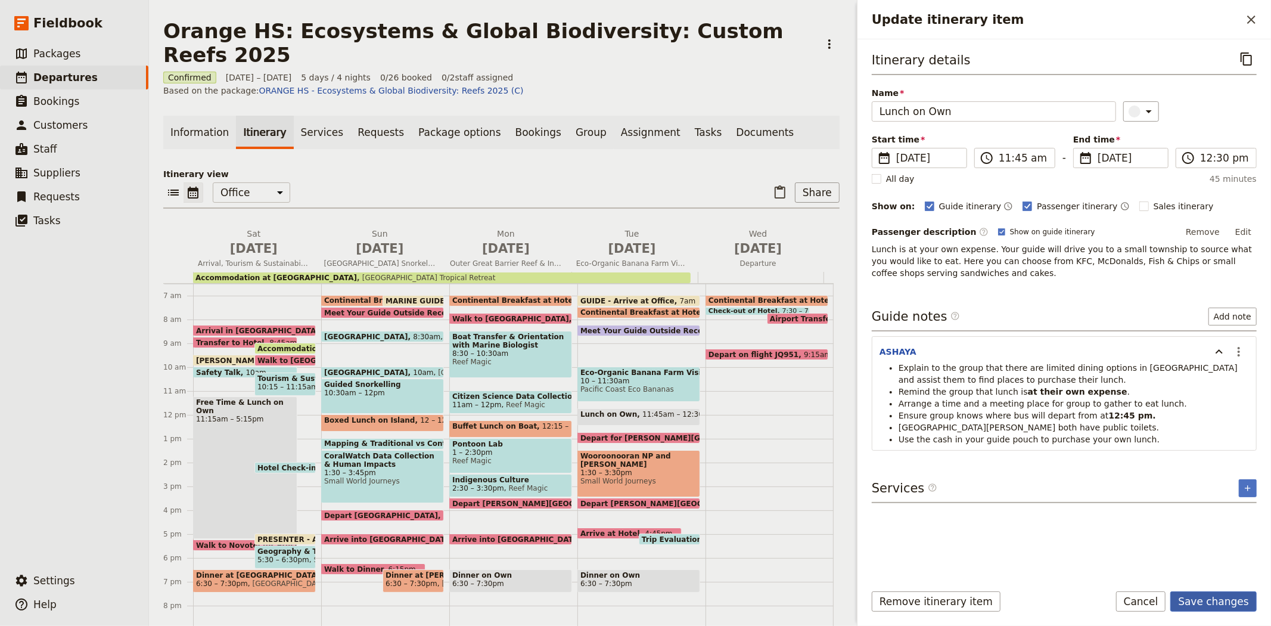
click at [1202, 599] on button "Save changes" at bounding box center [1213, 601] width 86 height 20
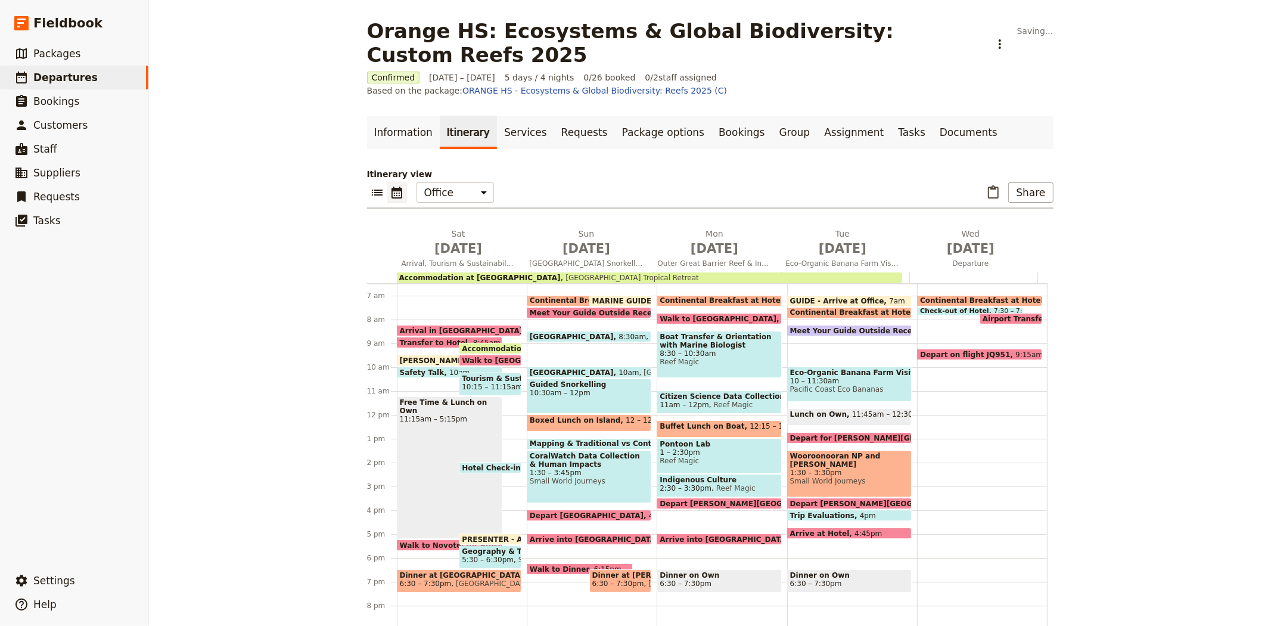
click at [853, 509] on div "Trip Evaluations 4pm" at bounding box center [849, 514] width 125 height 11
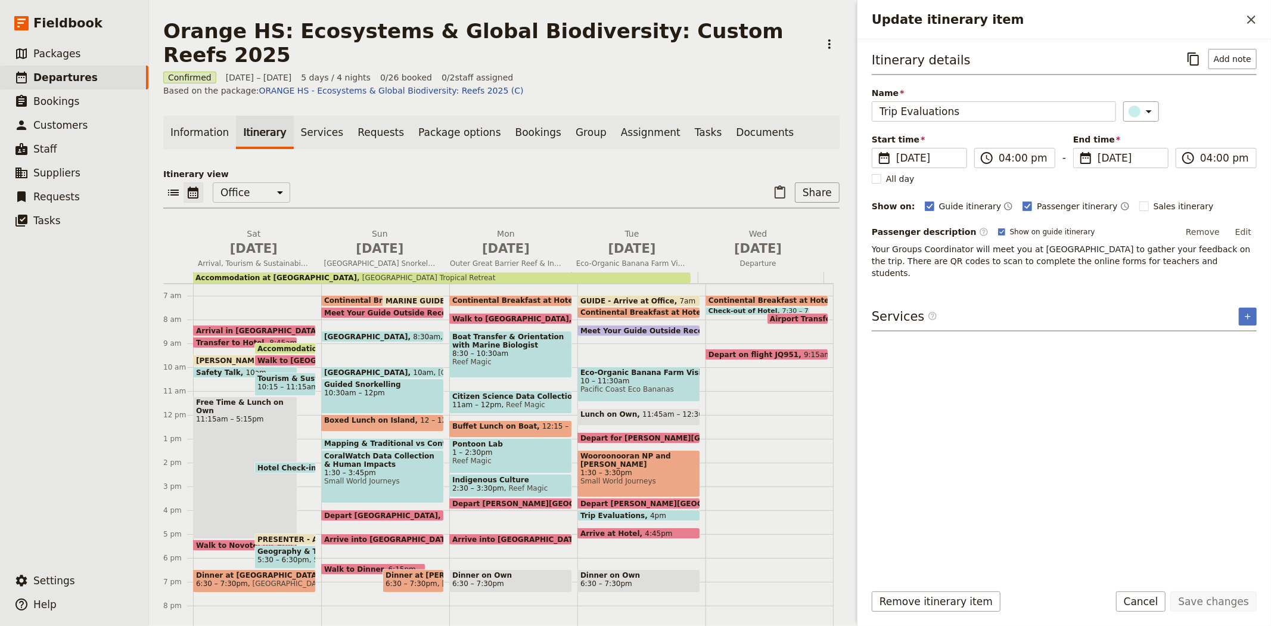
drag, startPoint x: 1243, startPoint y: 232, endPoint x: 1234, endPoint y: 241, distance: 11.8
click at [1243, 232] on button "Edit" at bounding box center [1243, 232] width 27 height 18
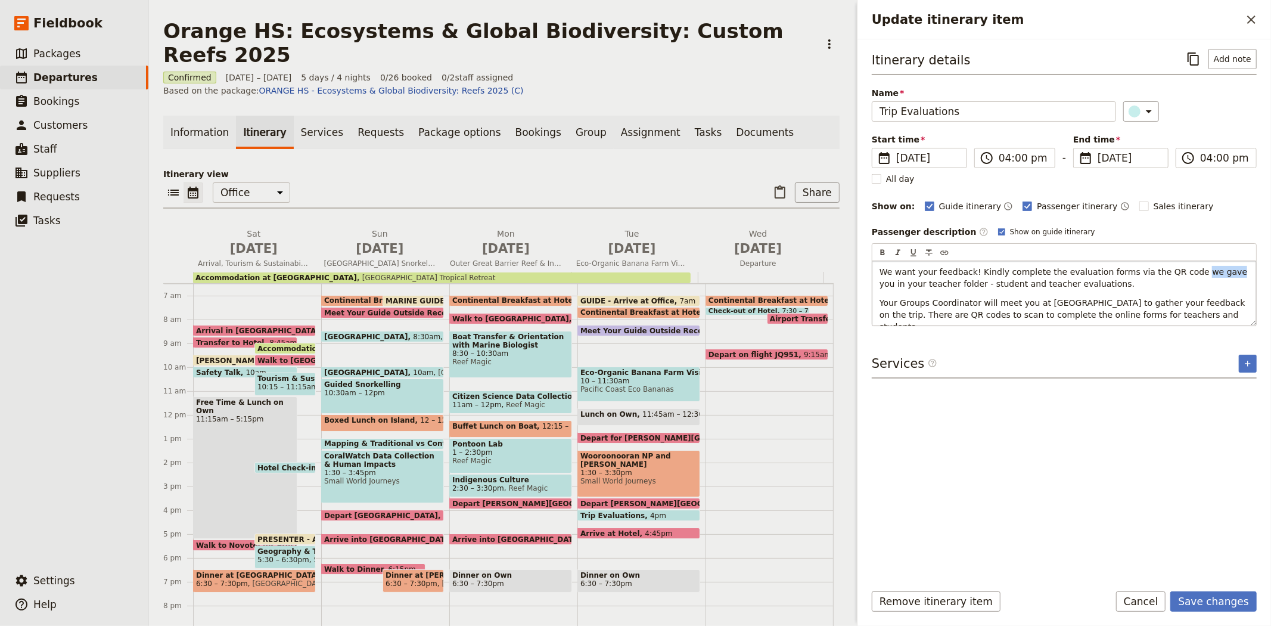
drag, startPoint x: 1169, startPoint y: 271, endPoint x: 1201, endPoint y: 271, distance: 31.6
click at [1201, 271] on span "We want your feedback! Kindly complete the evaluation forms via the QR code we …" at bounding box center [1064, 277] width 371 height 21
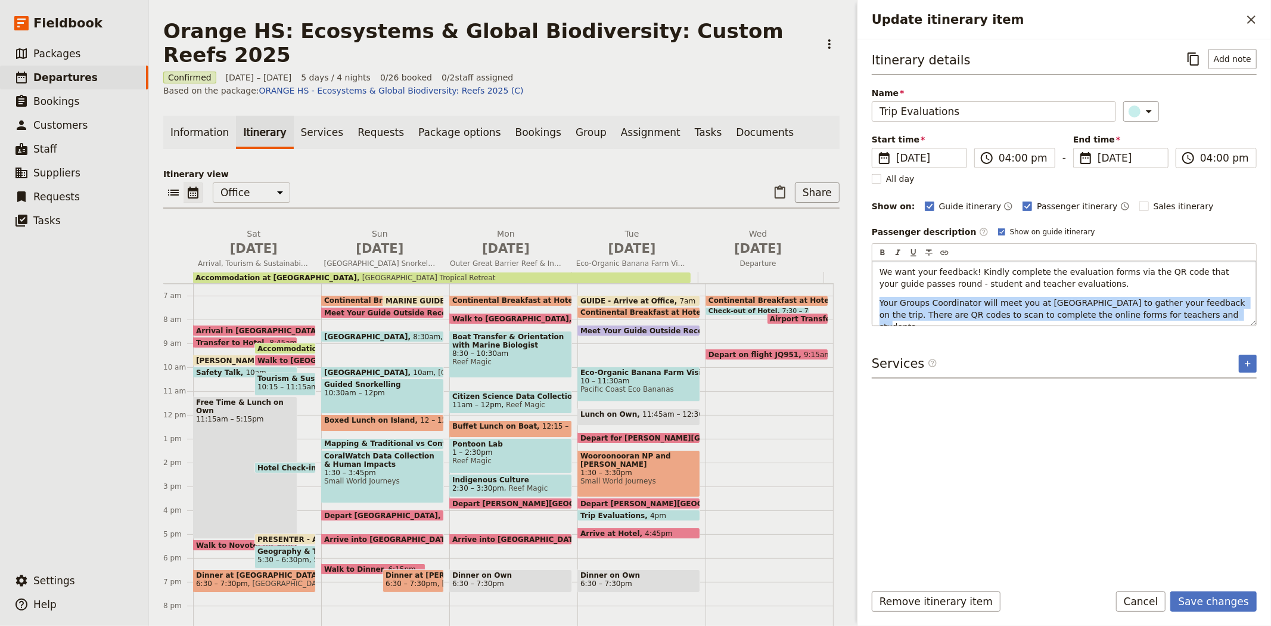
drag, startPoint x: 1164, startPoint y: 316, endPoint x: 873, endPoint y: 291, distance: 291.8
click at [873, 291] on div "We want your feedback! Kindly complete the evaluation forms via the QR code tha…" at bounding box center [1064, 293] width 384 height 64
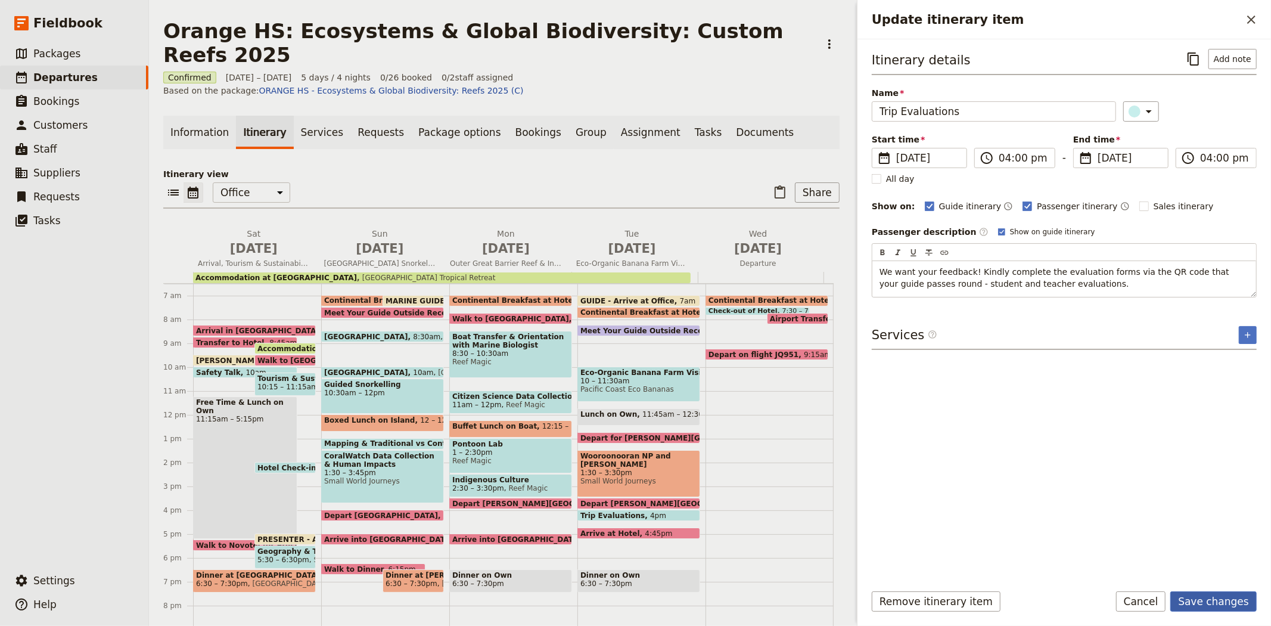
click at [1196, 596] on button "Save changes" at bounding box center [1213, 601] width 86 height 20
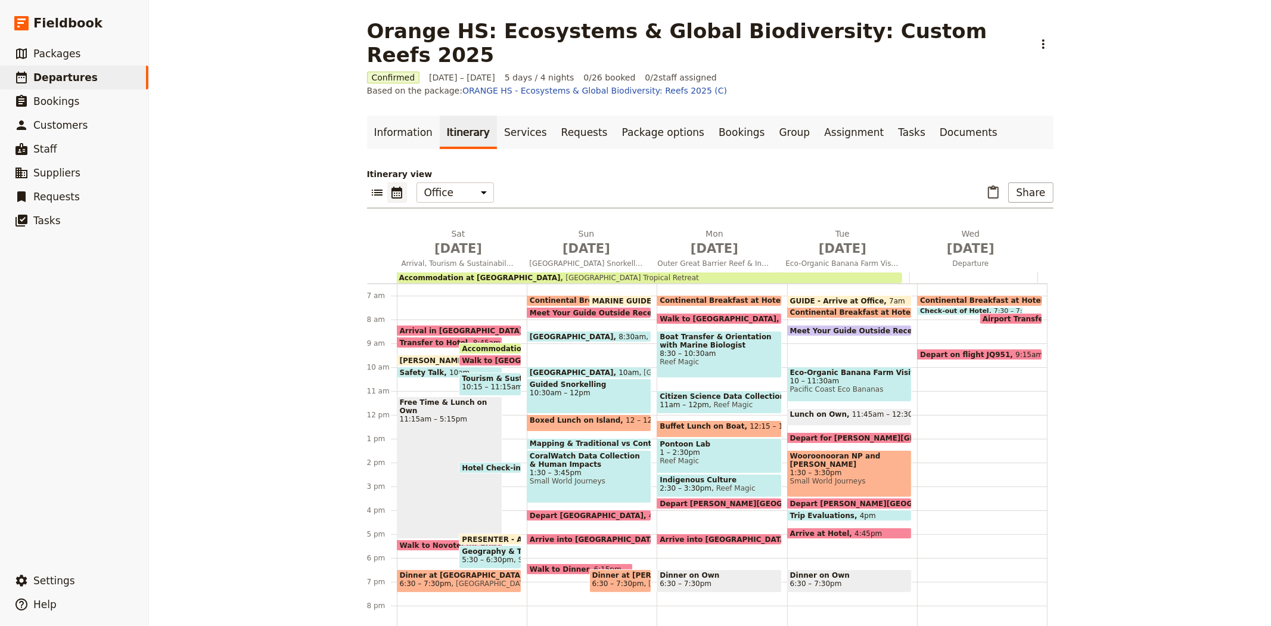
click at [942, 350] on span "Depart on flight JQ951" at bounding box center [967, 354] width 95 height 8
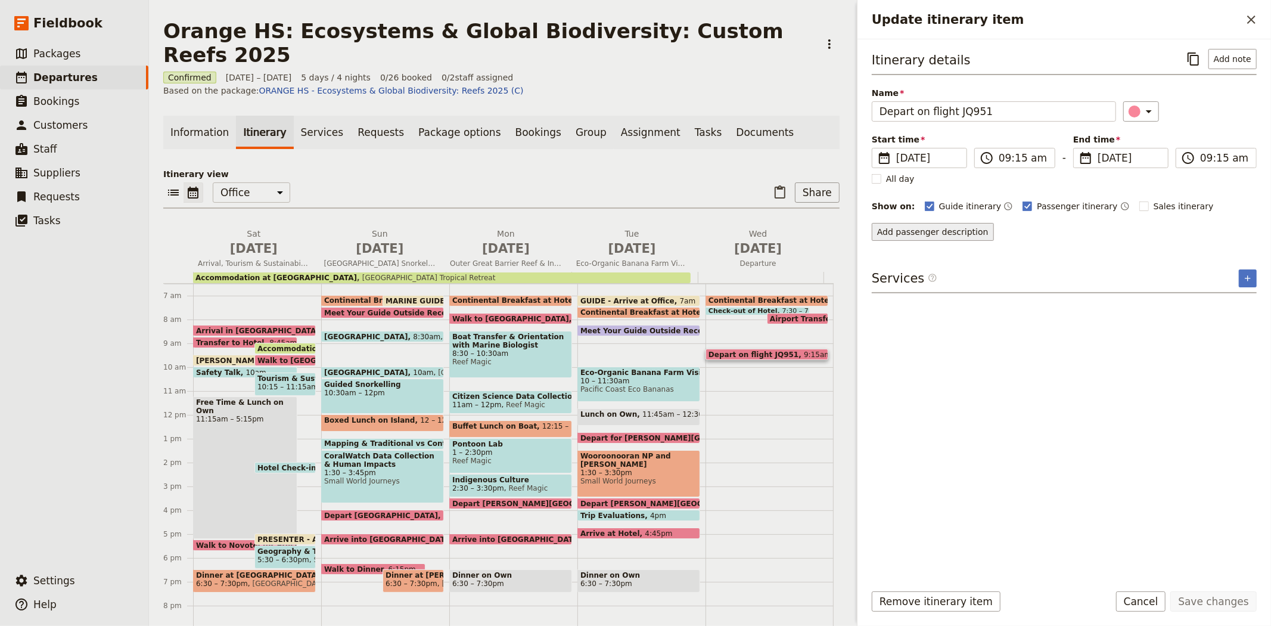
click at [942, 225] on button "Add passenger description" at bounding box center [933, 232] width 122 height 18
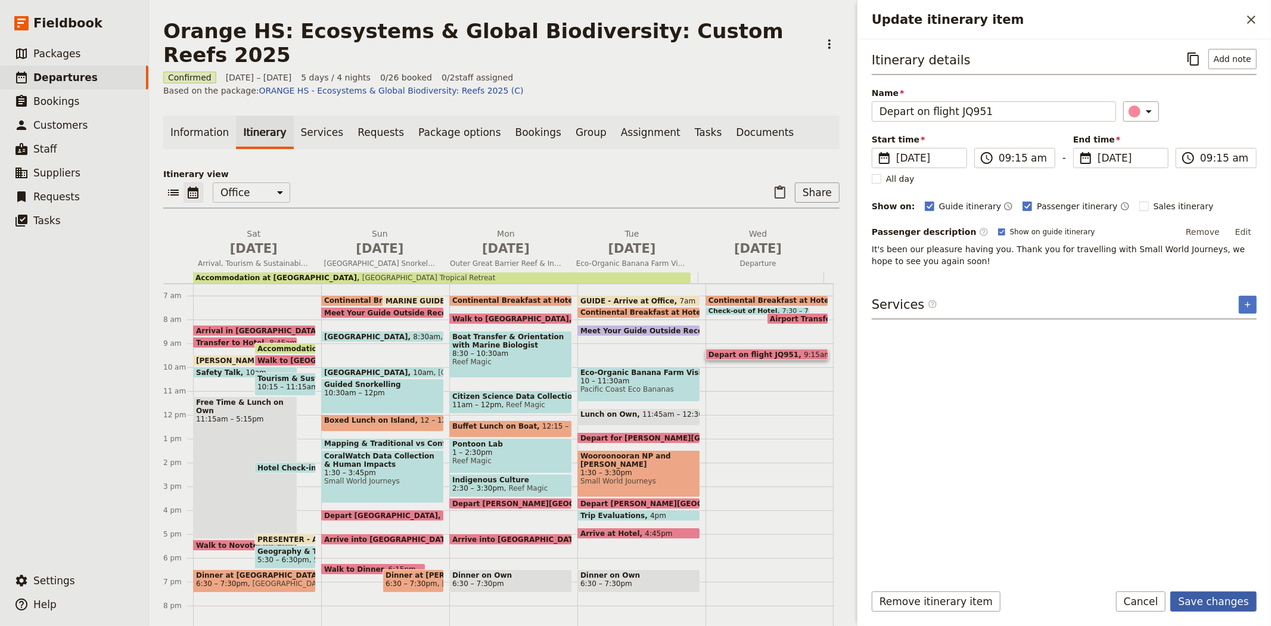
click at [1240, 606] on button "Save changes" at bounding box center [1213, 601] width 86 height 20
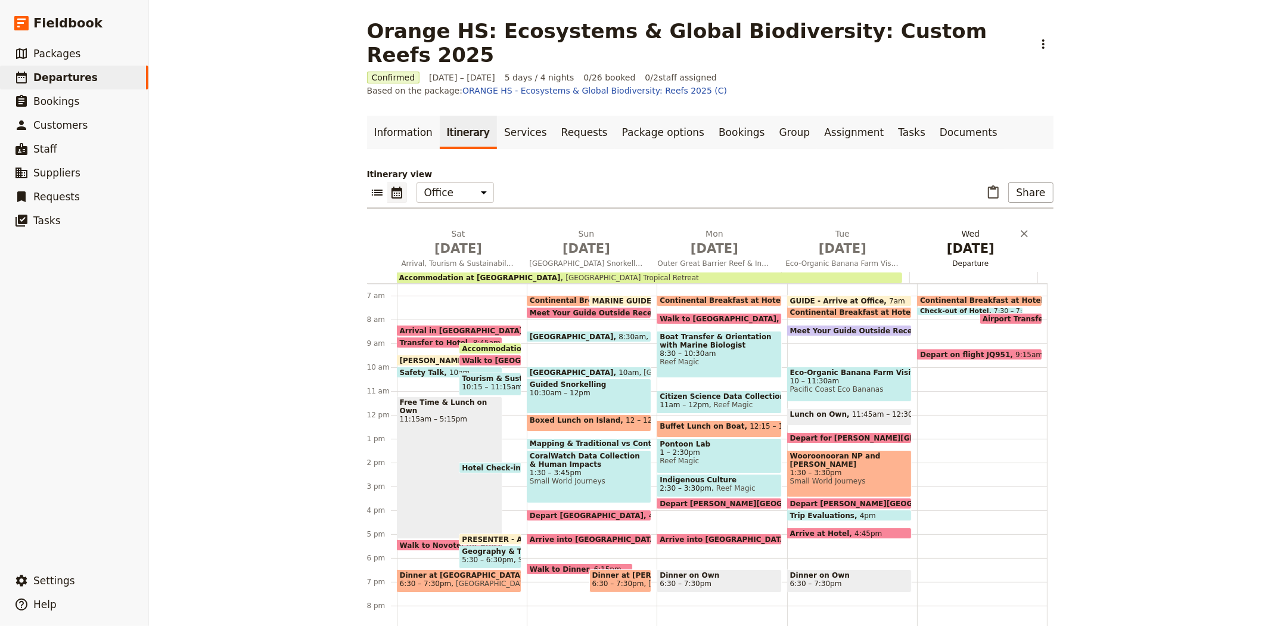
click at [963, 239] on span "[DATE]" at bounding box center [971, 248] width 114 height 18
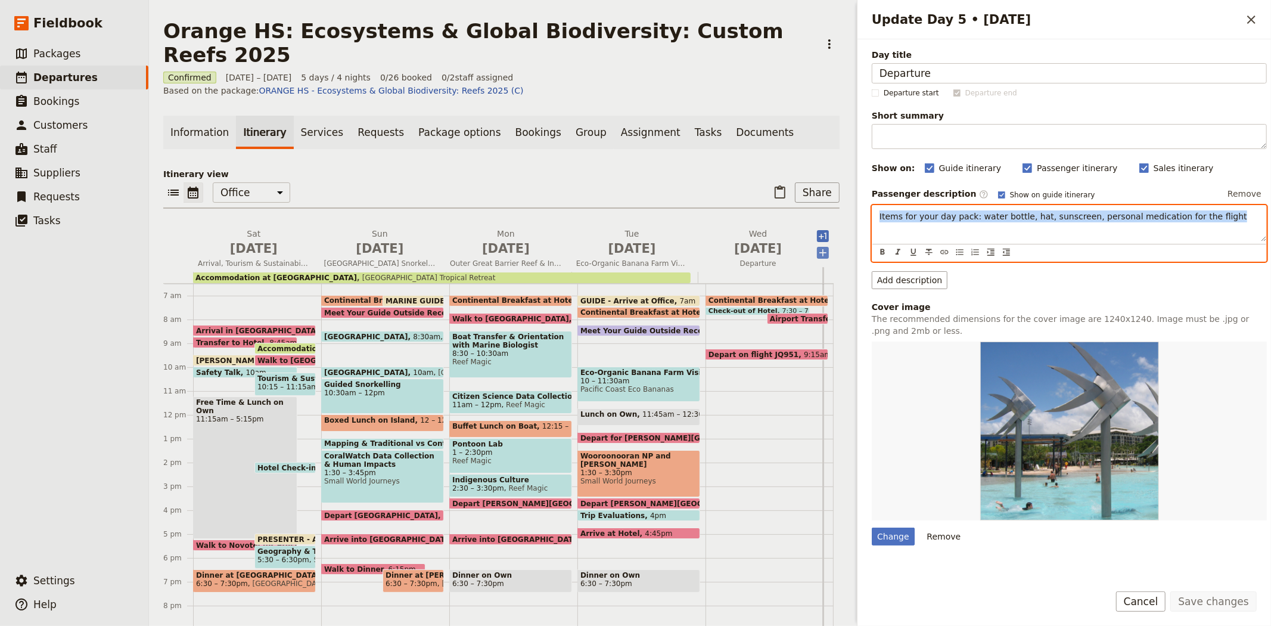
drag, startPoint x: 1242, startPoint y: 213, endPoint x: 815, endPoint y: 220, distance: 426.6
click at [815, 220] on div "Orange HS: Ecosystems & Global Biodiversity: Custom Reefs 2025 ​ Confirmed [DAT…" at bounding box center [710, 313] width 1122 height 626
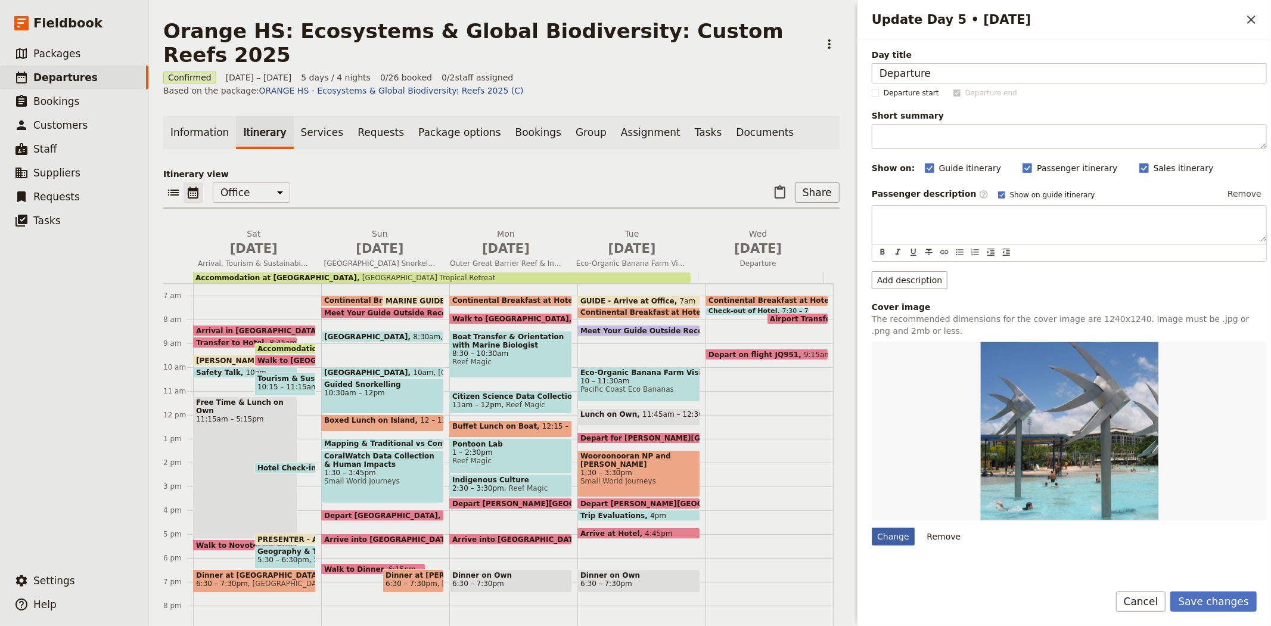
click at [888, 537] on div "Day title Departure Departure start Departure end Short summary 150 / 150 chara…" at bounding box center [1069, 378] width 395 height 658
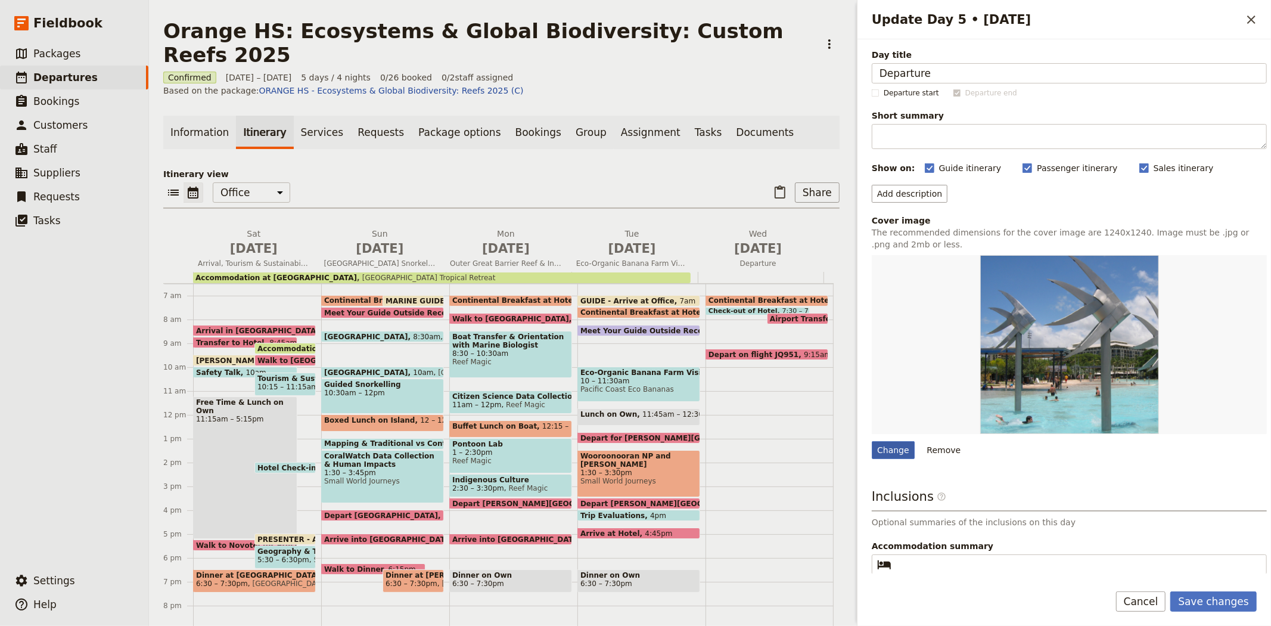
click at [891, 446] on div "Change" at bounding box center [893, 450] width 43 height 18
click at [872, 441] on input "Change" at bounding box center [871, 440] width 1 height 1
type input "C:\fakepath\Airport.jpg"
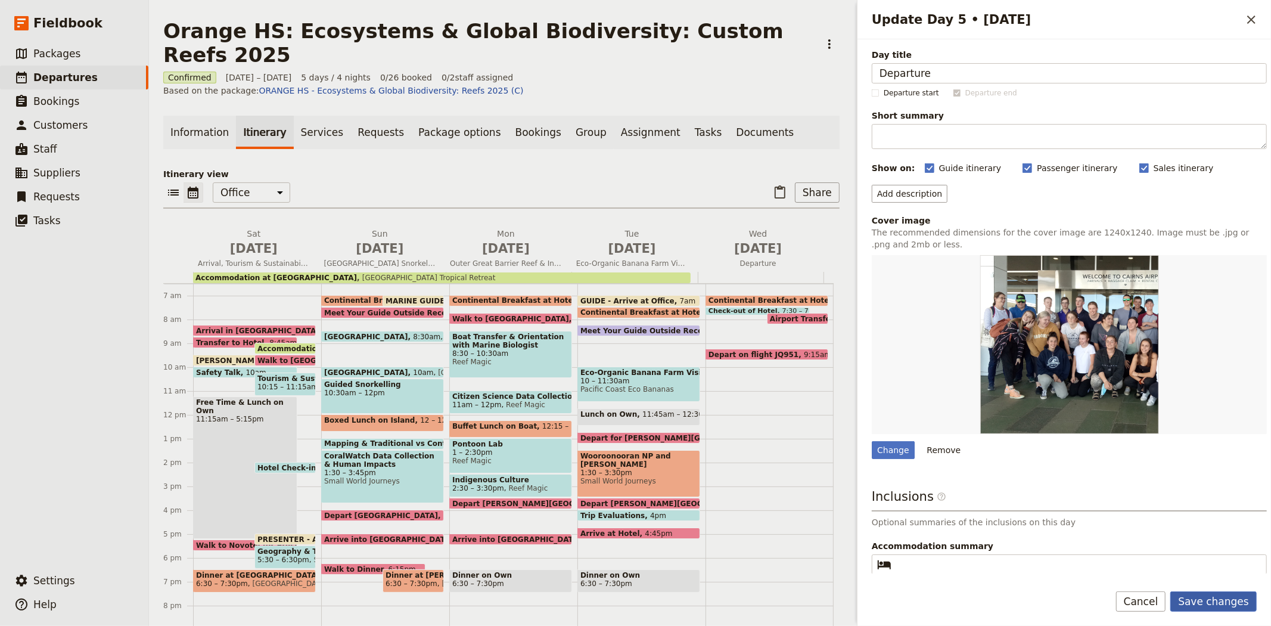
click at [1213, 597] on button "Save changes" at bounding box center [1213, 601] width 86 height 20
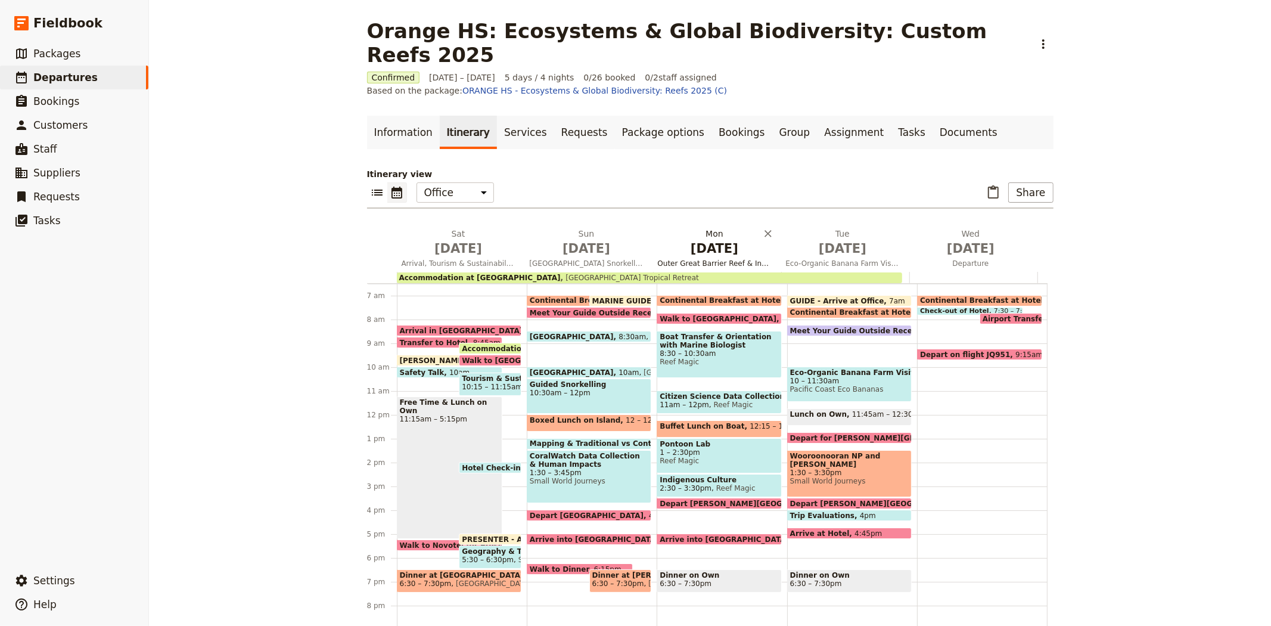
click at [694, 239] on span "[DATE]" at bounding box center [715, 248] width 114 height 18
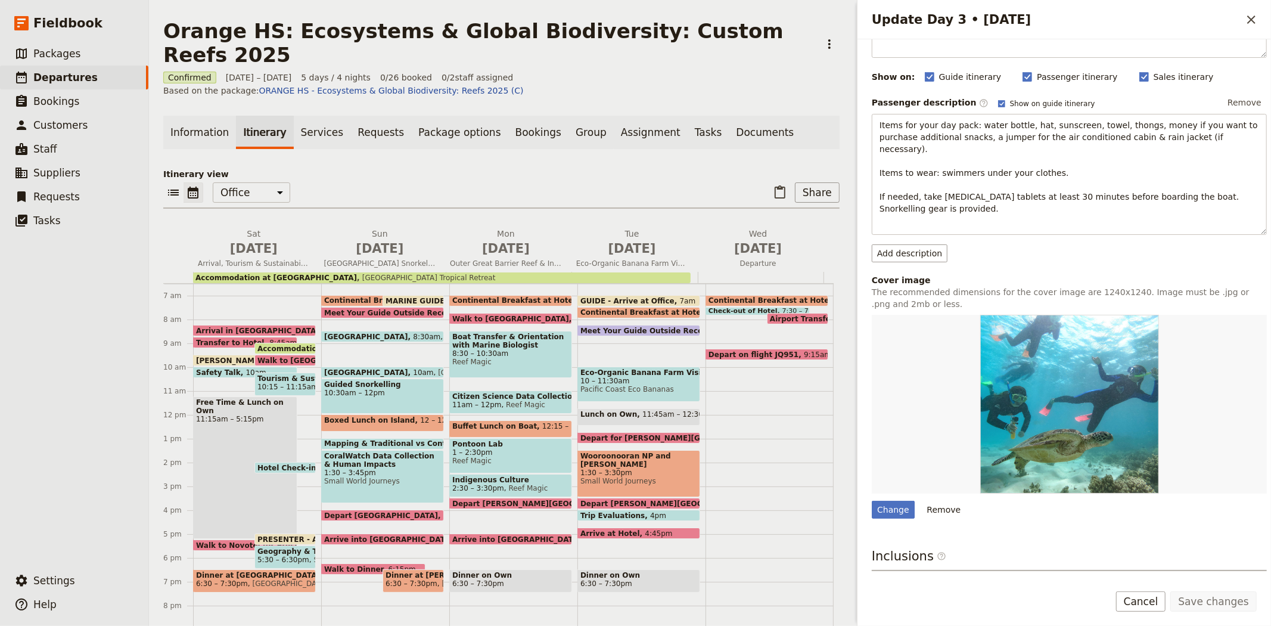
scroll to position [198, 0]
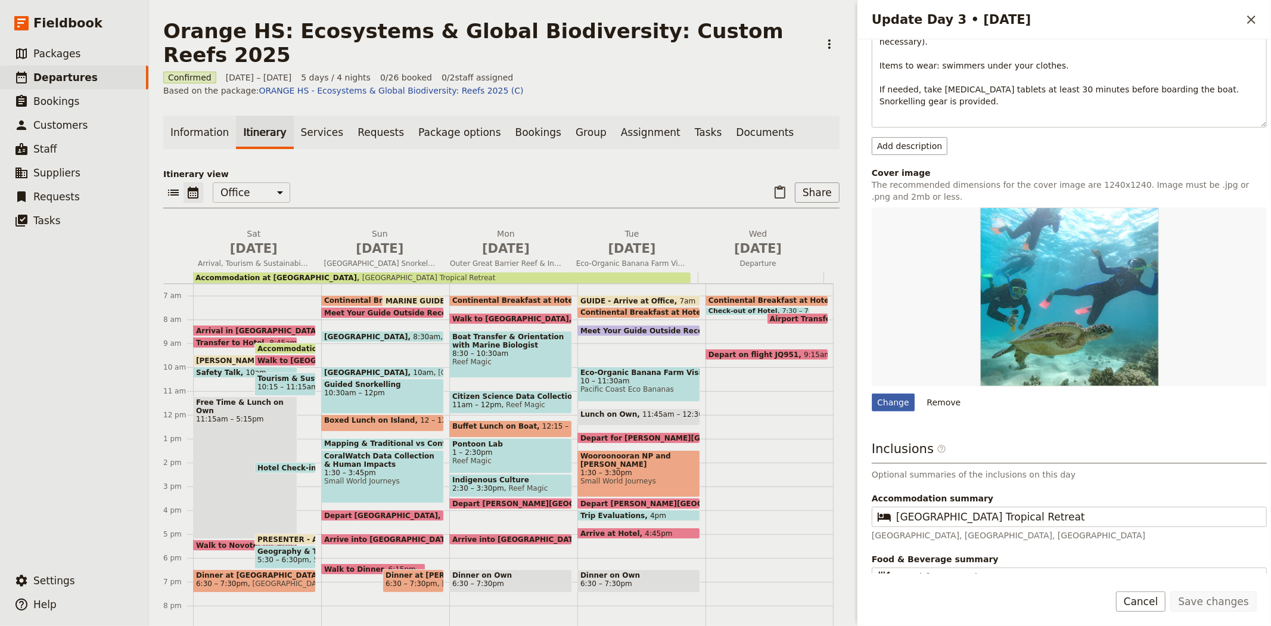
click at [894, 393] on div "Change" at bounding box center [893, 402] width 43 height 18
click at [872, 393] on input "Change" at bounding box center [871, 393] width 1 height 1
type input "C:\fakepath\abp.JPG"
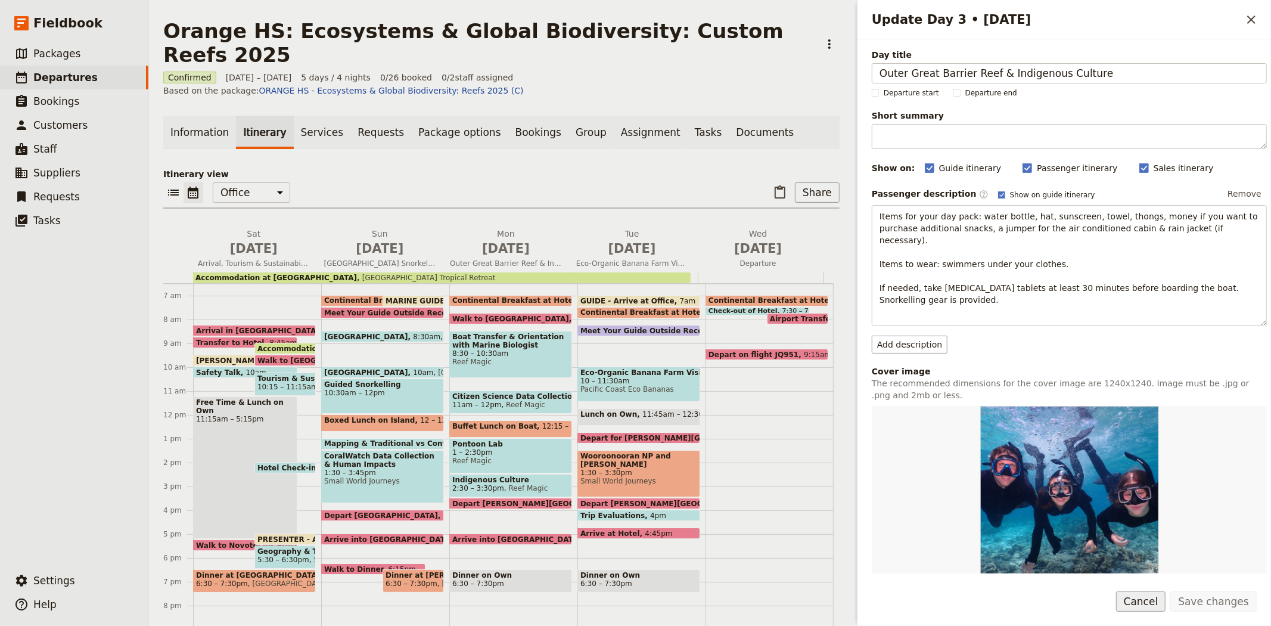
click at [1154, 606] on button "Cancel" at bounding box center [1141, 601] width 50 height 20
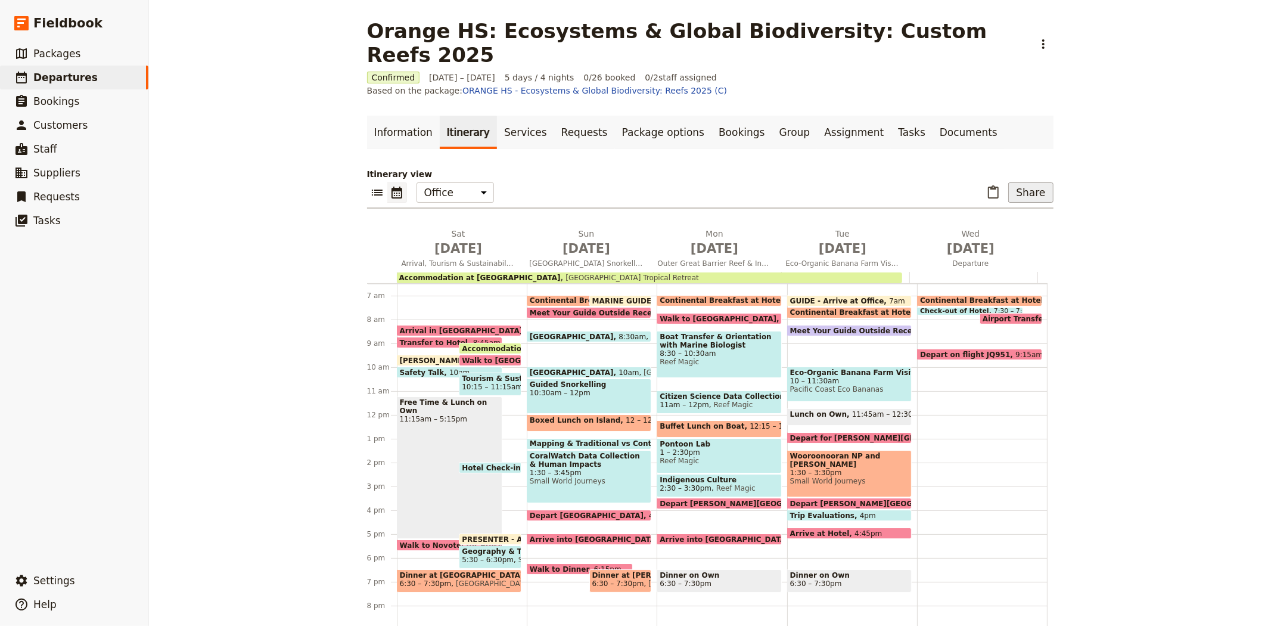
click at [1034, 182] on button "Share" at bounding box center [1030, 192] width 45 height 20
click at [909, 213] on span "Passenger itinerary" at bounding box center [907, 215] width 80 height 12
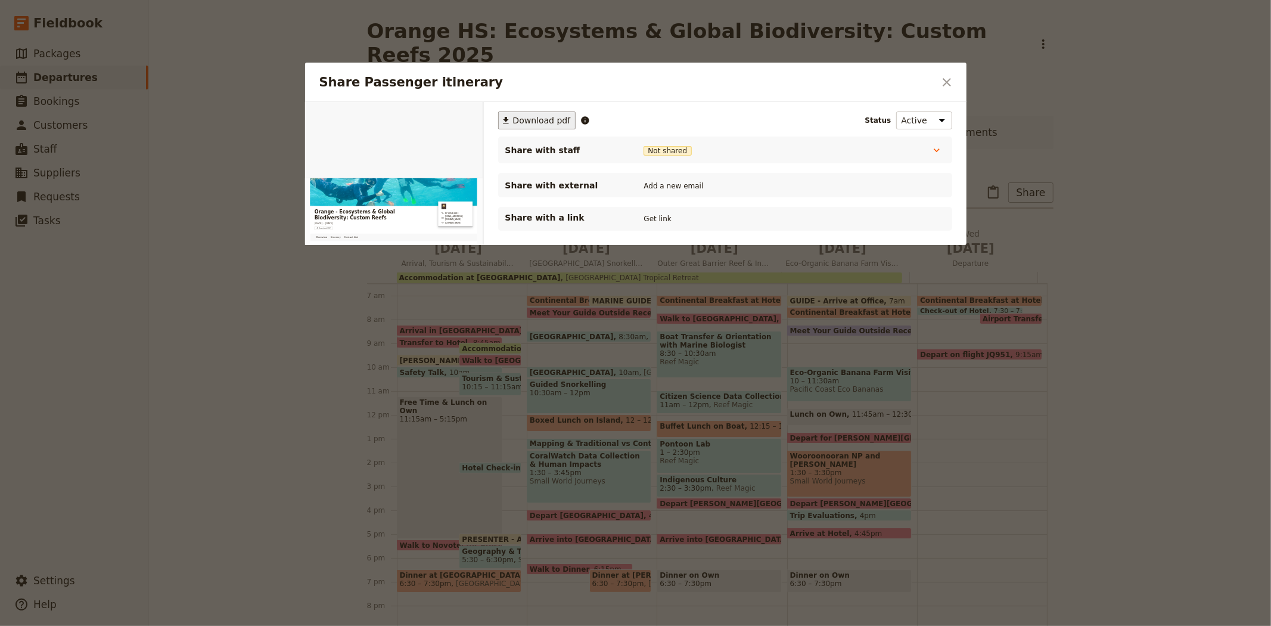
click at [531, 126] on span "Download pdf" at bounding box center [542, 120] width 58 height 12
click at [941, 80] on icon "Close dialog" at bounding box center [947, 82] width 14 height 14
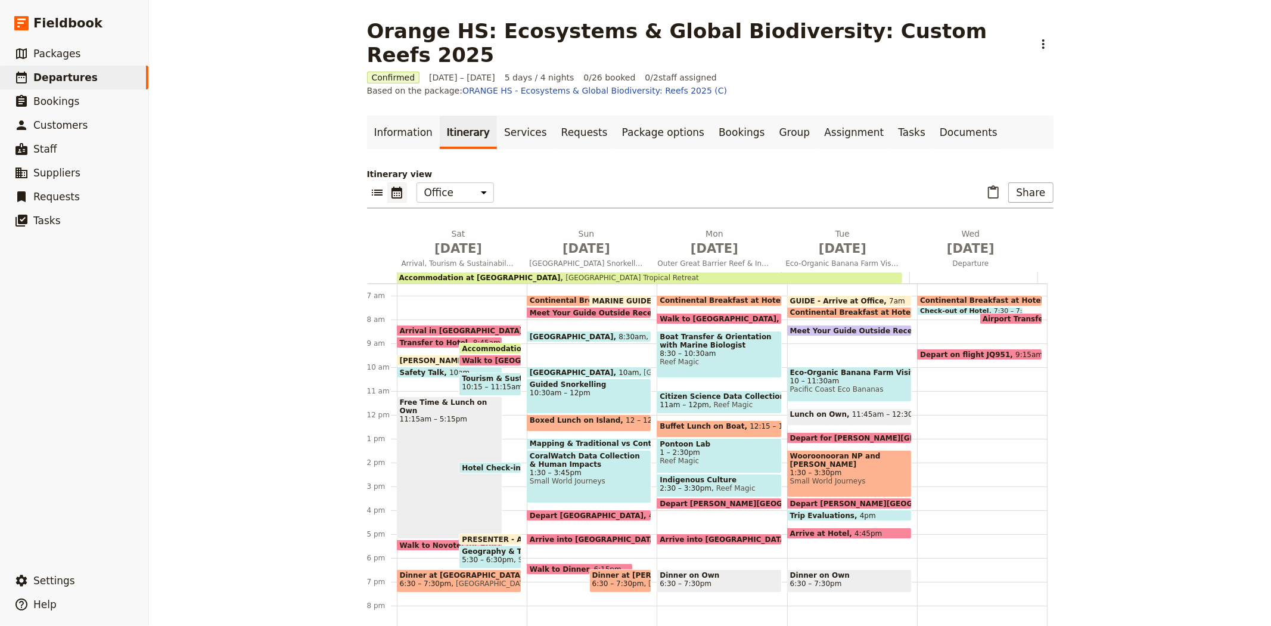
click at [430, 541] on span "Walk to Novotel for Presentation & Dinner" at bounding box center [487, 545] width 175 height 8
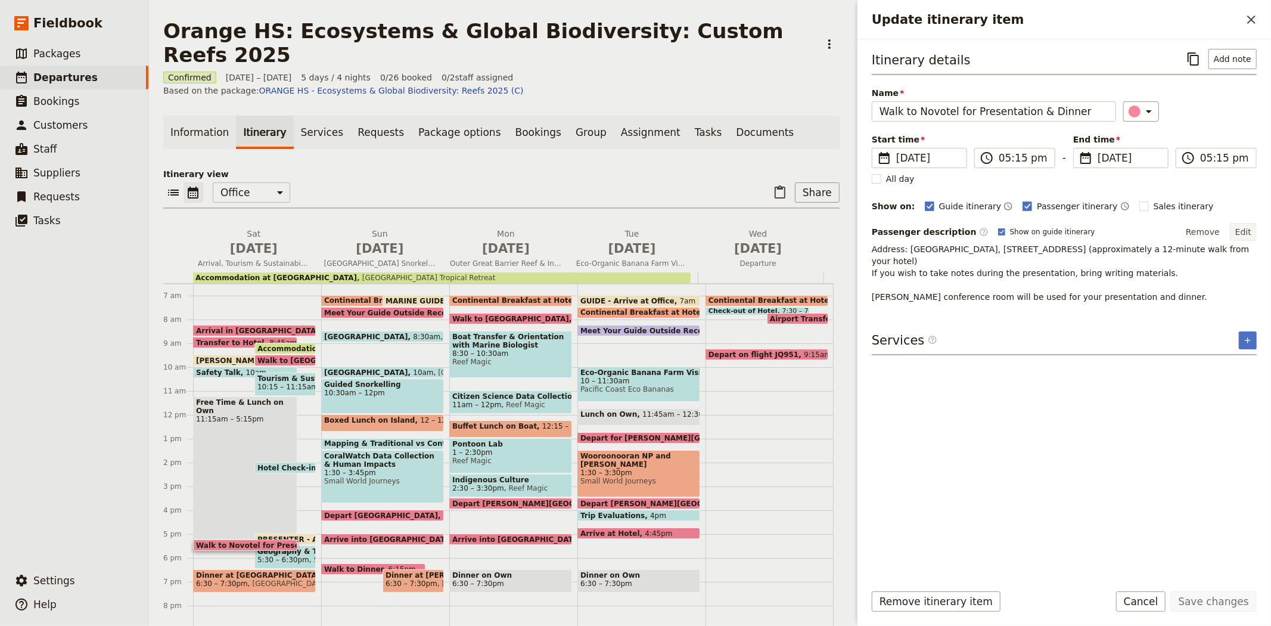
click at [1248, 228] on button "Edit" at bounding box center [1243, 232] width 27 height 18
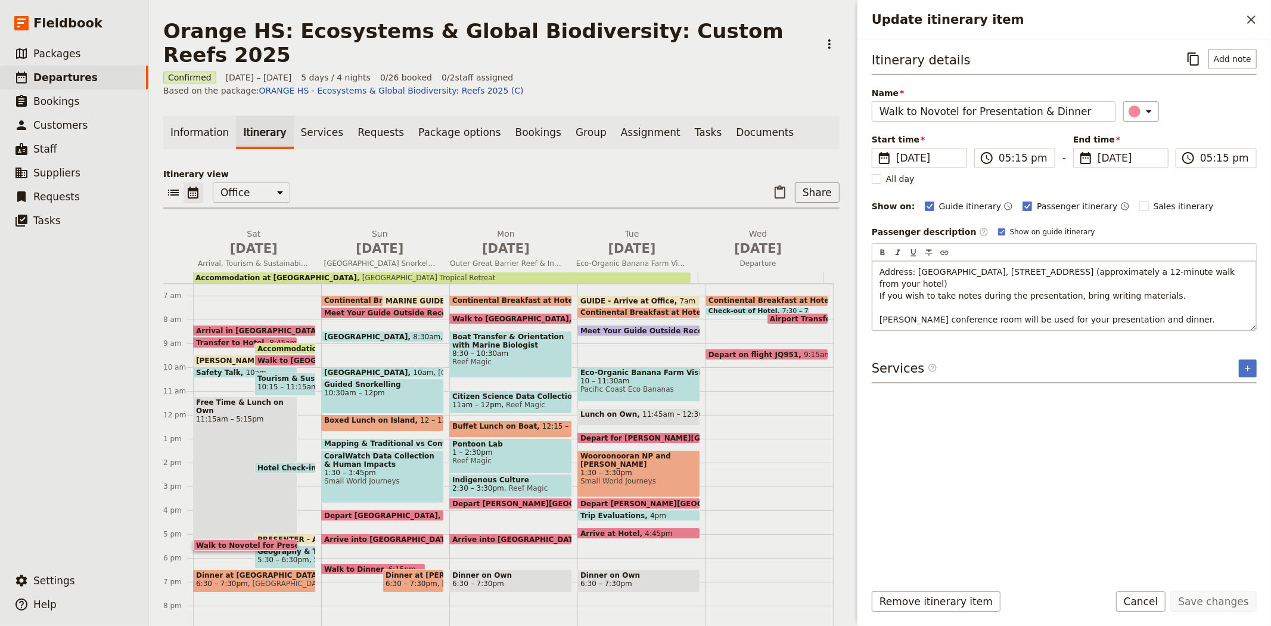
click at [1220, 267] on span "Address: [GEOGRAPHIC_DATA], [STREET_ADDRESS] (approximately a 12-minute walk fr…" at bounding box center [1058, 295] width 358 height 57
click at [1200, 602] on button "Save changes" at bounding box center [1213, 601] width 86 height 20
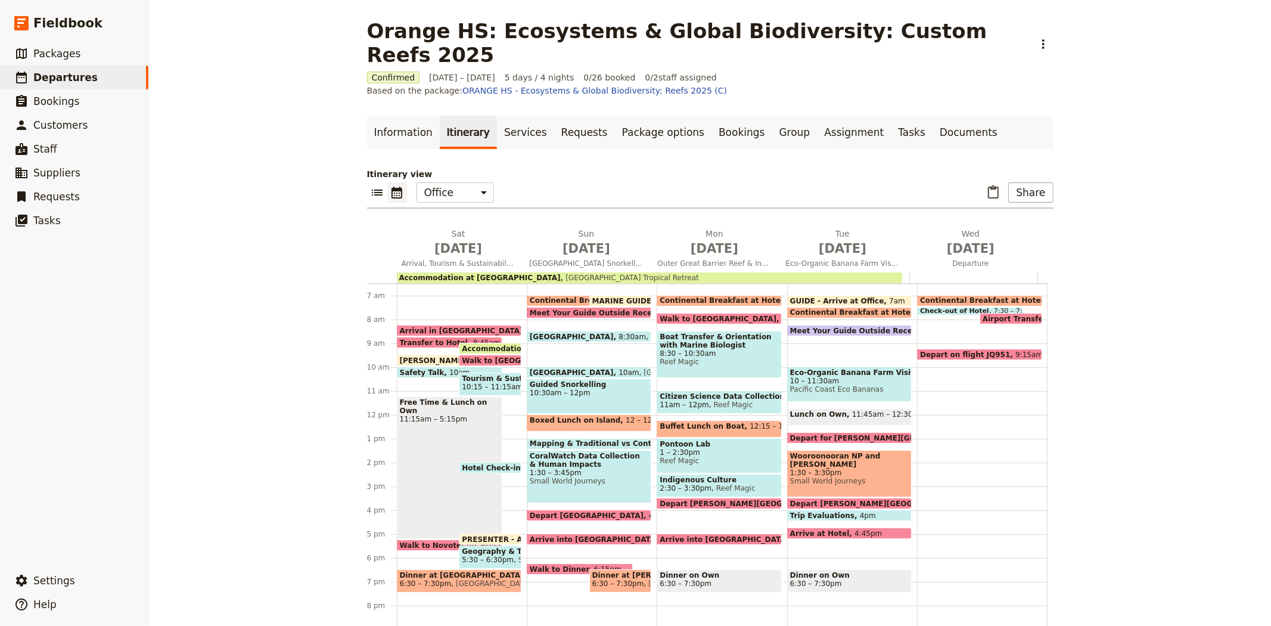
click at [595, 439] on span "Mapping & Traditional vs Contemporary Management Activity" at bounding box center [657, 443] width 254 height 8
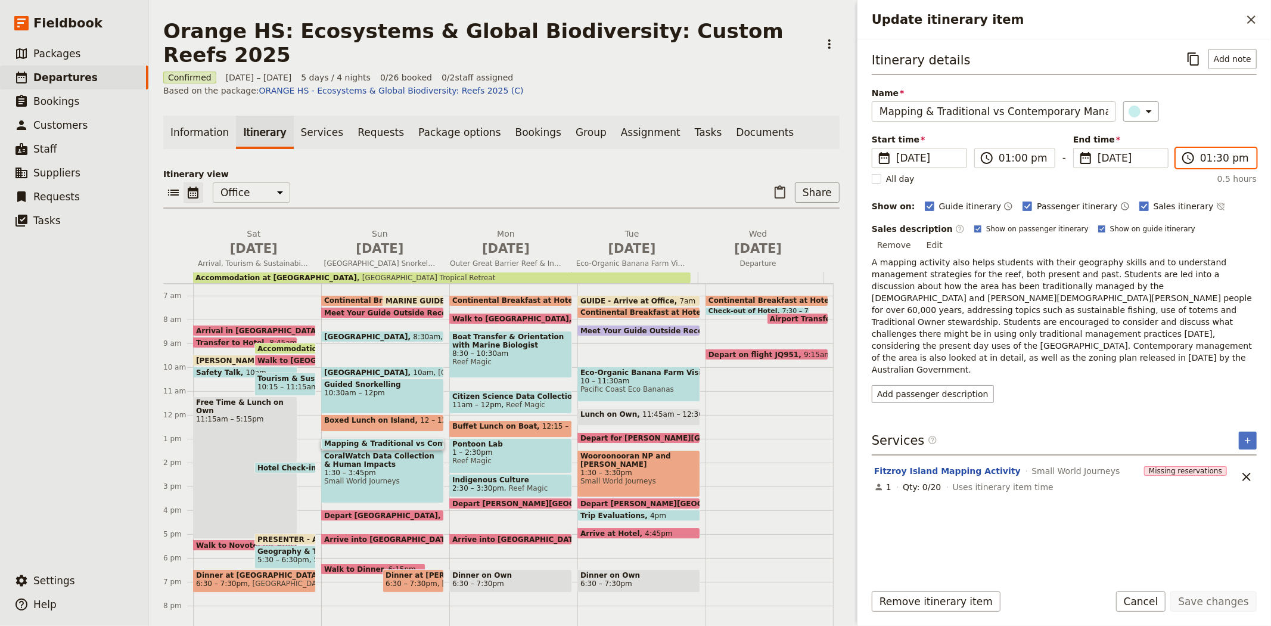
click at [1219, 158] on input "01:30 pm" at bounding box center [1224, 158] width 49 height 14
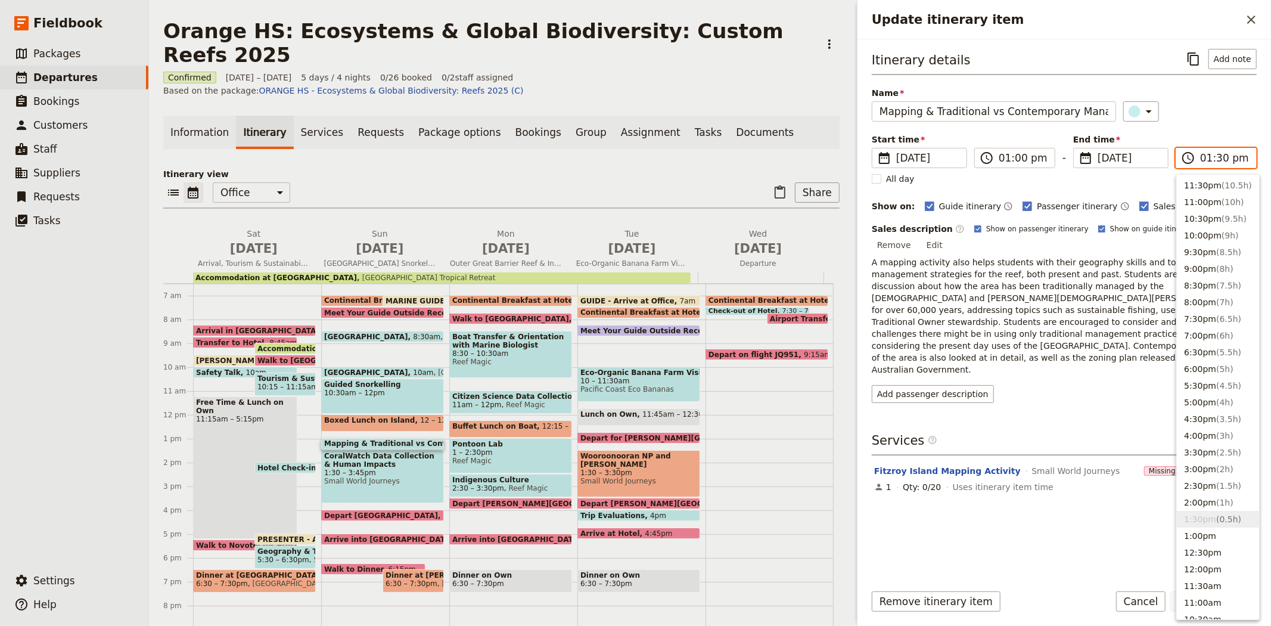
click at [1219, 157] on input "01:30 pm" at bounding box center [1224, 158] width 49 height 14
type input "01:45 pm"
click at [1206, 121] on div "Itinerary details ​ Add note Name Mapping & Traditional vs Contemporary Managem…" at bounding box center [1064, 226] width 385 height 354
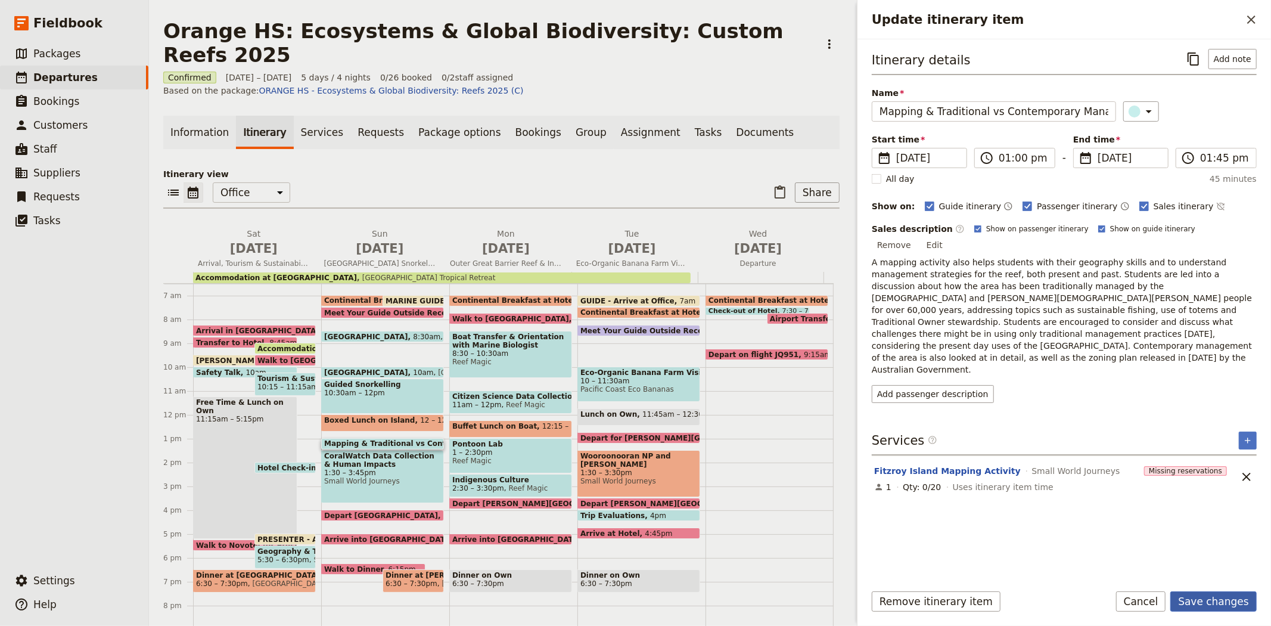
click at [1208, 596] on button "Save changes" at bounding box center [1213, 601] width 86 height 20
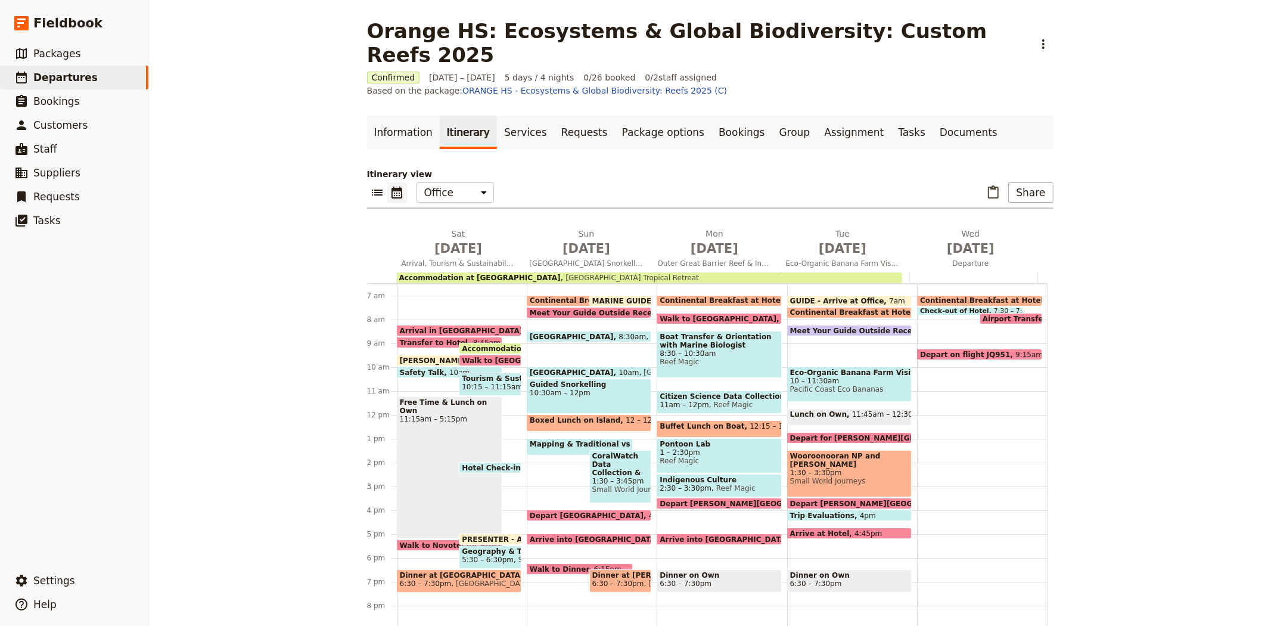
click at [605, 452] on span "CoralWatch Data Collection & Human Impacts" at bounding box center [620, 464] width 57 height 25
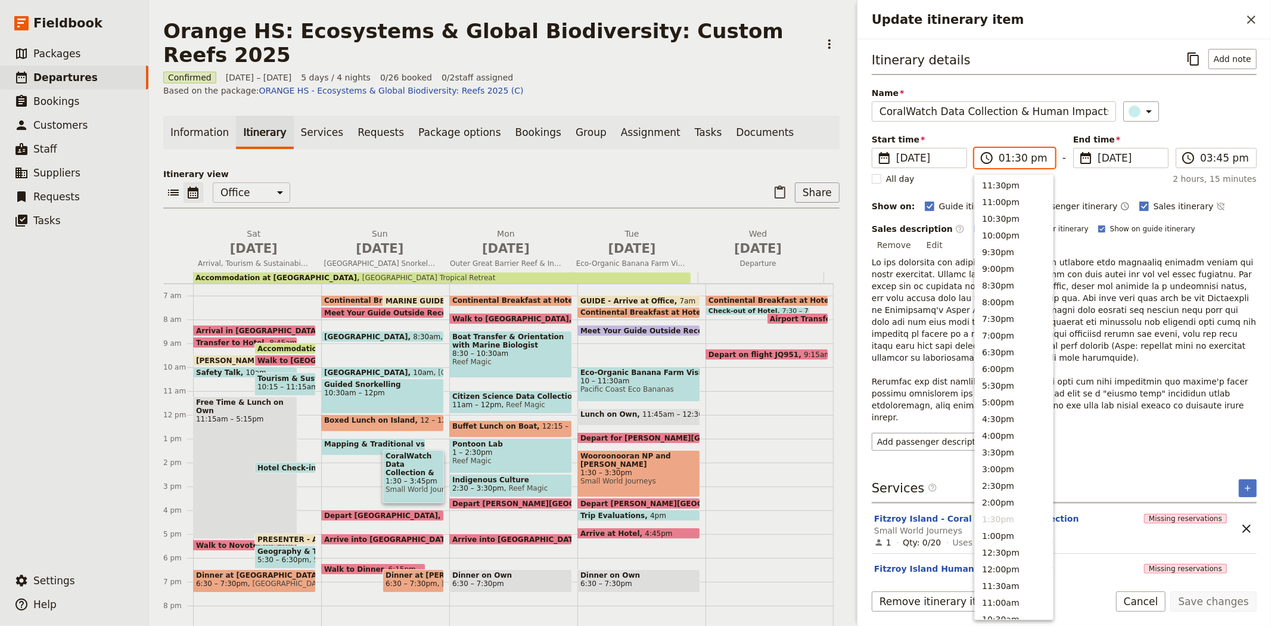
click at [1021, 161] on input "01:30 pm" at bounding box center [1023, 158] width 49 height 14
click at [1015, 158] on input "01:30 pm" at bounding box center [1023, 158] width 49 height 14
type input "01:45 pm"
click at [1231, 127] on div "Itinerary details ​ Add note Name CoralWatch Data Collection & Human Impacts ​ …" at bounding box center [1064, 250] width 385 height 402
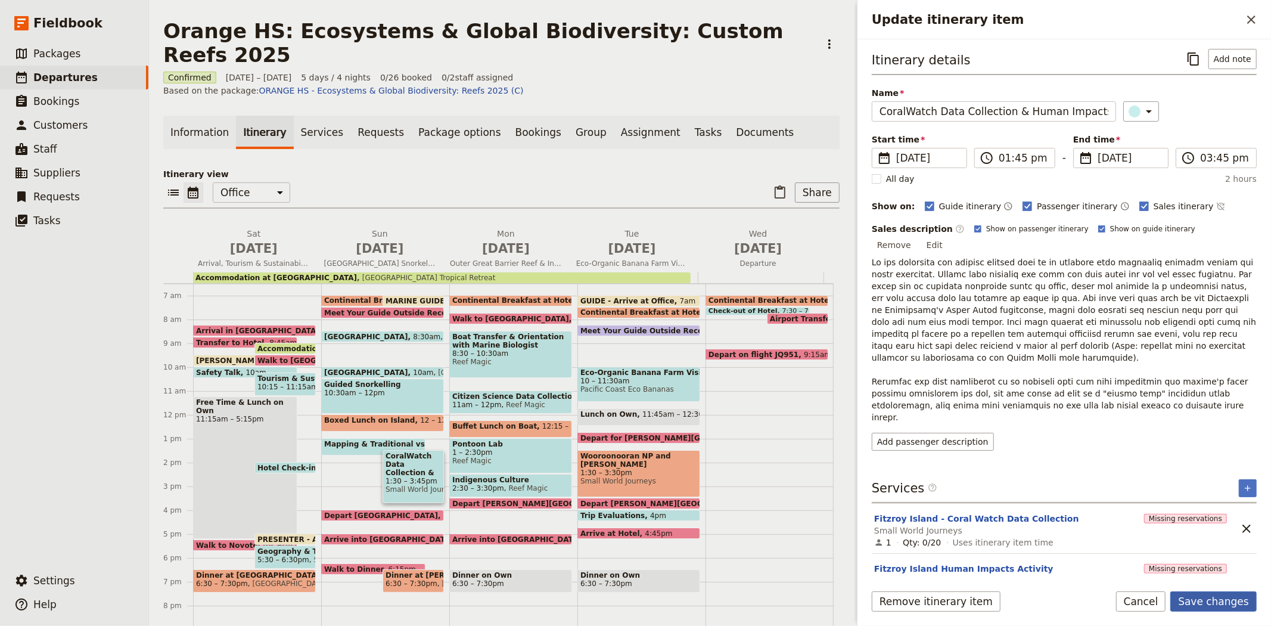
click at [1206, 596] on button "Save changes" at bounding box center [1213, 601] width 86 height 20
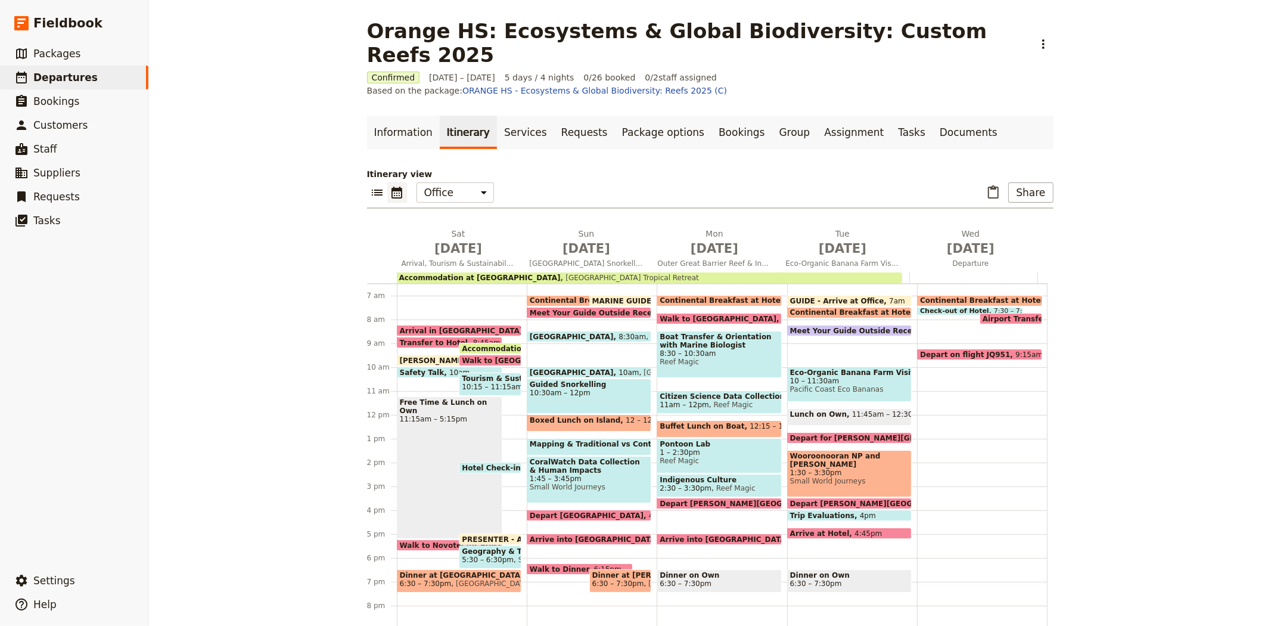
click at [830, 326] on span "Meet Your Guide Outside Reception & Depart" at bounding box center [884, 330] width 188 height 8
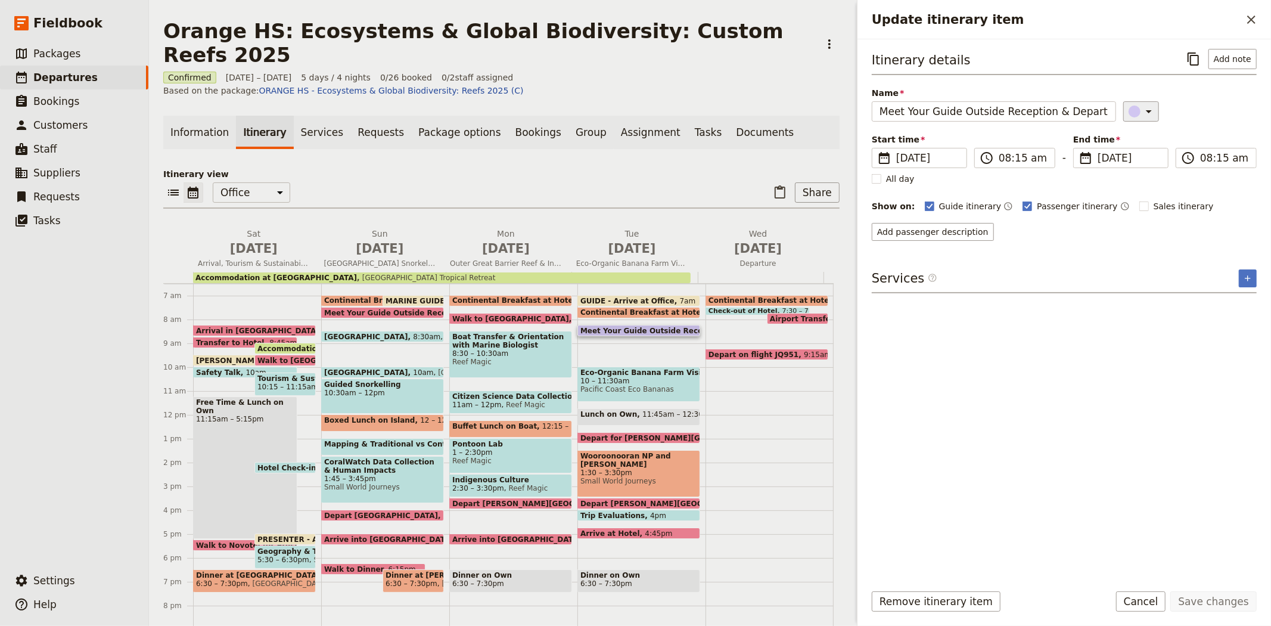
click at [1141, 112] on icon "Update itinerary item" at bounding box center [1148, 111] width 14 height 14
click at [1134, 185] on div "button" at bounding box center [1140, 179] width 12 height 12
click at [1014, 155] on input "08:15 am" at bounding box center [1023, 158] width 49 height 14
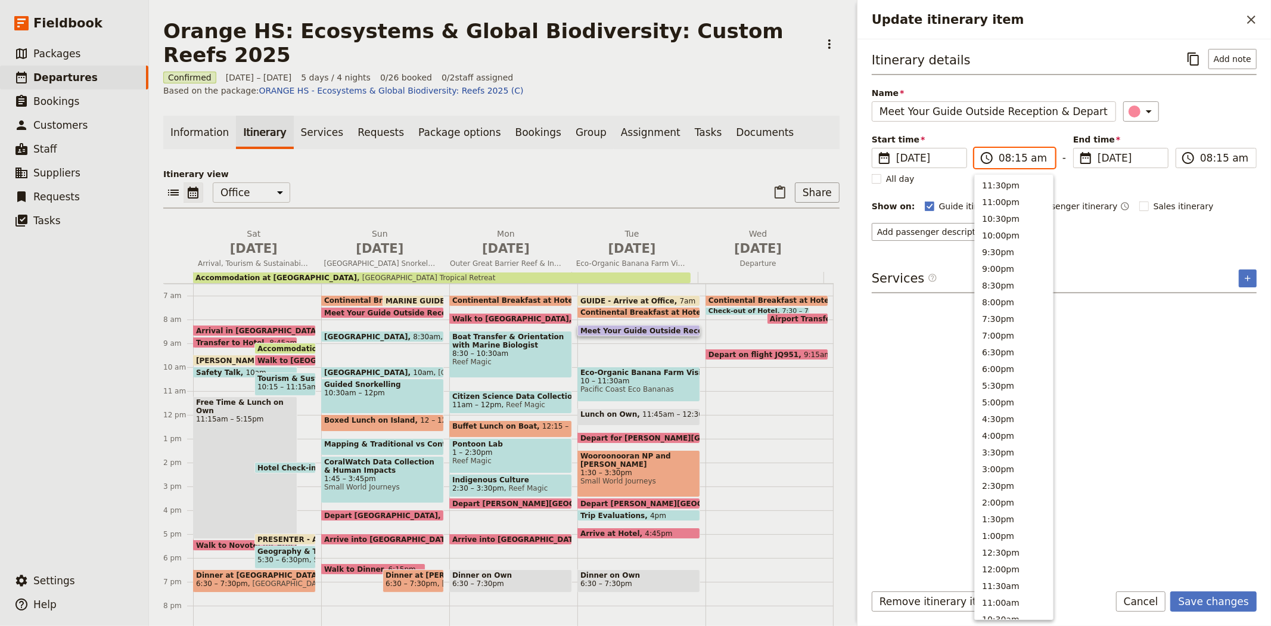
scroll to position [360, 0]
click at [996, 343] on button "8:00am" at bounding box center [1014, 342] width 78 height 17
type input "08:00 am"
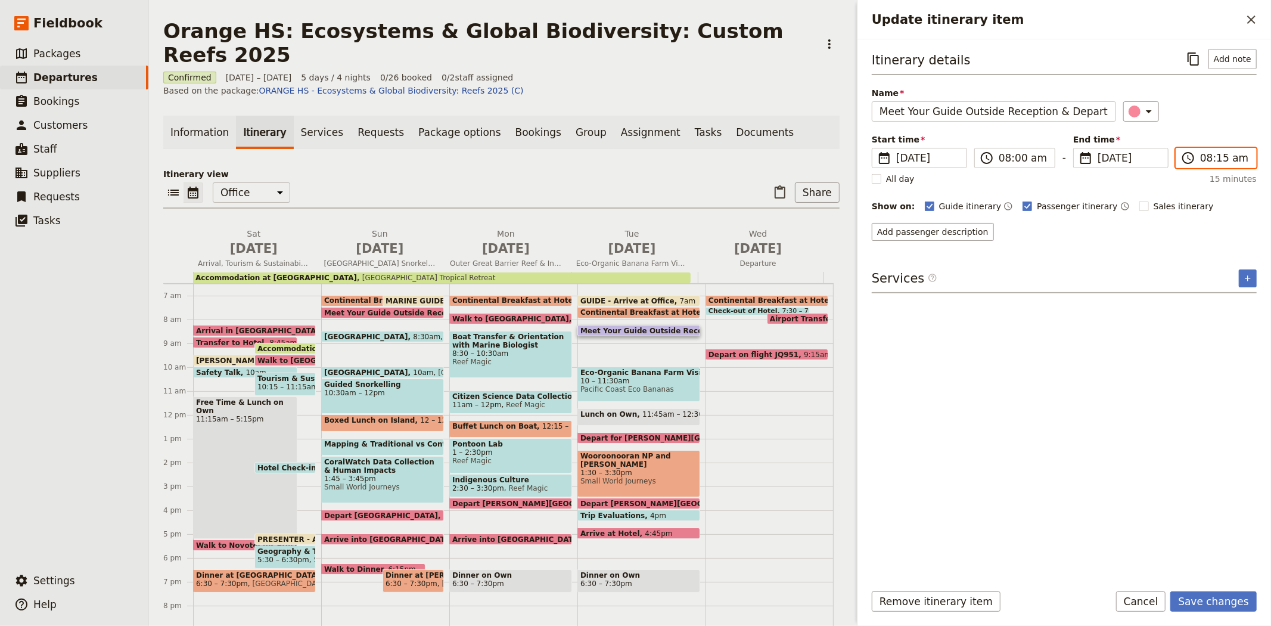
click at [1204, 151] on input "08:15 am" at bounding box center [1224, 158] width 49 height 14
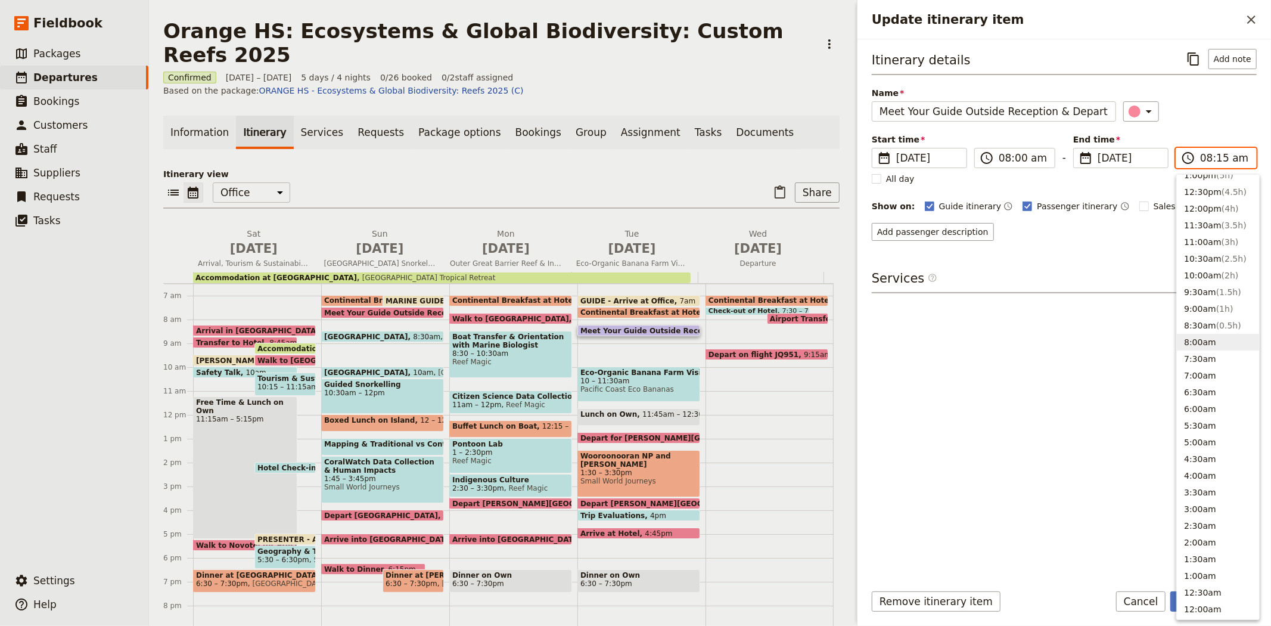
click at [1206, 340] on button "8:00am" at bounding box center [1218, 342] width 82 height 17
type input "08:00 am"
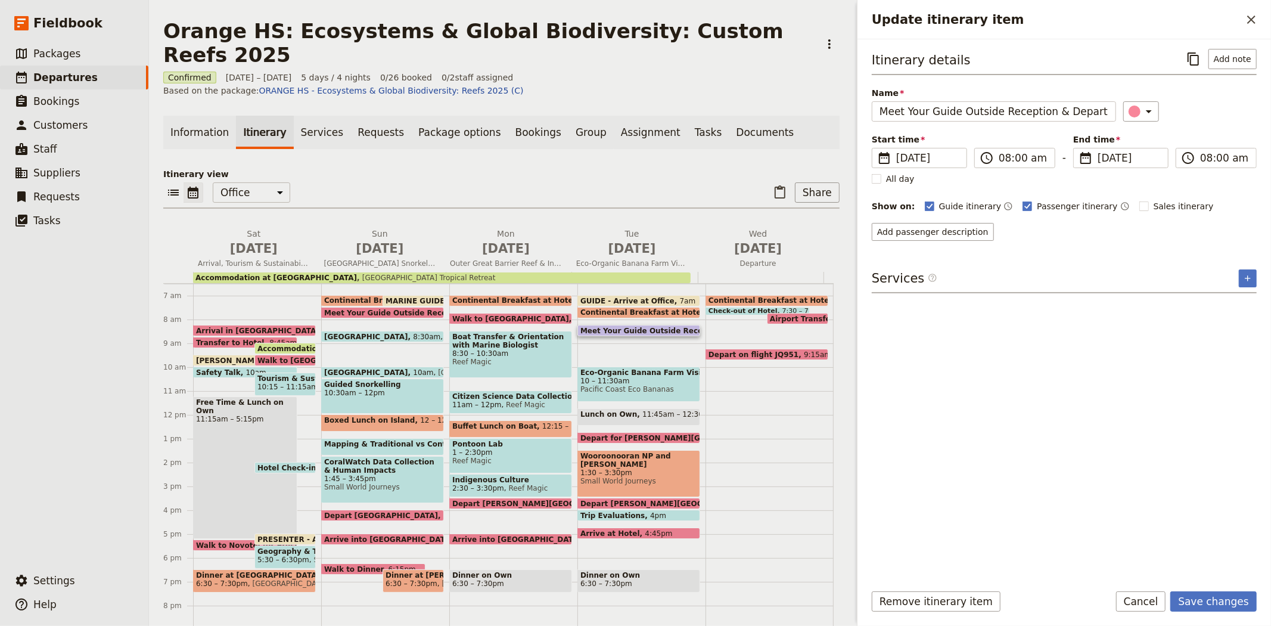
click at [1184, 464] on div "Itinerary details ​ Add note Name Meet Your Guide Outside Reception & Depart ​ …" at bounding box center [1064, 310] width 385 height 523
click at [1223, 599] on button "Save changes" at bounding box center [1213, 601] width 86 height 20
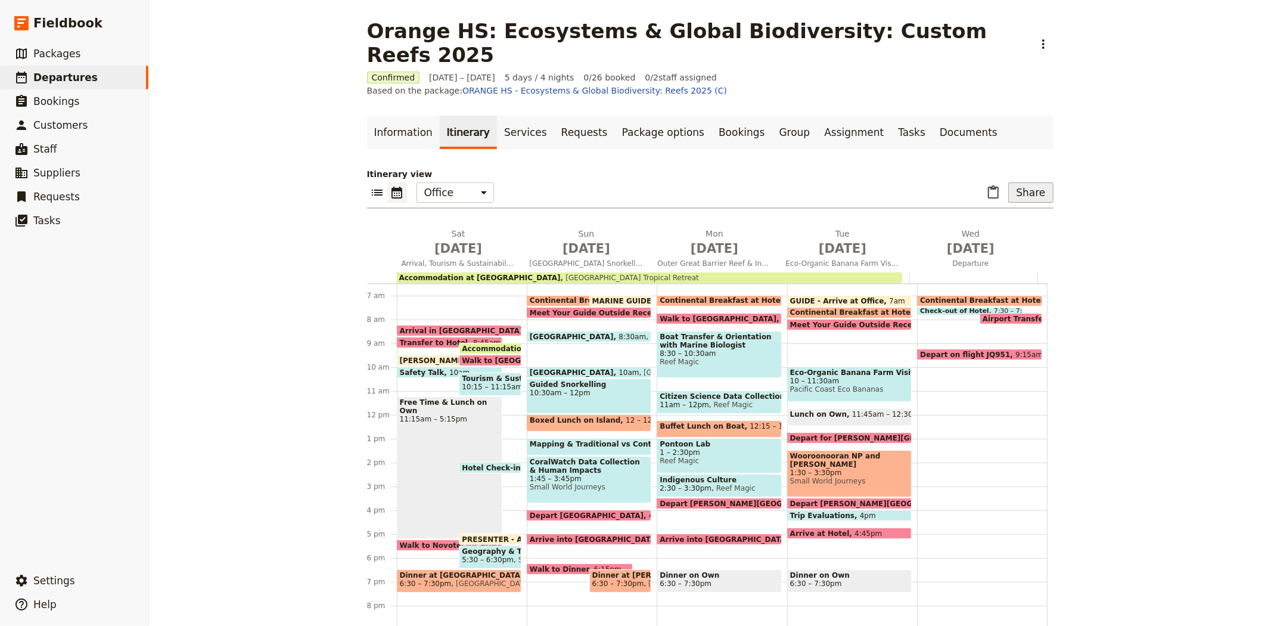
click at [1026, 182] on button "Share" at bounding box center [1030, 192] width 45 height 20
click at [922, 217] on span "Passenger itinerary" at bounding box center [907, 215] width 80 height 12
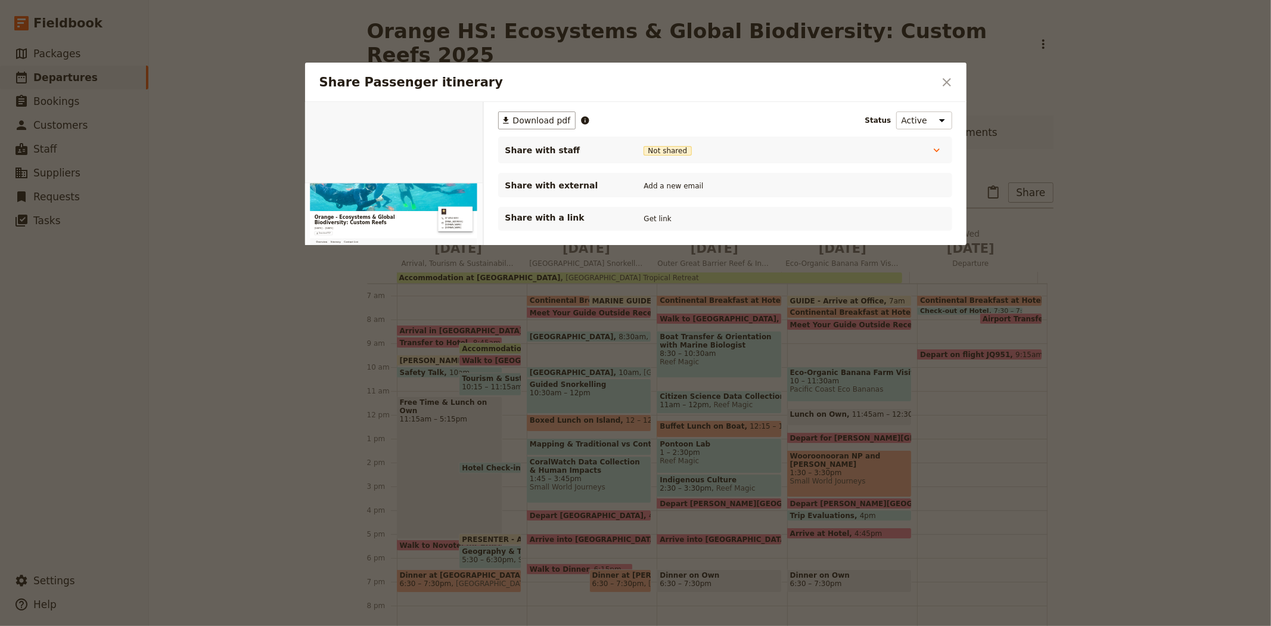
scroll to position [0, 0]
click at [443, 110] on button "PDF" at bounding box center [442, 116] width 26 height 18
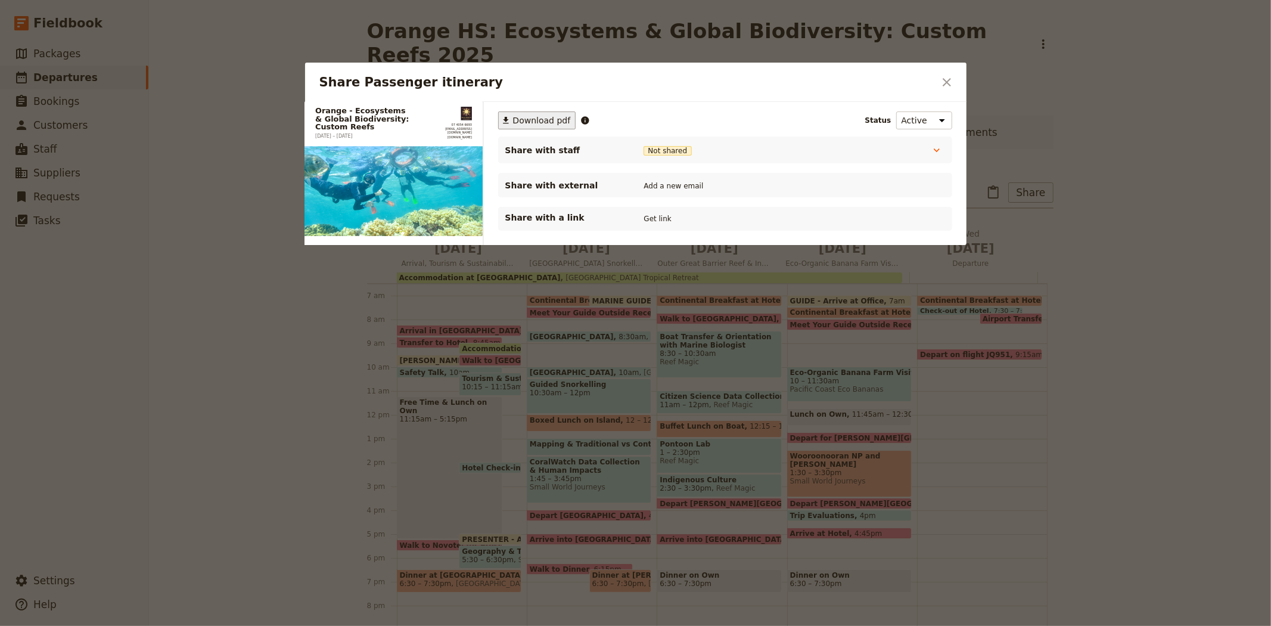
click at [534, 121] on span "Download pdf" at bounding box center [542, 120] width 58 height 12
drag, startPoint x: 1141, startPoint y: 422, endPoint x: 1065, endPoint y: 252, distance: 186.4
click at [1141, 422] on div at bounding box center [635, 313] width 1271 height 626
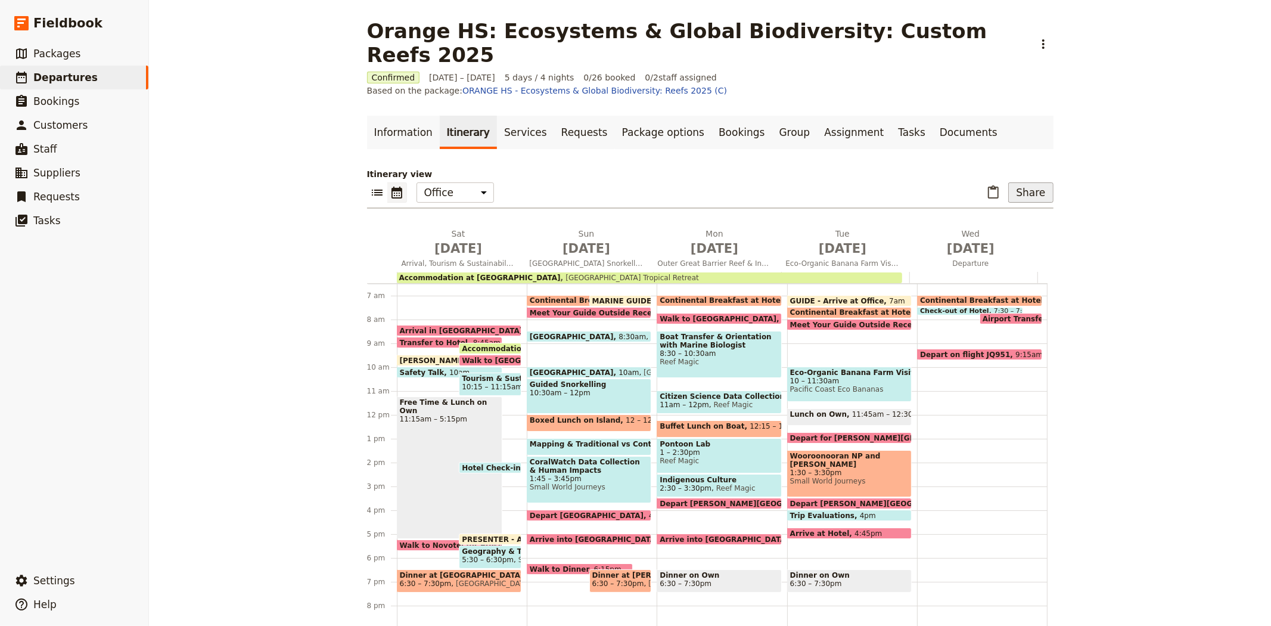
click at [1035, 182] on button "Share" at bounding box center [1030, 192] width 45 height 20
click at [946, 215] on span "Passenger itinerary" at bounding box center [907, 215] width 80 height 12
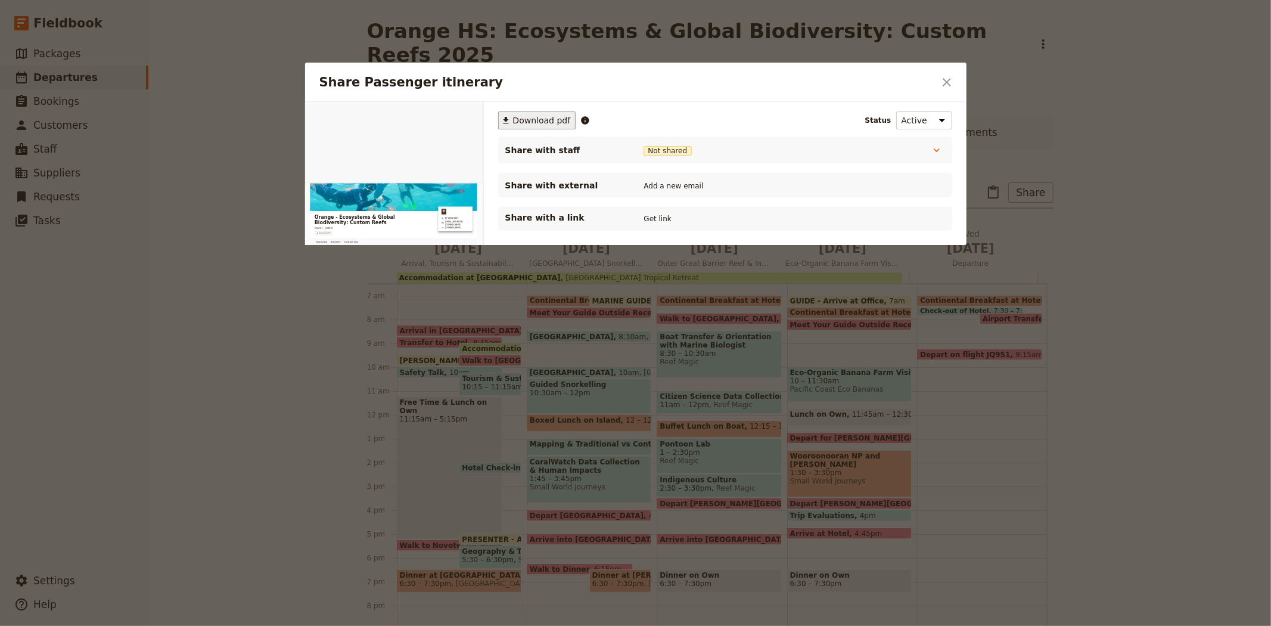
click at [546, 117] on span "Download pdf" at bounding box center [542, 120] width 58 height 12
click at [1141, 485] on div at bounding box center [635, 313] width 1271 height 626
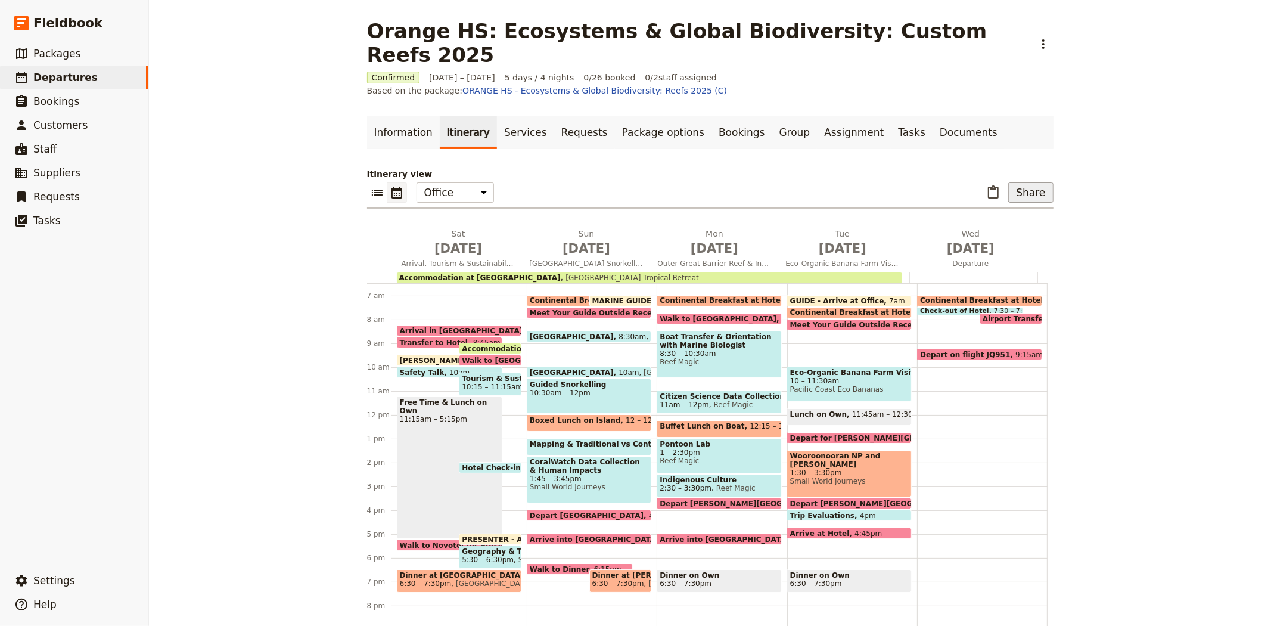
click at [1028, 182] on button "Share" at bounding box center [1030, 192] width 45 height 20
click at [947, 212] on span "Passenger itinerary" at bounding box center [907, 215] width 80 height 12
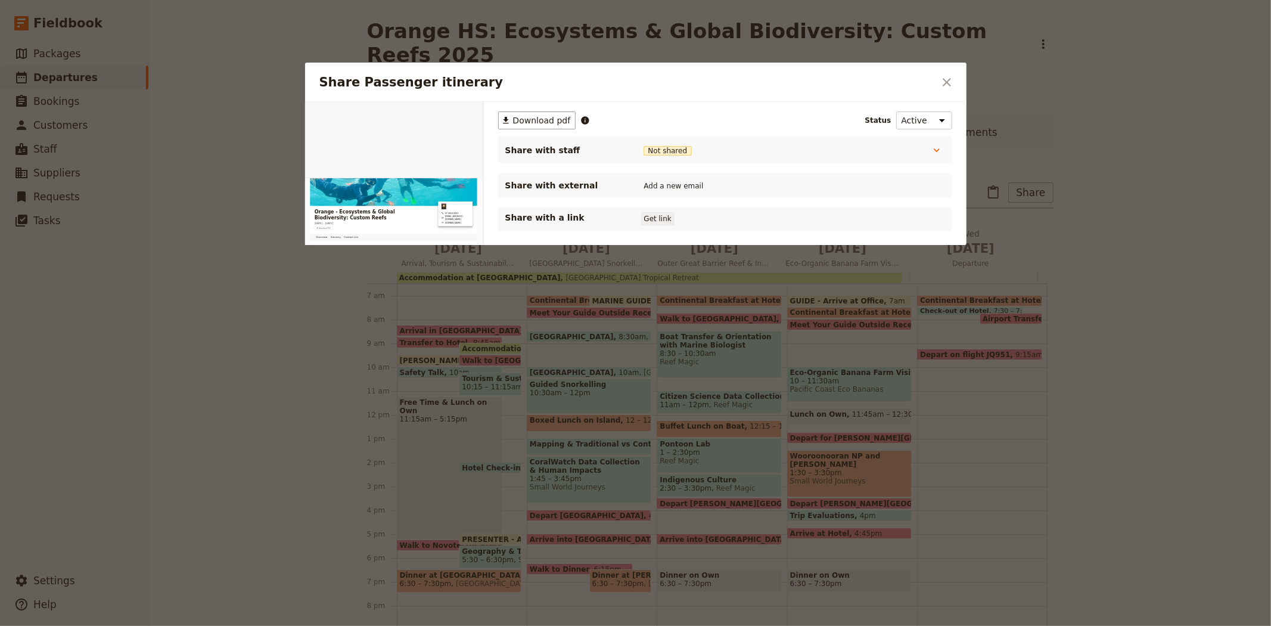
click at [657, 217] on button "Get link" at bounding box center [657, 218] width 33 height 13
click at [955, 80] on button "​" at bounding box center [947, 82] width 20 height 20
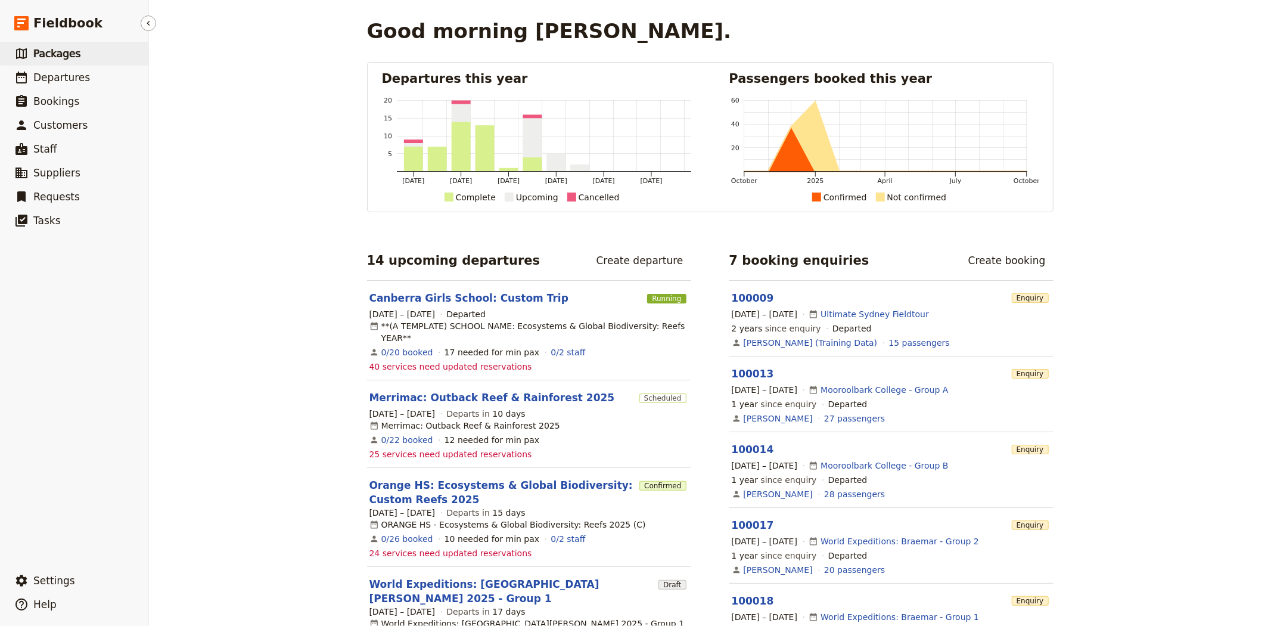
click at [67, 57] on span "Packages" at bounding box center [56, 54] width 47 height 12
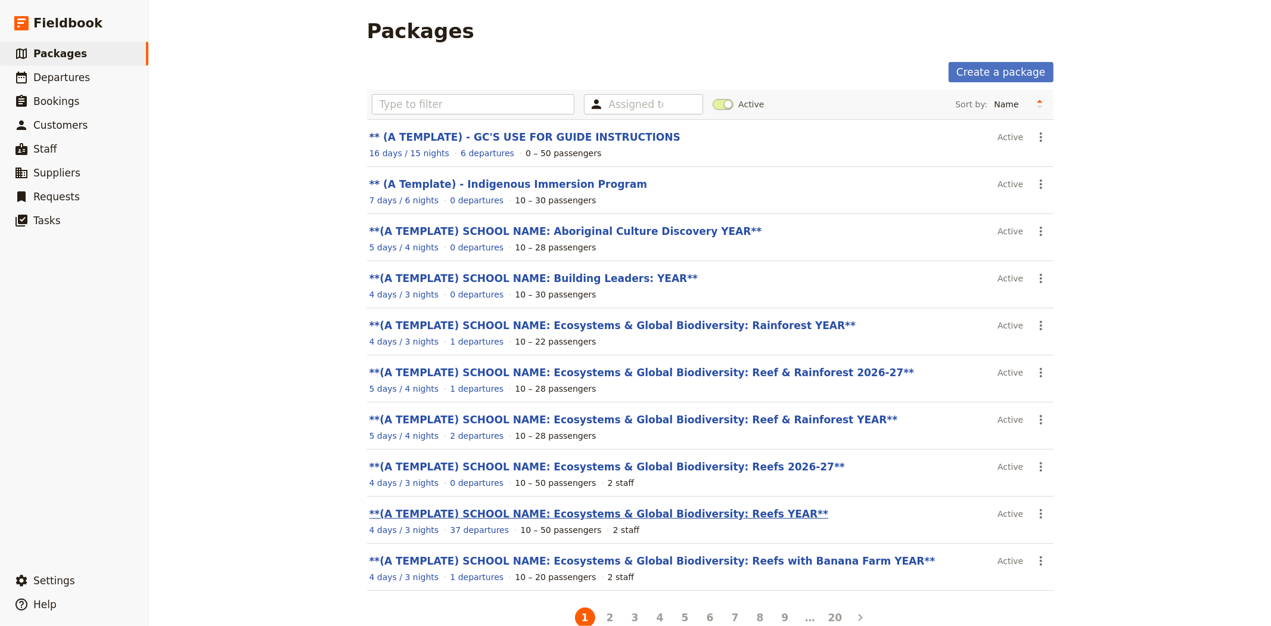
click at [656, 514] on link "**(A TEMPLATE) SCHOOL NAME: Ecosystems & Global Biodiversity: Reefs YEAR**" at bounding box center [598, 514] width 459 height 12
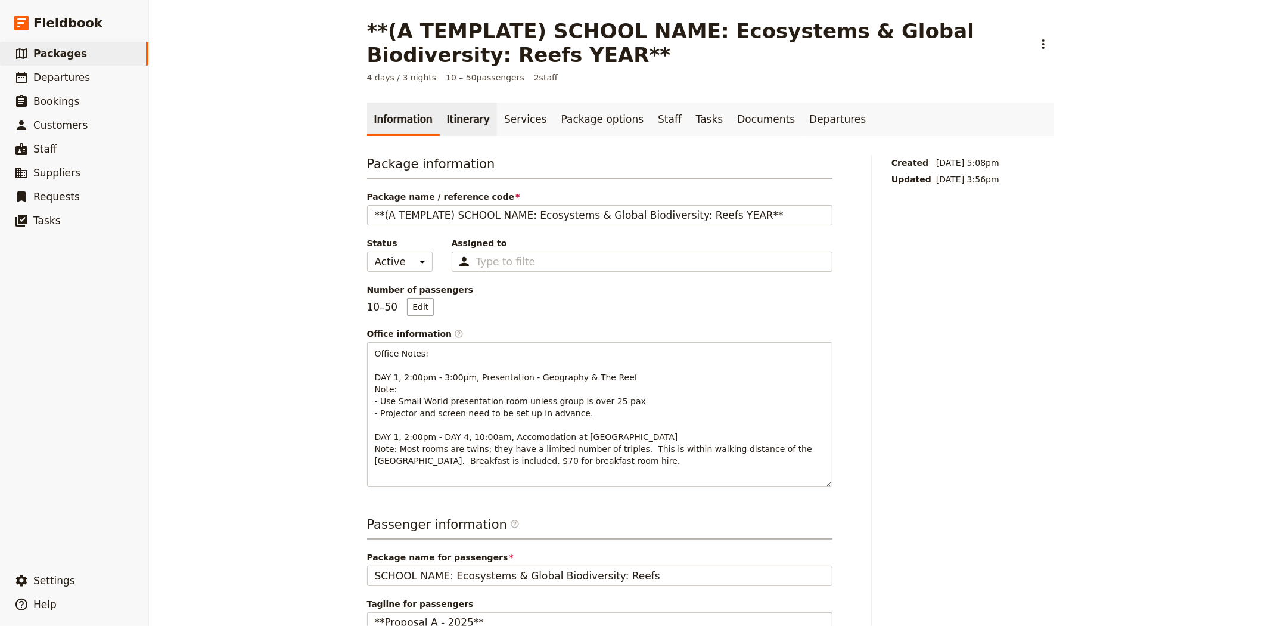
click at [443, 114] on link "Itinerary" at bounding box center [468, 118] width 57 height 33
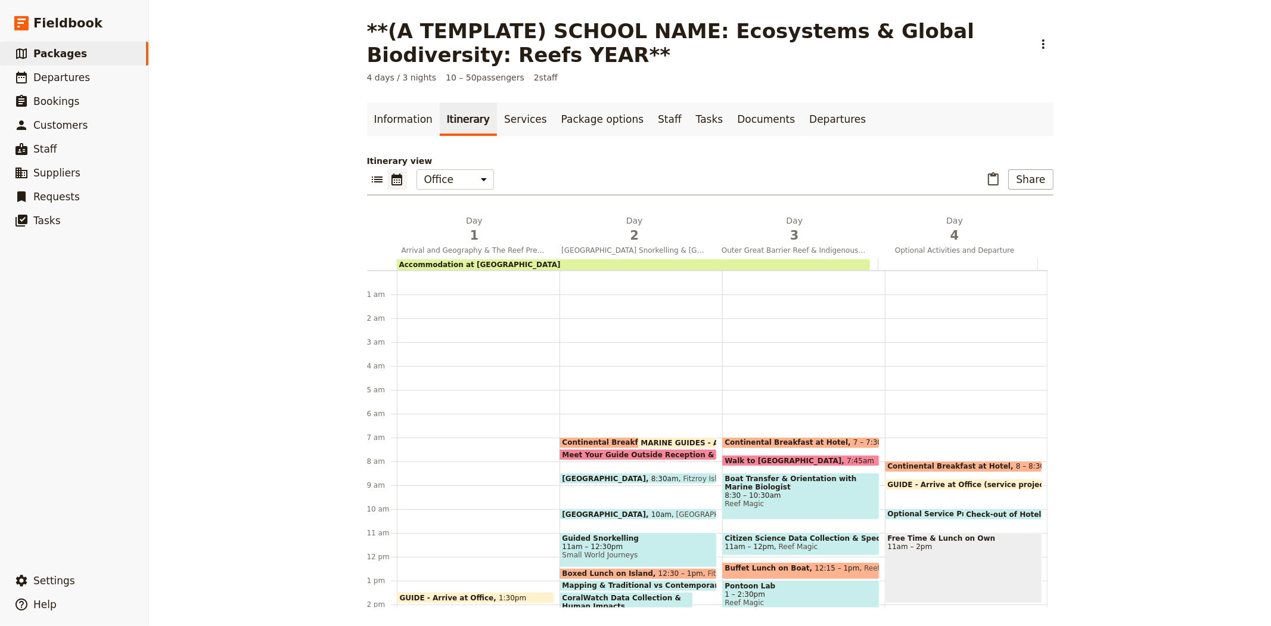
scroll to position [155, 0]
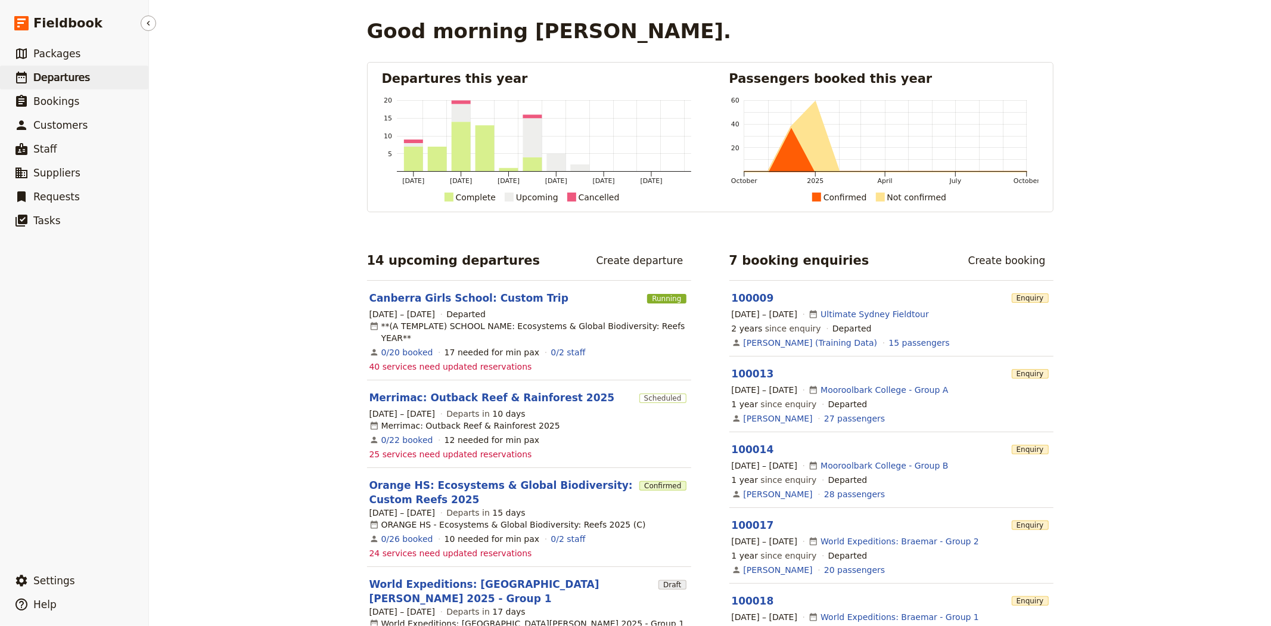
click at [54, 69] on link "​ Departures" at bounding box center [74, 78] width 148 height 24
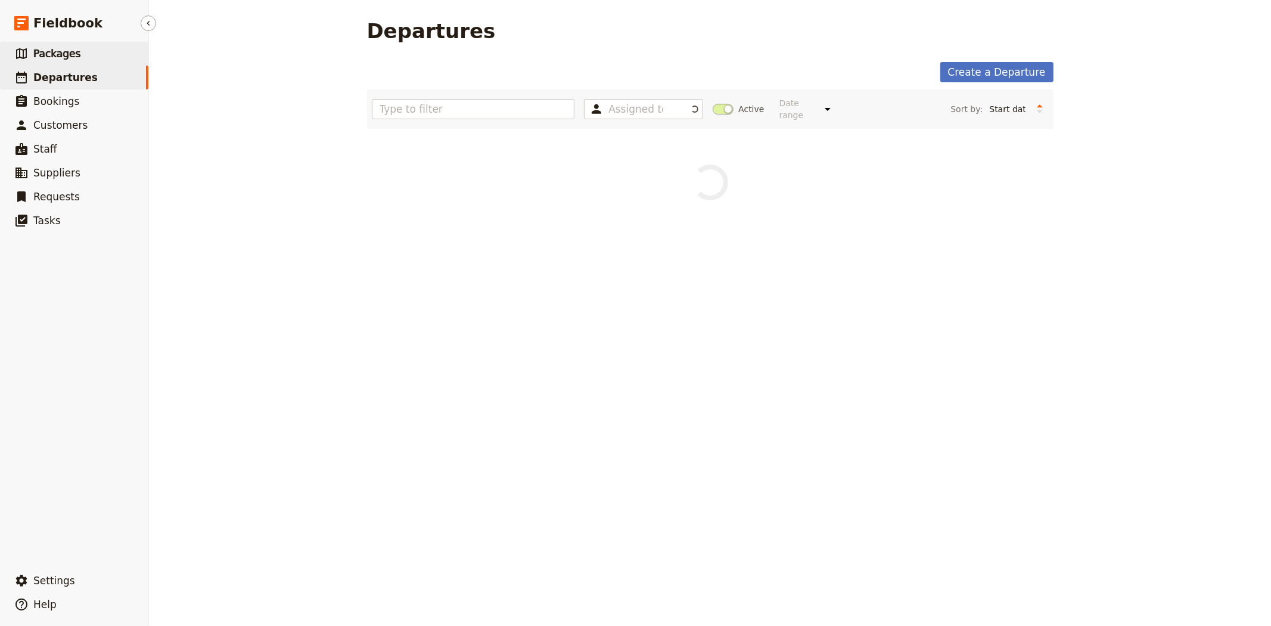
click at [49, 52] on span "Packages" at bounding box center [56, 54] width 47 height 12
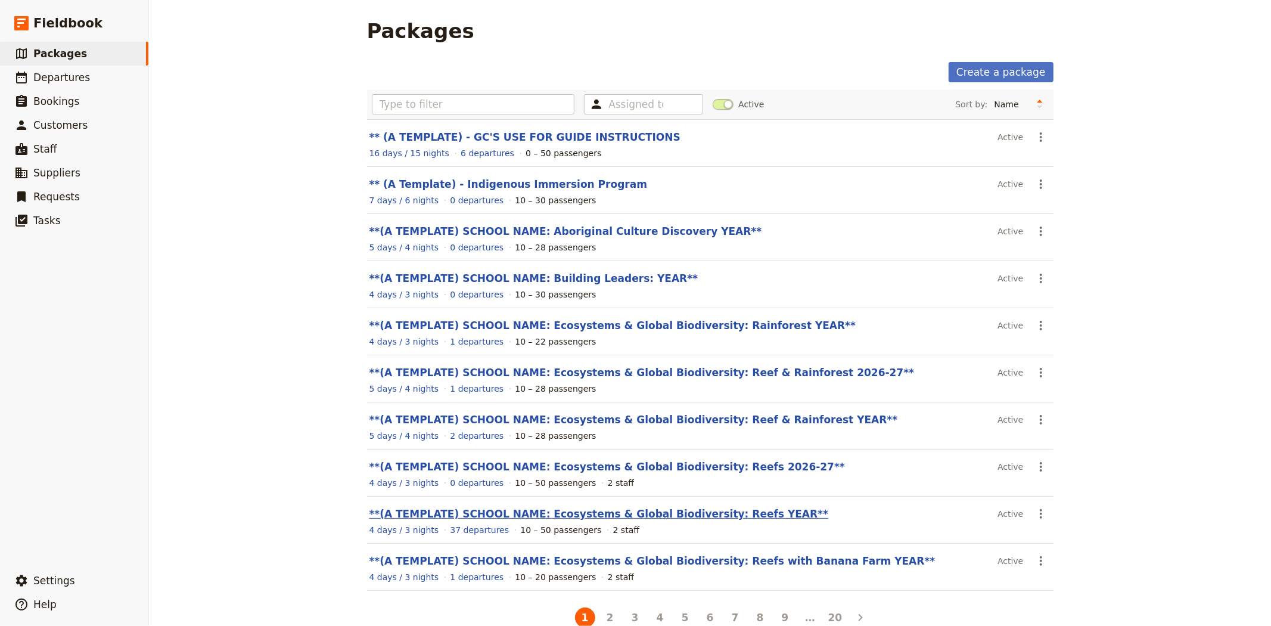
click at [608, 511] on link "**(A TEMPLATE) SCHOOL NAME: Ecosystems & Global Biodiversity: Reefs YEAR**" at bounding box center [598, 514] width 459 height 12
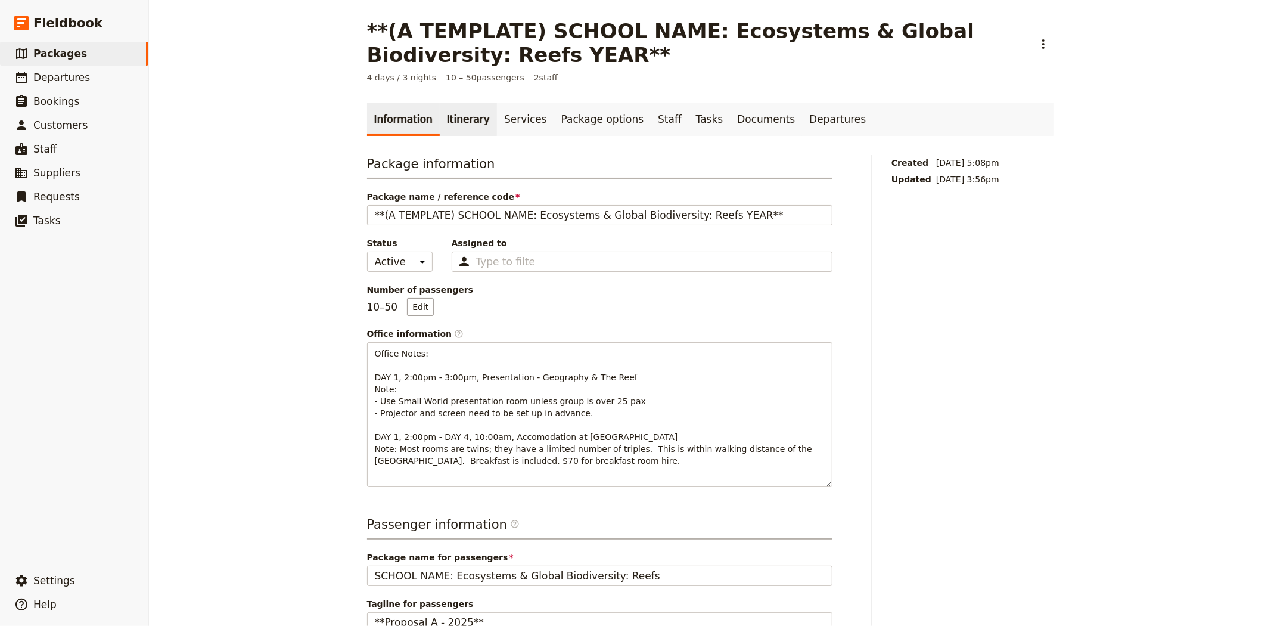
click at [450, 121] on link "Itinerary" at bounding box center [468, 118] width 57 height 33
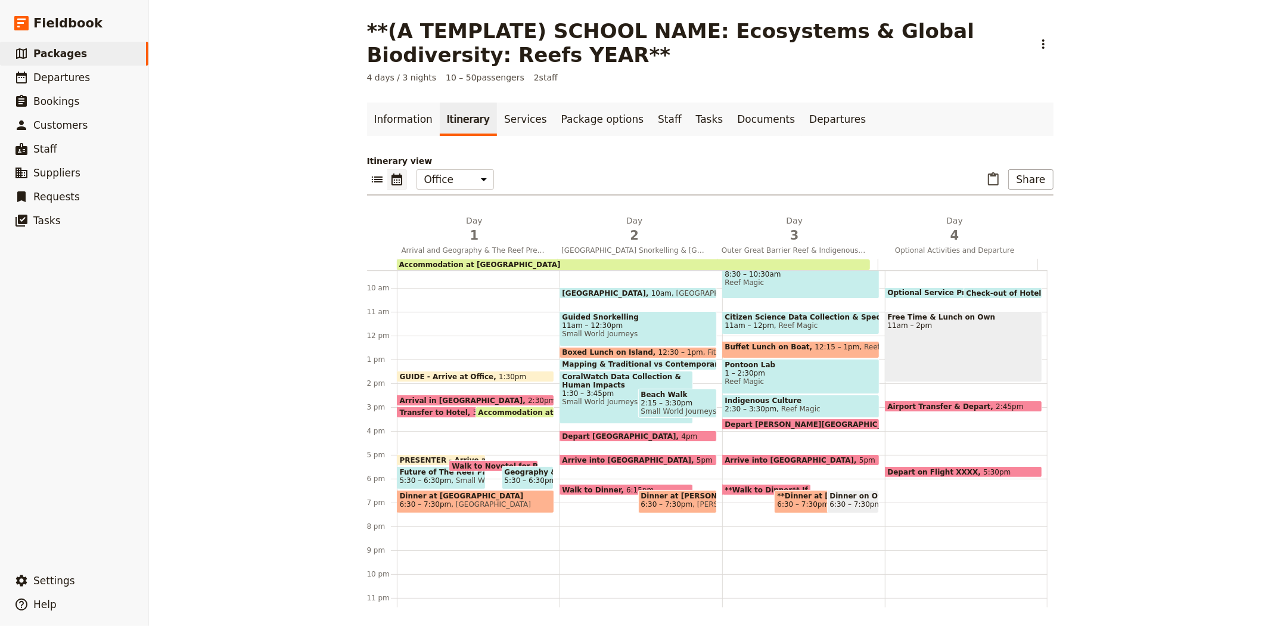
scroll to position [155, 0]
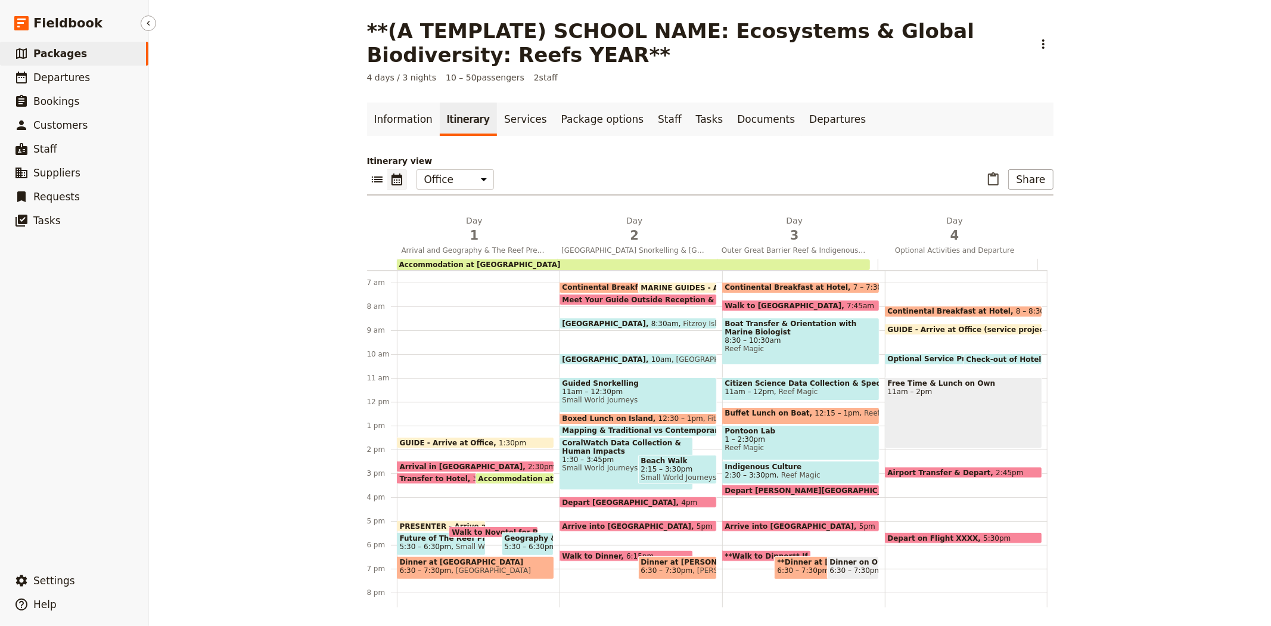
click at [55, 55] on span "Packages" at bounding box center [60, 54] width 54 height 12
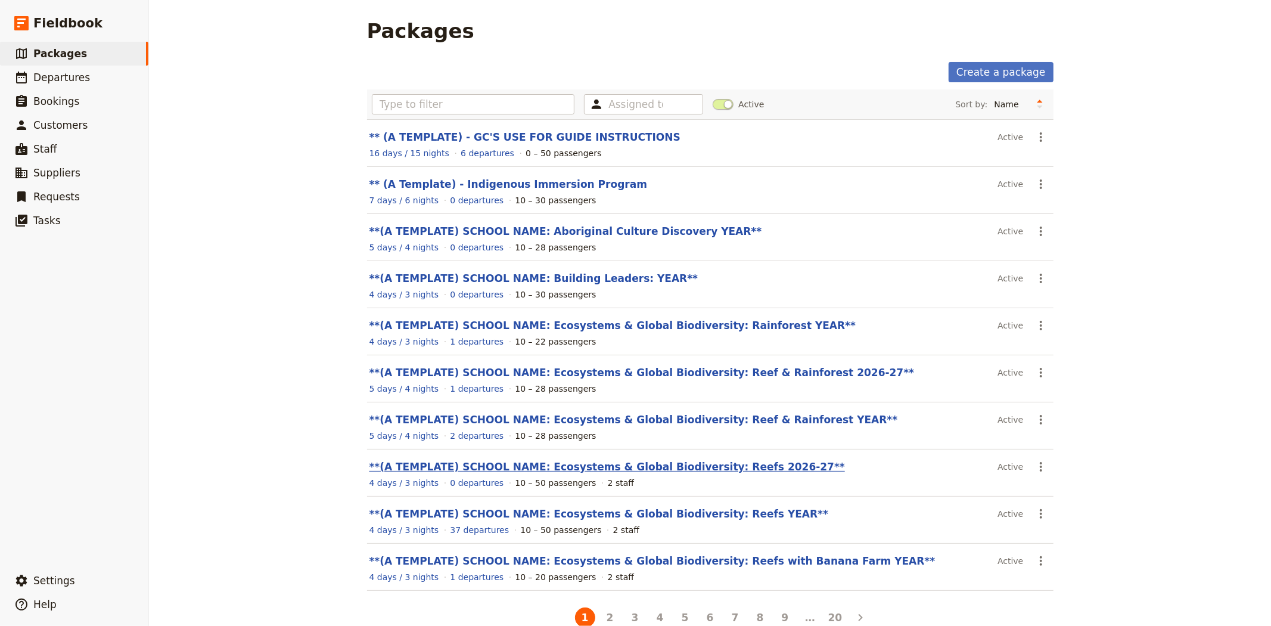
click at [694, 464] on link "**(A TEMPLATE) SCHOOL NAME: Ecosystems & Global Biodiversity: Reefs 2026-27**" at bounding box center [606, 467] width 475 height 12
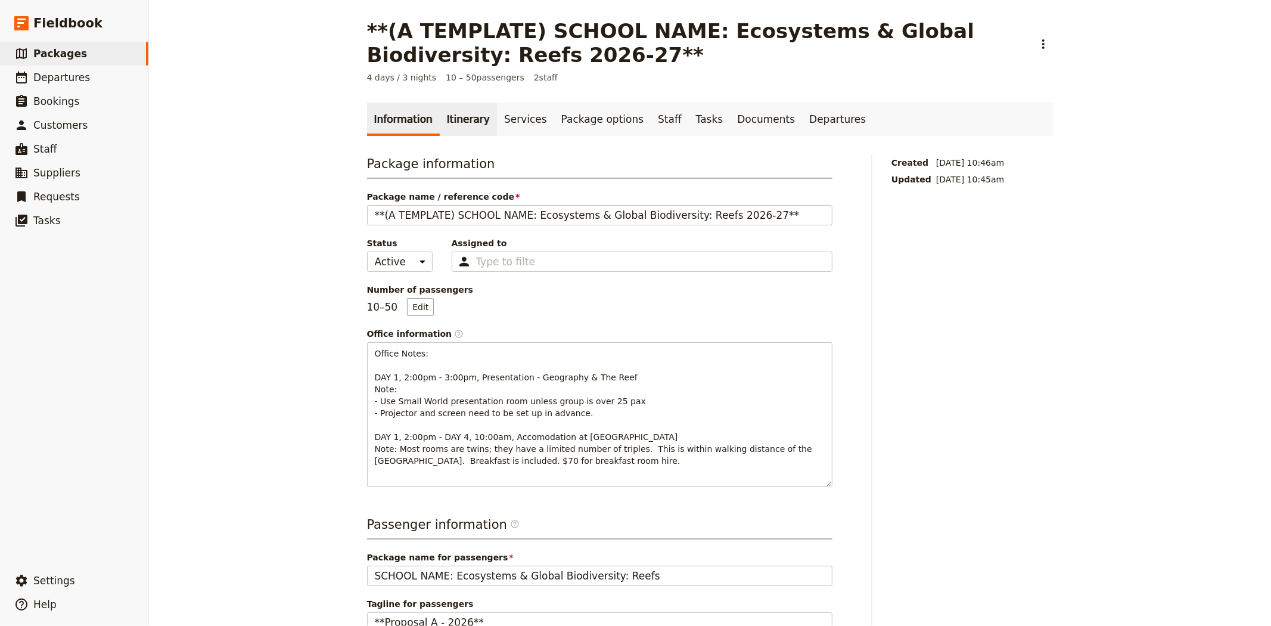
click at [450, 125] on link "Itinerary" at bounding box center [468, 118] width 57 height 33
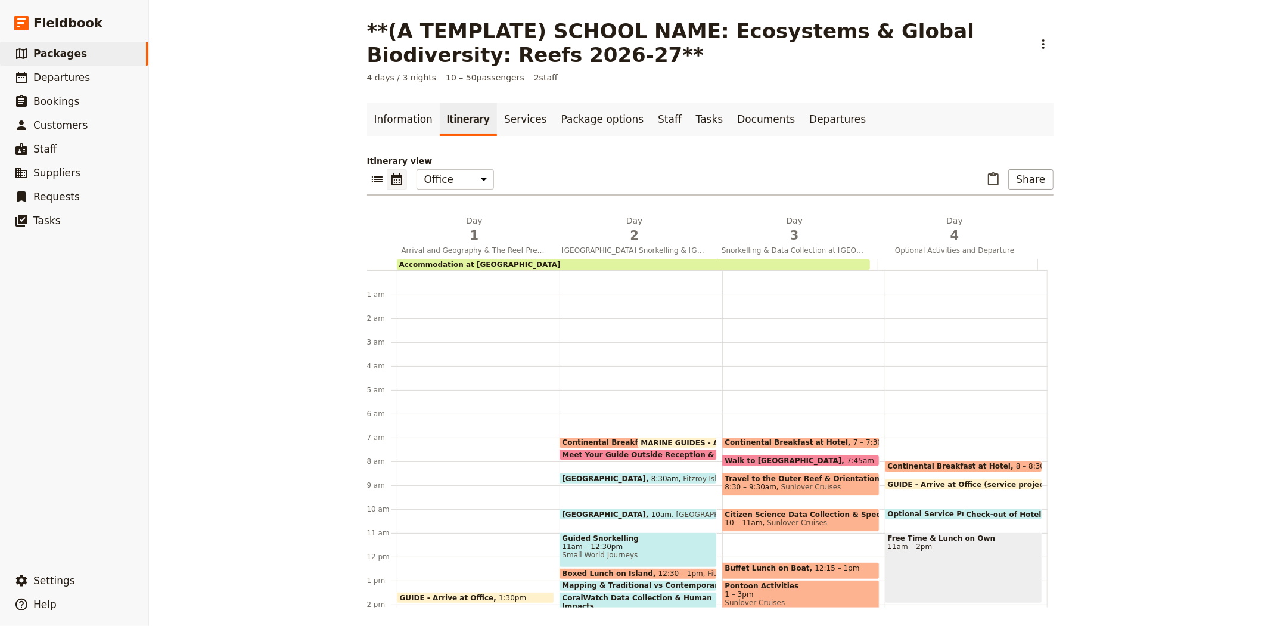
scroll to position [155, 0]
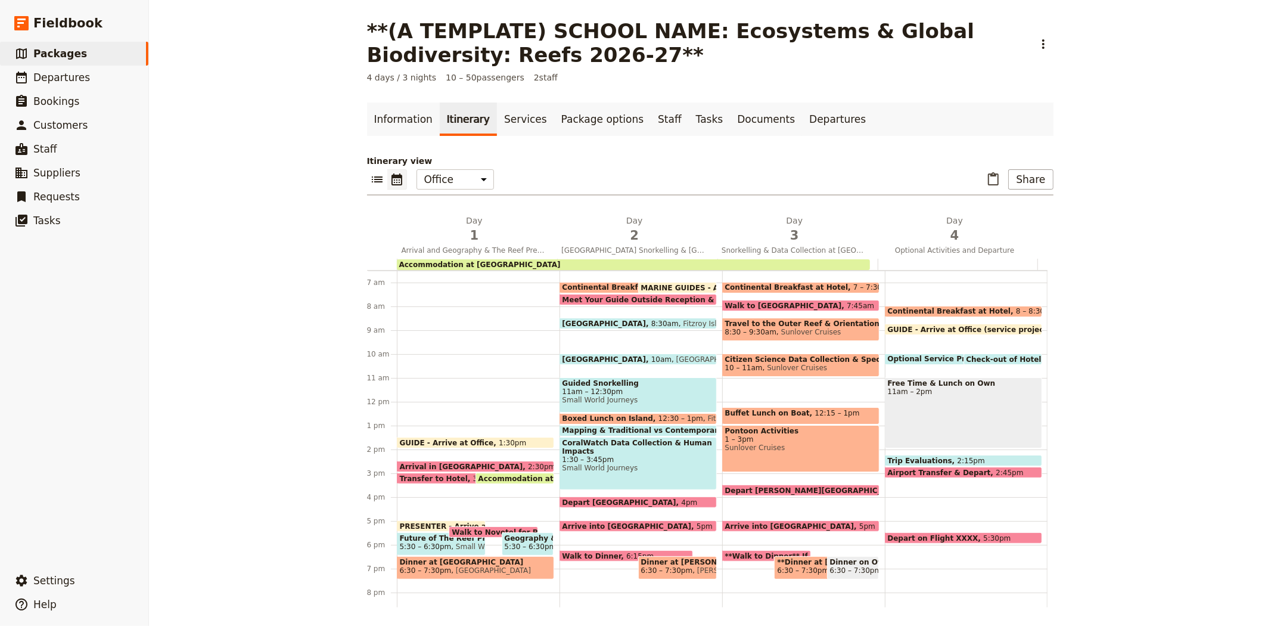
click at [967, 459] on div "Trip Evaluations 2:15pm" at bounding box center [963, 460] width 157 height 11
select select "4"
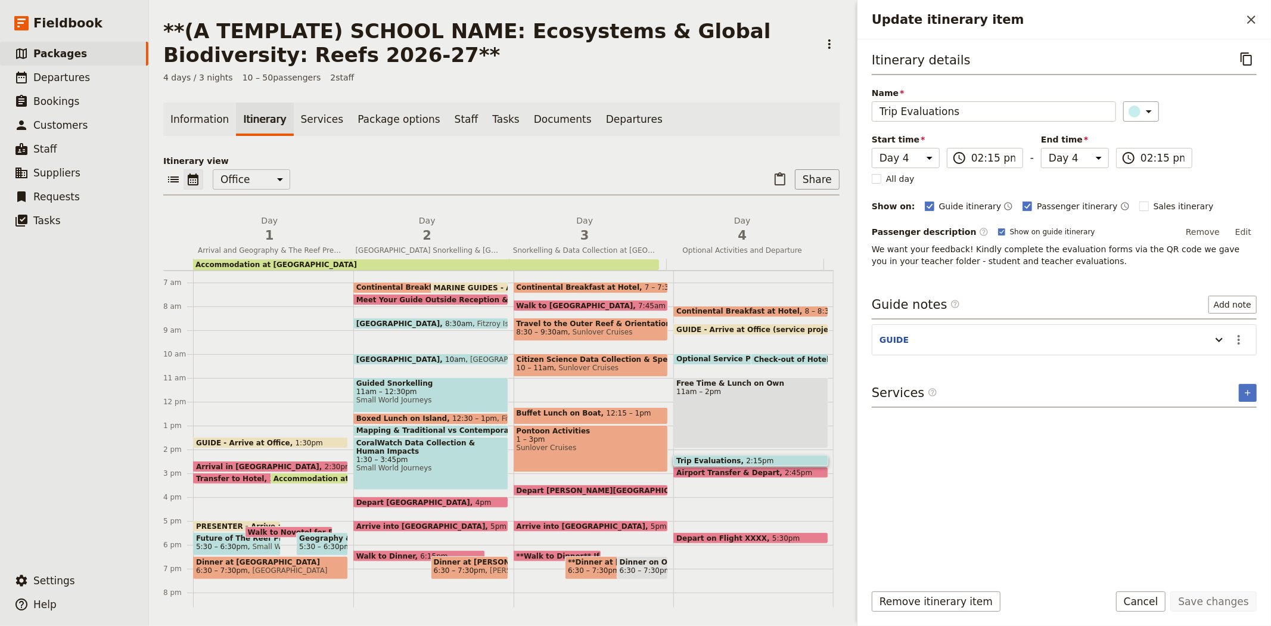
drag, startPoint x: 1052, startPoint y: 265, endPoint x: 862, endPoint y: 252, distance: 189.9
click at [862, 252] on div "Itinerary details ​ Name Trip Evaluations ​ Start time Day 1 Day 2 Day 3 Day 4 …" at bounding box center [1063, 306] width 413 height 534
copy span "We want your feedback! Kindly complete the evaluation forms via the QR code we …"
click at [682, 534] on span "Depart on Flight XXXX" at bounding box center [724, 538] width 96 height 8
select select "4"
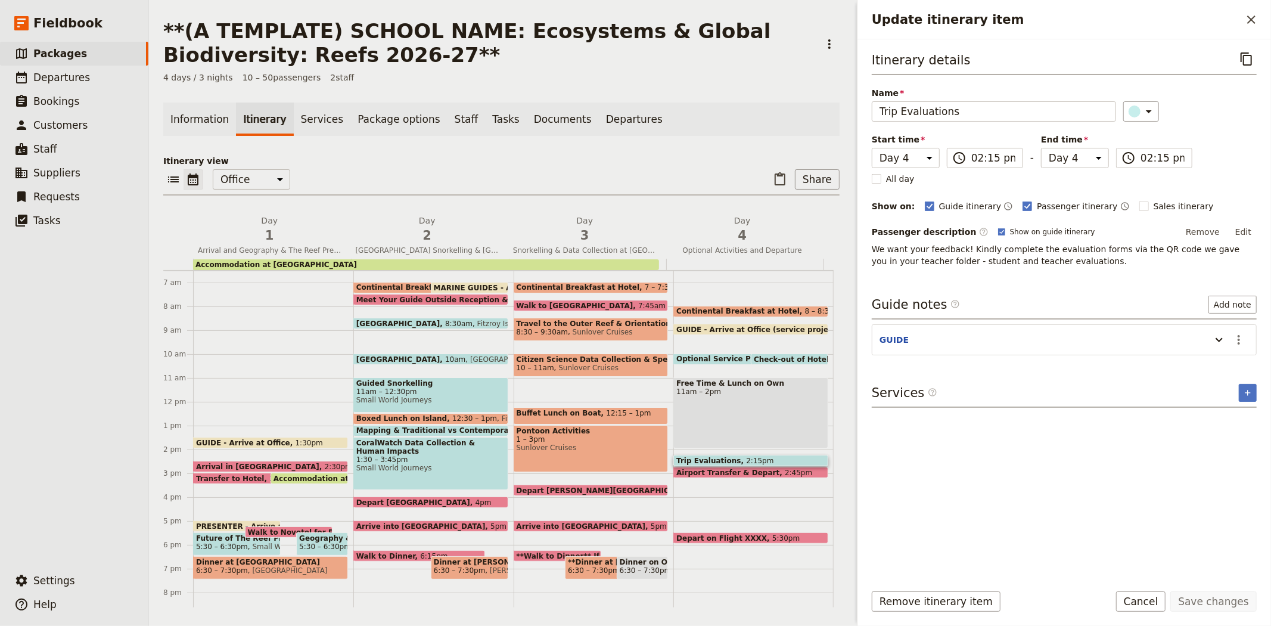
select select "4"
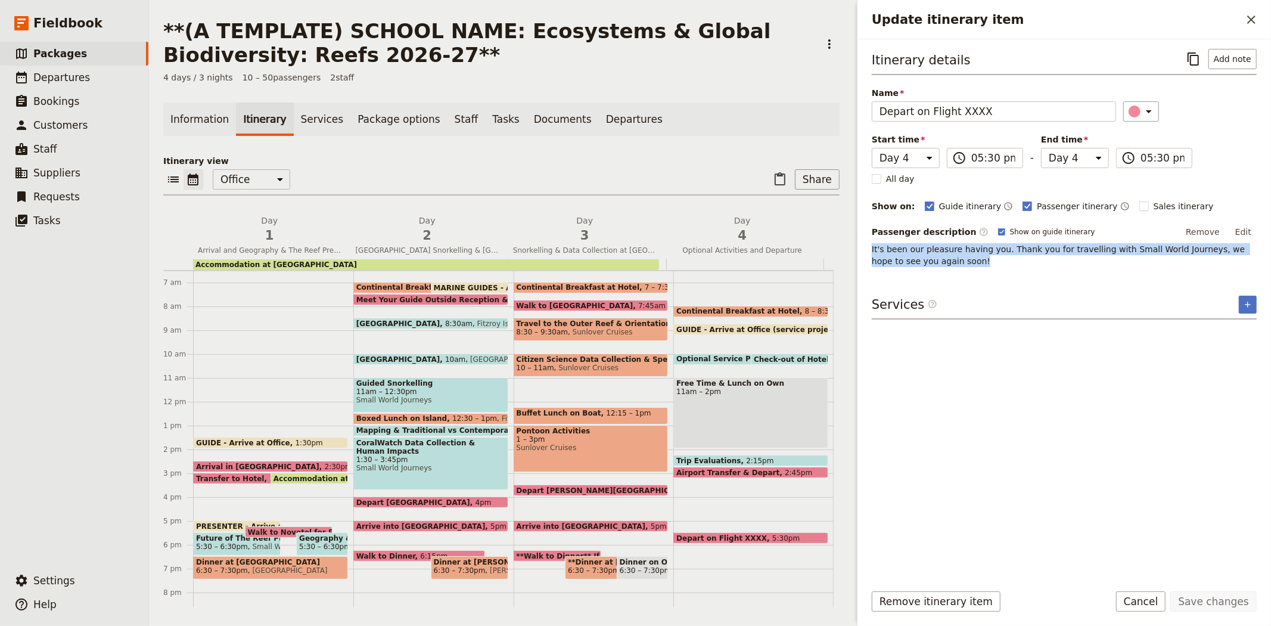
drag, startPoint x: 955, startPoint y: 262, endPoint x: 867, endPoint y: 252, distance: 88.8
click at [867, 252] on div "Itinerary details ​ Add note Name Depart on Flight XXXX ​ Start time Day 1 Day …" at bounding box center [1063, 306] width 413 height 534
copy span "It's been our pleasure having you. Thank you for travelling with Small World Jo…"
